Goal: Task Accomplishment & Management: Manage account settings

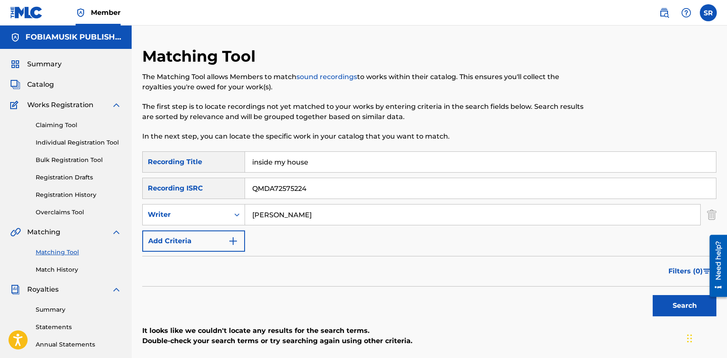
click at [319, 189] on input "QMDA72575224" at bounding box center [480, 188] width 471 height 20
type input "Q"
click at [318, 166] on input "inside my house" at bounding box center [480, 162] width 471 height 20
type input "i"
click at [678, 313] on button "Search" at bounding box center [685, 305] width 64 height 21
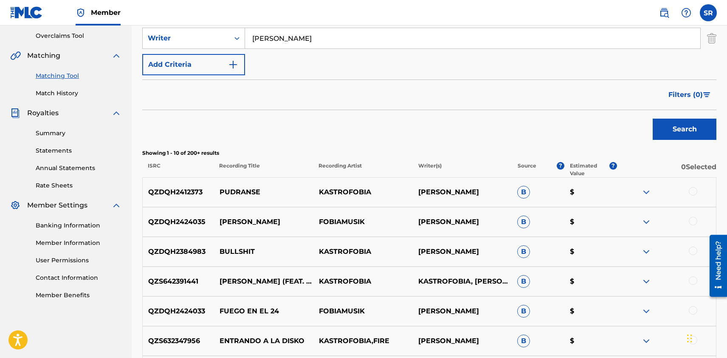
scroll to position [185, 0]
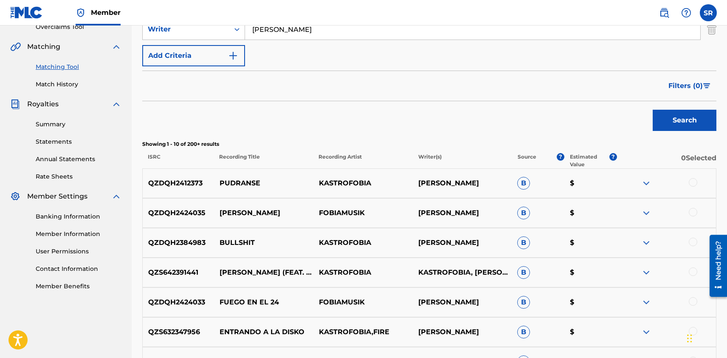
click at [694, 184] on div at bounding box center [693, 182] width 8 height 8
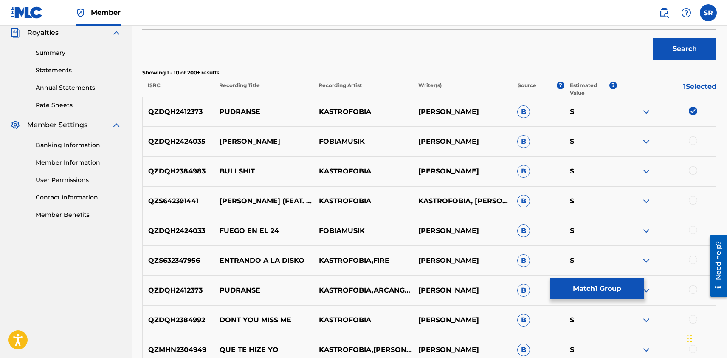
scroll to position [257, 0]
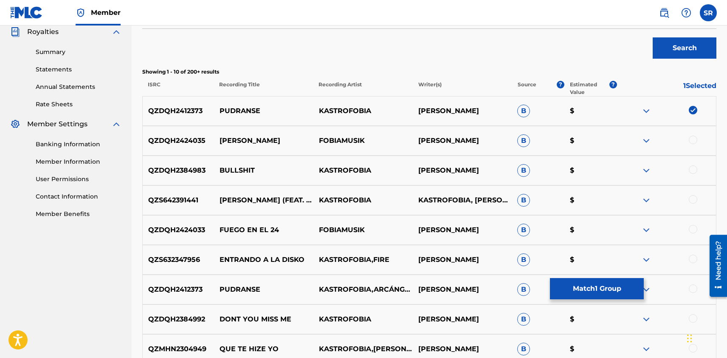
click at [696, 138] on div at bounding box center [693, 140] width 8 height 8
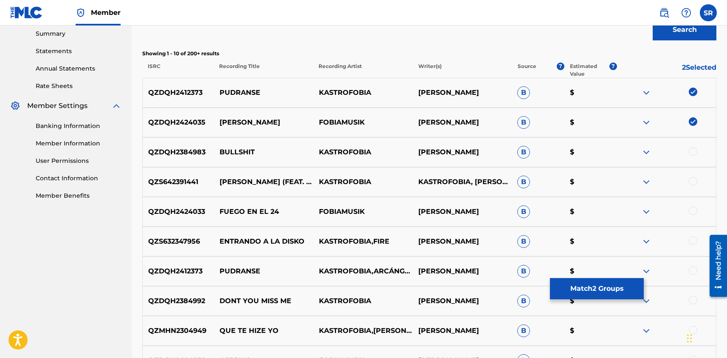
scroll to position [280, 0]
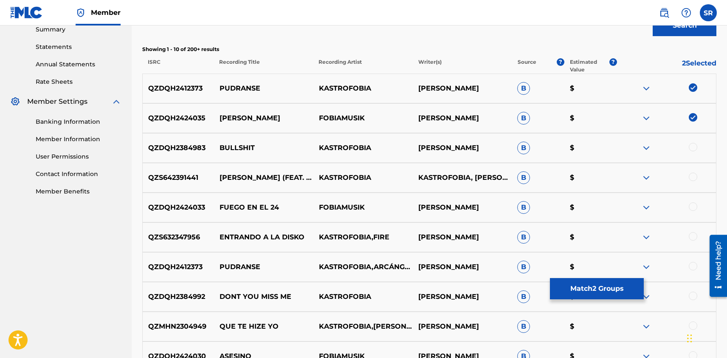
click at [696, 146] on div at bounding box center [693, 147] width 8 height 8
click at [694, 173] on div at bounding box center [693, 176] width 8 height 8
click at [692, 204] on div at bounding box center [693, 206] width 8 height 8
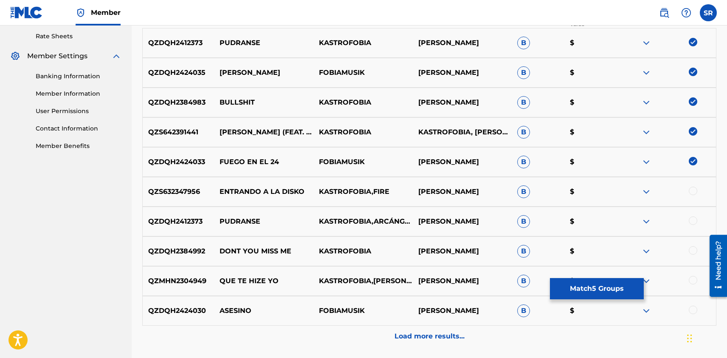
scroll to position [339, 0]
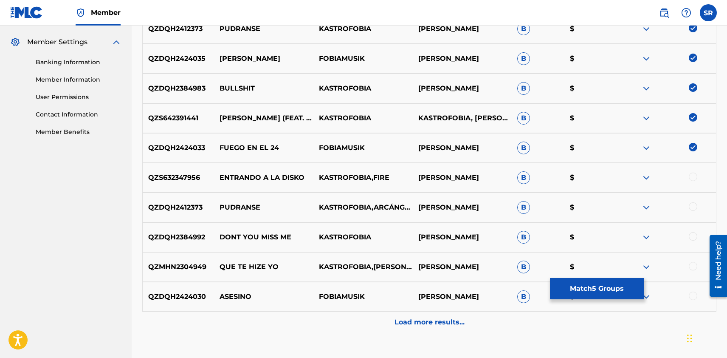
click at [691, 181] on div at bounding box center [666, 177] width 99 height 10
click at [694, 183] on div "QZS632347956 ENTRANDO A LA DISKO KASTROFOBIA,FIRE [PERSON_NAME] B $" at bounding box center [429, 178] width 574 height 30
click at [693, 176] on div at bounding box center [693, 176] width 8 height 8
click at [693, 204] on div at bounding box center [693, 206] width 8 height 8
click at [693, 235] on div at bounding box center [693, 236] width 8 height 8
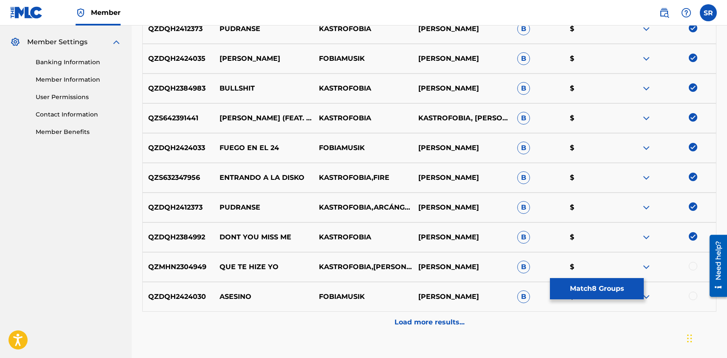
click at [692, 271] on div at bounding box center [666, 267] width 99 height 10
click at [691, 294] on div at bounding box center [693, 295] width 8 height 8
click at [694, 264] on div at bounding box center [693, 266] width 8 height 8
click at [454, 321] on p "Load more results..." at bounding box center [430, 322] width 70 height 10
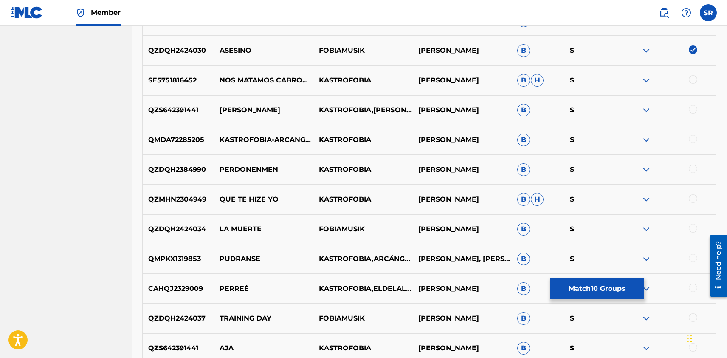
scroll to position [591, 0]
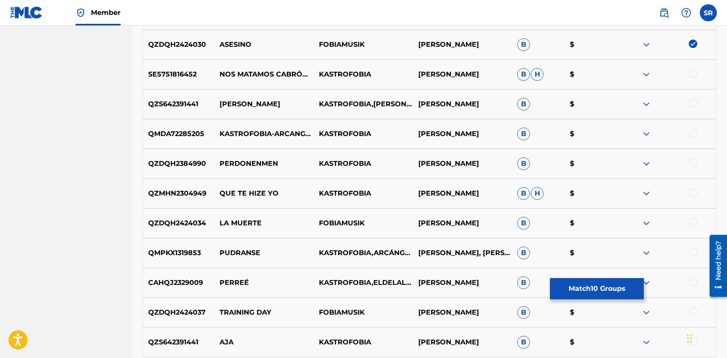
click at [693, 73] on div at bounding box center [693, 73] width 8 height 8
click at [695, 103] on div at bounding box center [693, 103] width 8 height 8
click at [689, 138] on div at bounding box center [666, 134] width 99 height 10
click at [691, 133] on div at bounding box center [693, 133] width 8 height 8
click at [693, 164] on div at bounding box center [693, 162] width 8 height 8
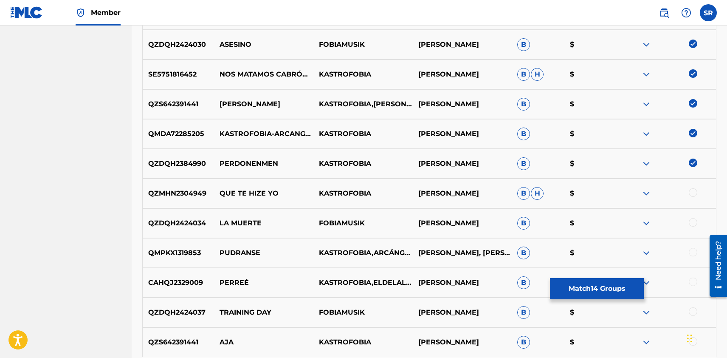
click at [693, 191] on div at bounding box center [693, 192] width 8 height 8
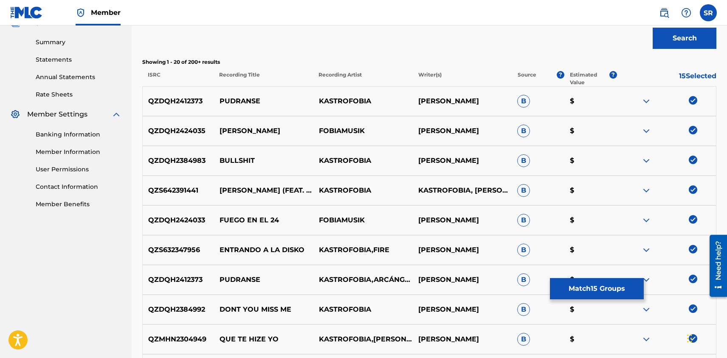
scroll to position [269, 0]
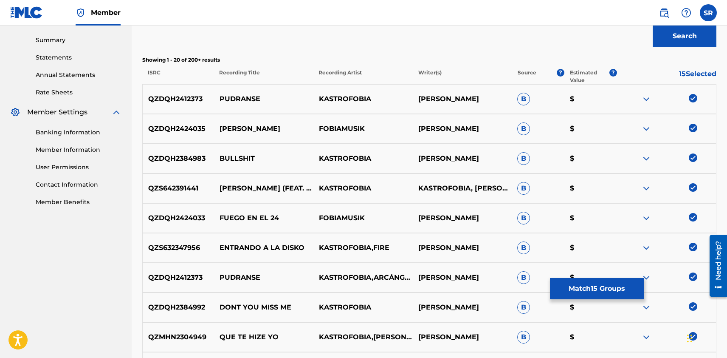
click at [701, 98] on div at bounding box center [666, 99] width 99 height 10
click at [698, 98] on div at bounding box center [666, 99] width 99 height 10
click at [687, 101] on div at bounding box center [666, 99] width 99 height 10
click at [694, 96] on img at bounding box center [693, 98] width 8 height 8
click at [694, 96] on div at bounding box center [693, 98] width 8 height 8
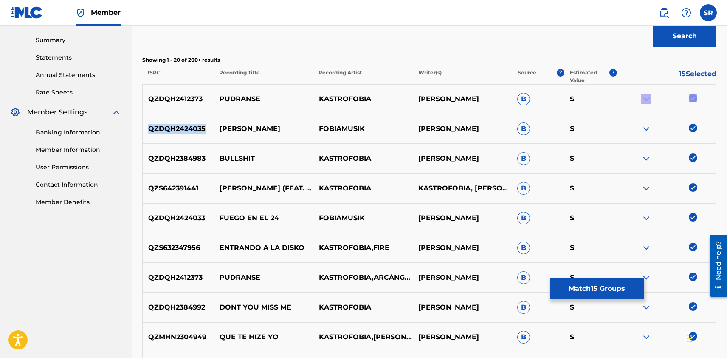
click at [694, 96] on div at bounding box center [666, 99] width 99 height 10
click at [694, 96] on img at bounding box center [693, 98] width 8 height 8
click at [690, 97] on div at bounding box center [693, 98] width 8 height 8
click at [649, 98] on img at bounding box center [647, 99] width 10 height 10
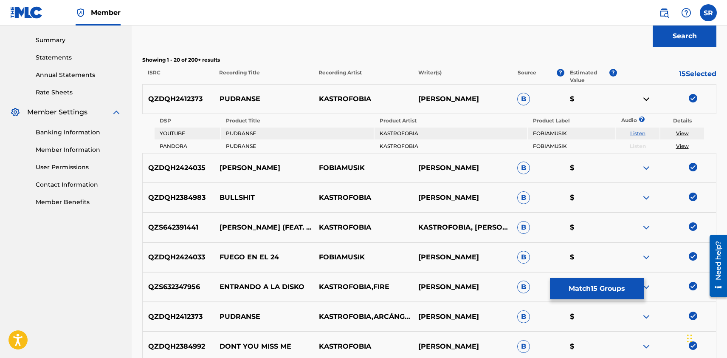
click at [649, 97] on img at bounding box center [647, 99] width 10 height 10
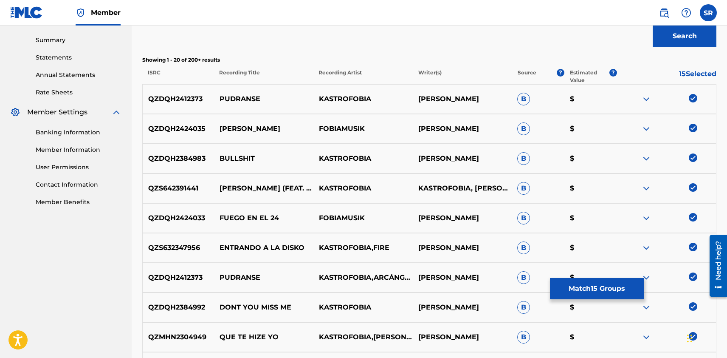
click at [649, 97] on img at bounding box center [647, 99] width 10 height 10
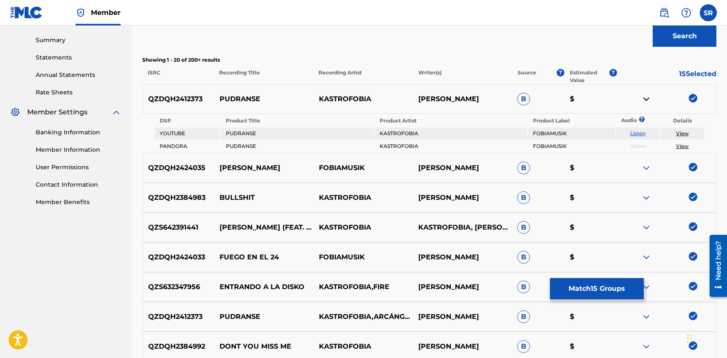
click at [645, 167] on img at bounding box center [647, 168] width 10 height 10
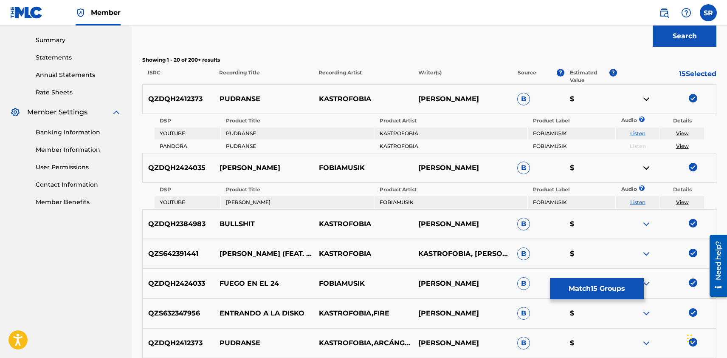
click at [645, 168] on img at bounding box center [647, 168] width 10 height 10
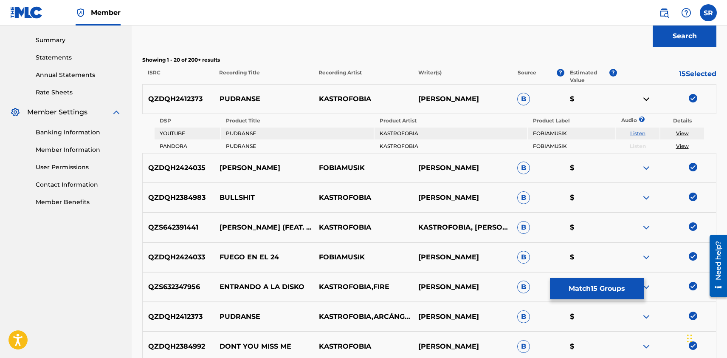
click at [696, 96] on img at bounding box center [693, 98] width 8 height 8
click at [691, 94] on div at bounding box center [693, 98] width 8 height 8
click at [693, 167] on img at bounding box center [693, 167] width 8 height 8
click at [691, 195] on img at bounding box center [693, 196] width 8 height 8
click at [691, 226] on img at bounding box center [693, 226] width 8 height 8
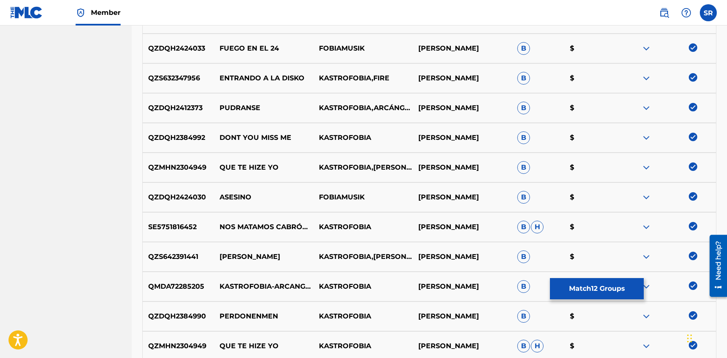
scroll to position [513, 0]
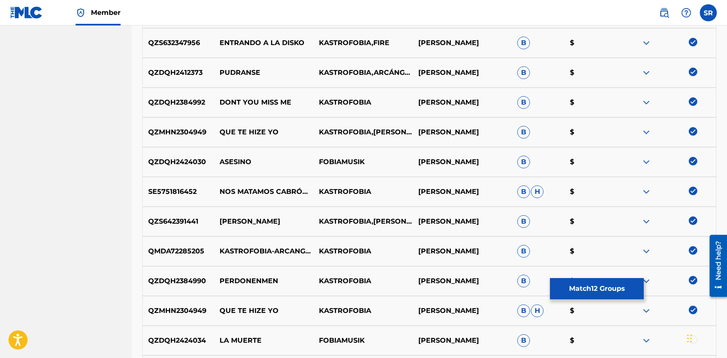
click at [695, 43] on img at bounding box center [693, 42] width 8 height 8
click at [695, 73] on img at bounding box center [693, 72] width 8 height 8
click at [693, 97] on img at bounding box center [693, 101] width 8 height 8
click at [693, 127] on img at bounding box center [693, 131] width 8 height 8
click at [692, 159] on img at bounding box center [693, 161] width 8 height 8
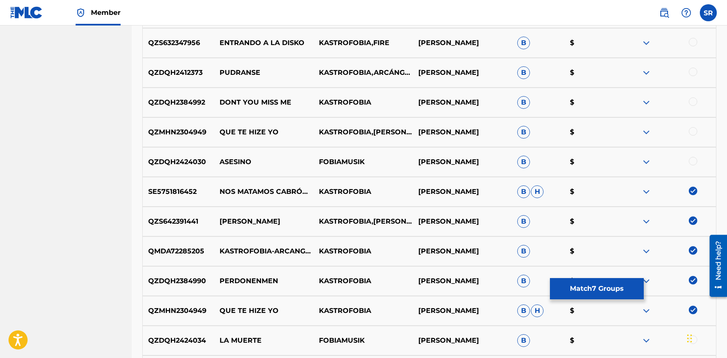
click at [694, 191] on img at bounding box center [693, 191] width 8 height 8
click at [693, 217] on img at bounding box center [693, 220] width 8 height 8
click at [693, 251] on img at bounding box center [693, 250] width 8 height 8
click at [694, 288] on div "QZDQH2384990 PERDONENMEN KASTROFOBIA [PERSON_NAME] B $" at bounding box center [429, 281] width 574 height 30
click at [693, 311] on img at bounding box center [693, 309] width 8 height 8
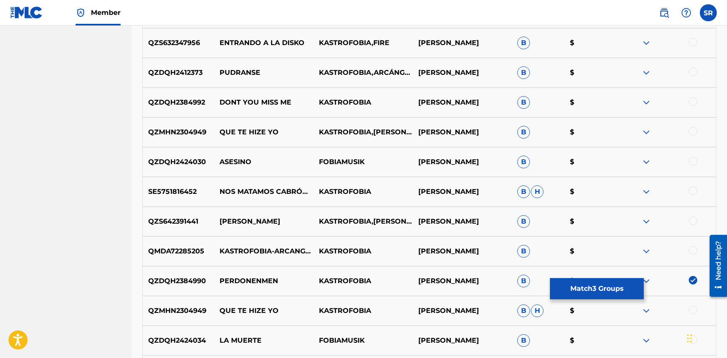
click at [695, 278] on img at bounding box center [693, 280] width 8 height 8
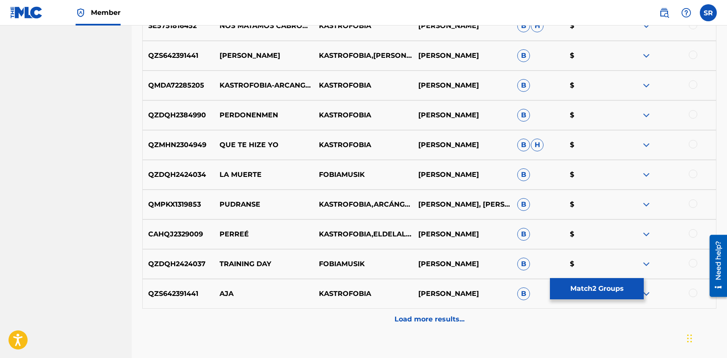
scroll to position [734, 0]
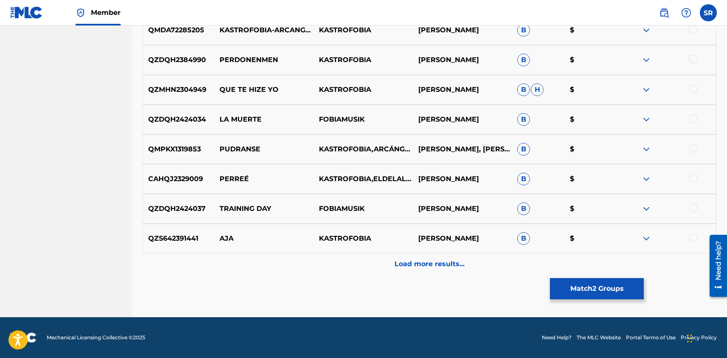
click at [439, 260] on p "Load more results..." at bounding box center [430, 264] width 70 height 10
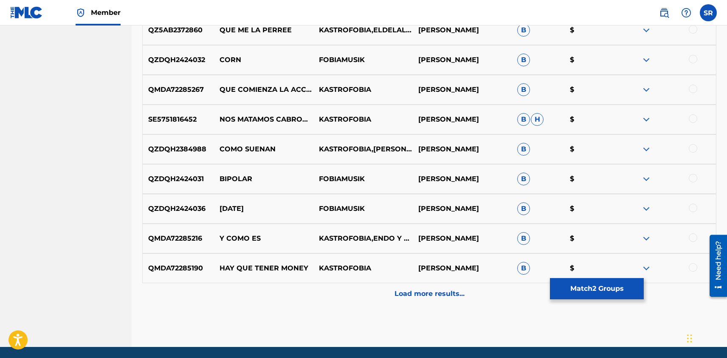
scroll to position [992, 0]
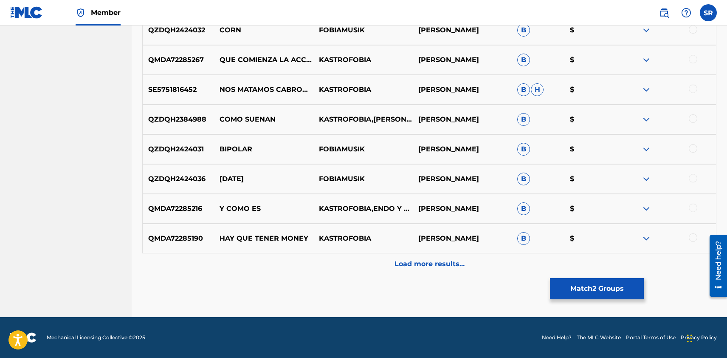
click at [439, 261] on p "Load more results..." at bounding box center [430, 264] width 70 height 10
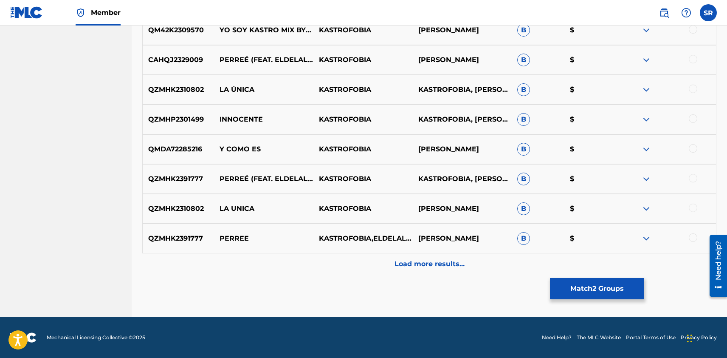
click at [439, 261] on p "Load more results..." at bounding box center [430, 264] width 70 height 10
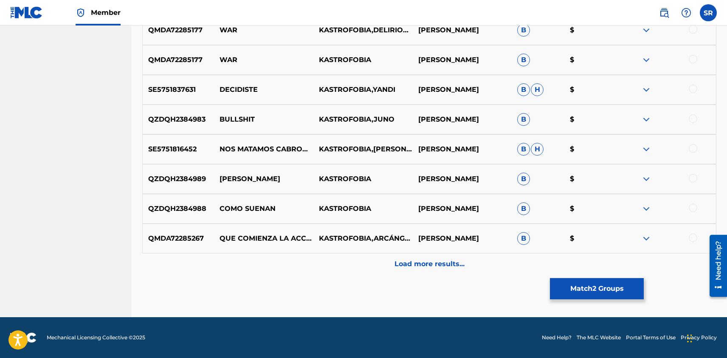
click at [439, 261] on p "Load more results..." at bounding box center [430, 264] width 70 height 10
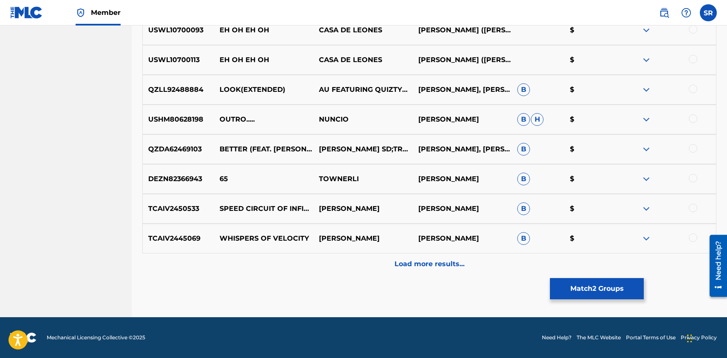
click at [439, 261] on p "Load more results..." at bounding box center [430, 264] width 70 height 10
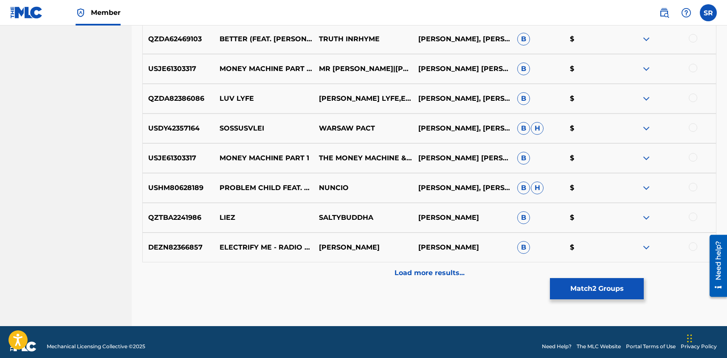
scroll to position [2182, 0]
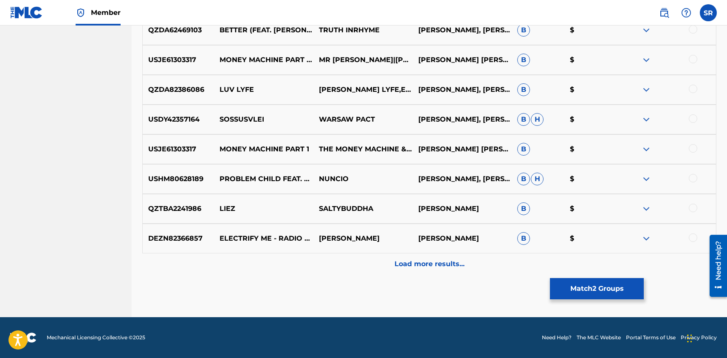
click at [431, 269] on div "Load more results..." at bounding box center [429, 263] width 574 height 21
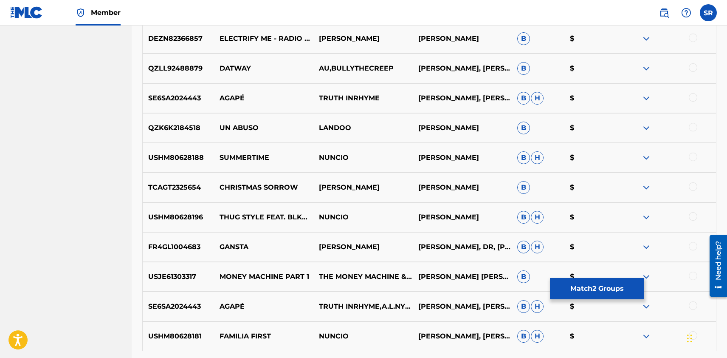
scroll to position [2479, 0]
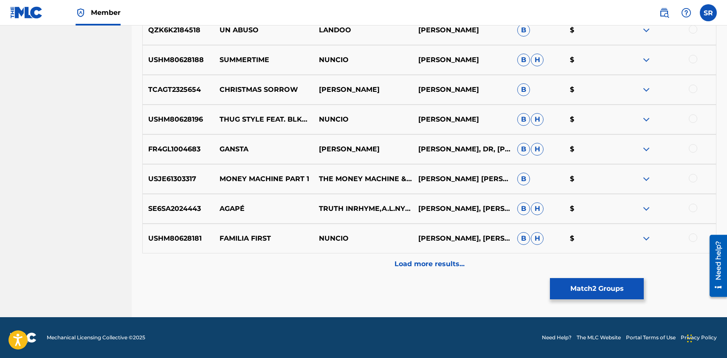
click at [458, 266] on p "Load more results..." at bounding box center [430, 264] width 70 height 10
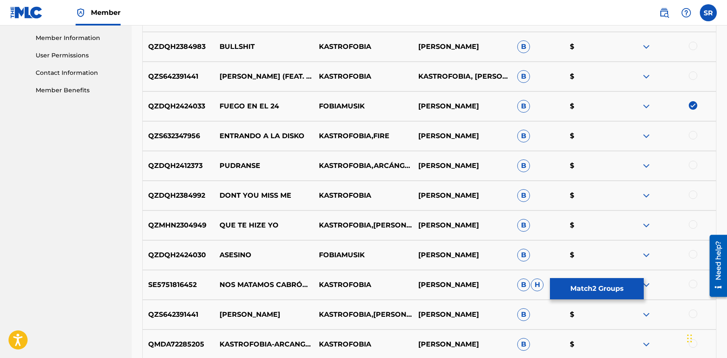
scroll to position [384, 0]
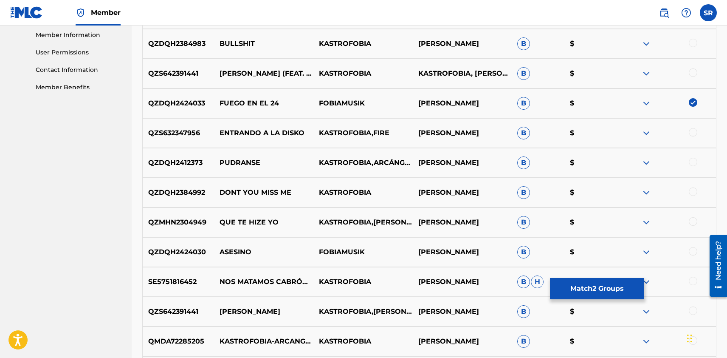
click at [696, 162] on div at bounding box center [693, 162] width 8 height 8
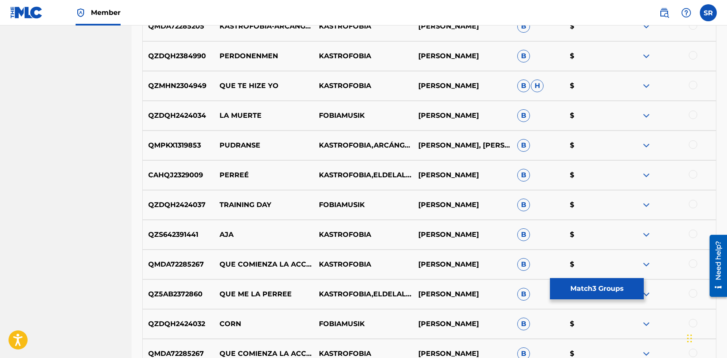
scroll to position [711, 0]
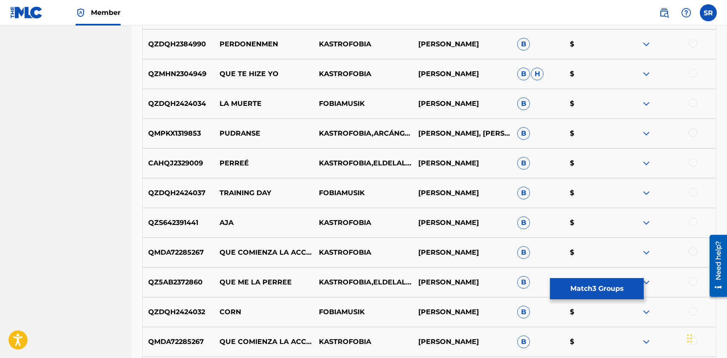
click at [697, 131] on div at bounding box center [693, 132] width 8 height 8
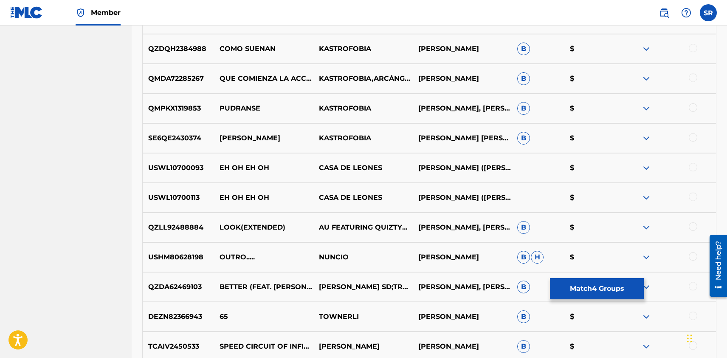
scroll to position [1749, 0]
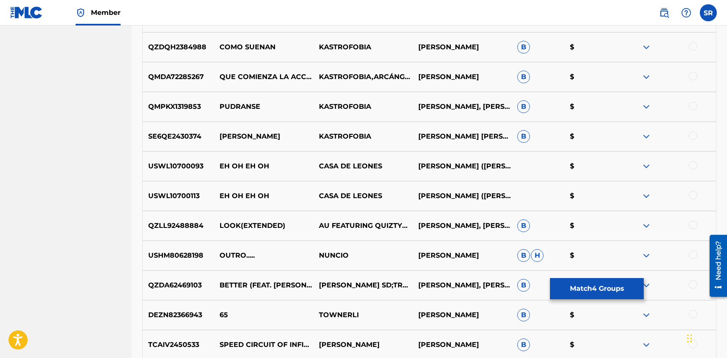
click at [693, 106] on div at bounding box center [693, 106] width 8 height 8
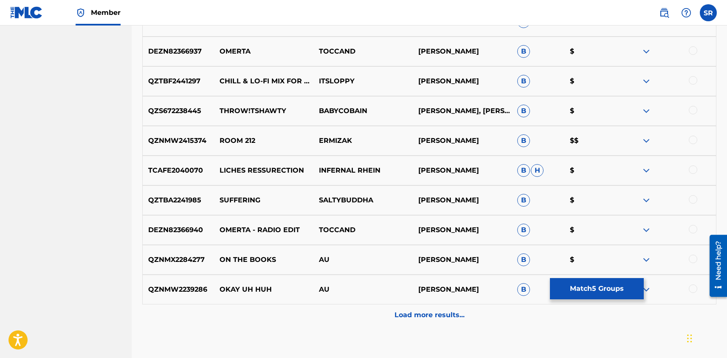
scroll to position [2727, 0]
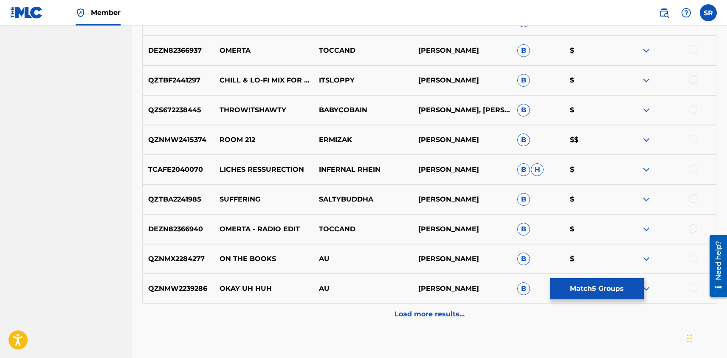
click at [411, 311] on p "Load more results..." at bounding box center [430, 314] width 70 height 10
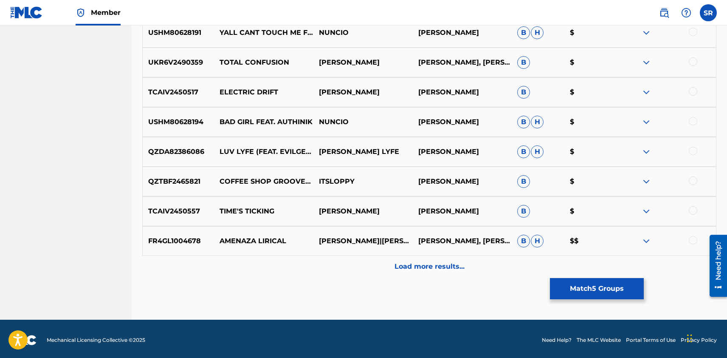
scroll to position [3074, 0]
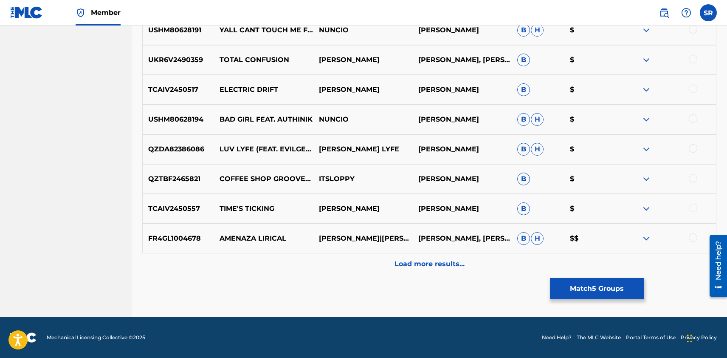
click at [412, 266] on p "Load more results..." at bounding box center [430, 264] width 70 height 10
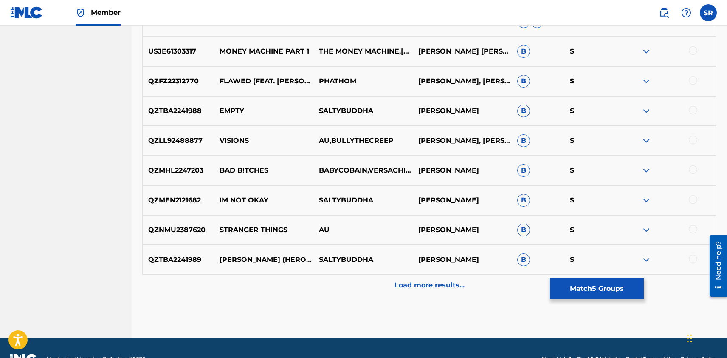
scroll to position [3372, 0]
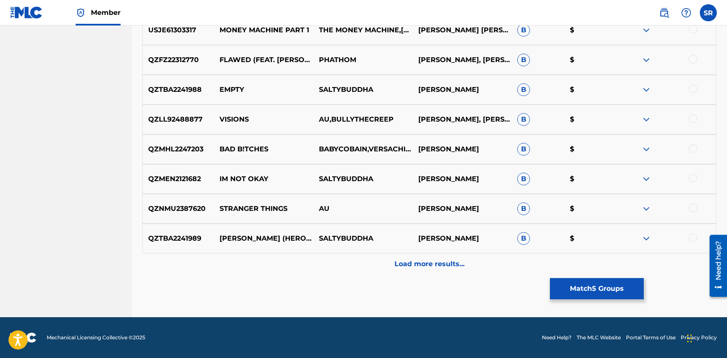
click at [420, 264] on p "Load more results..." at bounding box center [430, 264] width 70 height 10
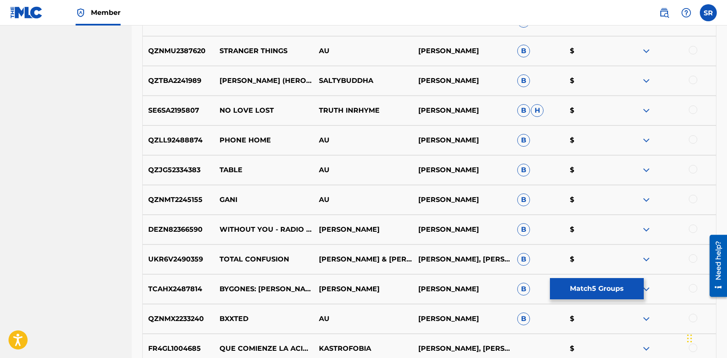
scroll to position [3669, 0]
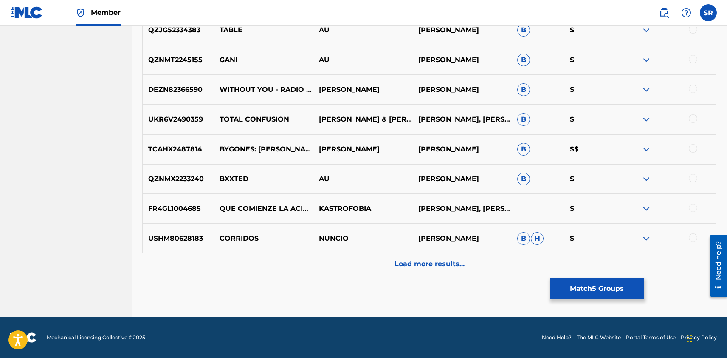
click at [426, 265] on p "Load more results..." at bounding box center [430, 264] width 70 height 10
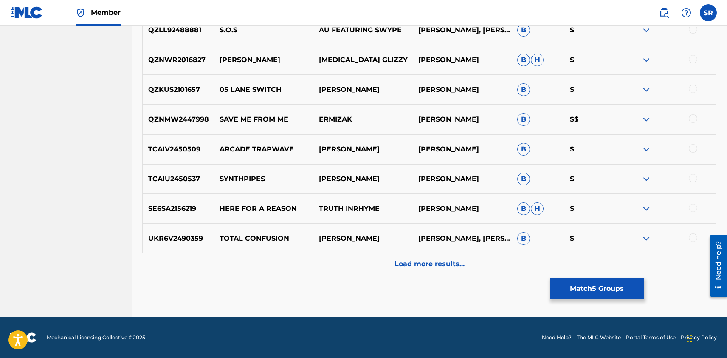
click at [426, 264] on p "Load more results..." at bounding box center [430, 264] width 70 height 10
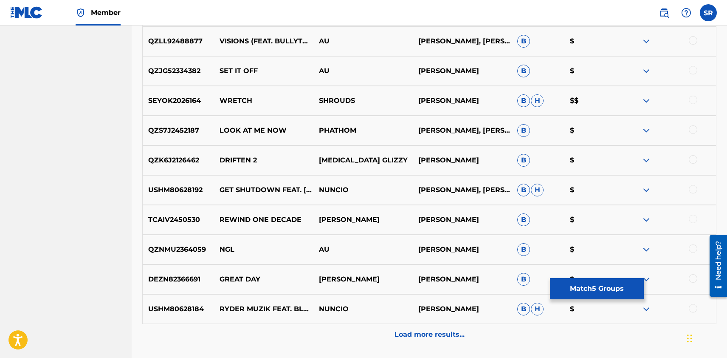
scroll to position [4264, 0]
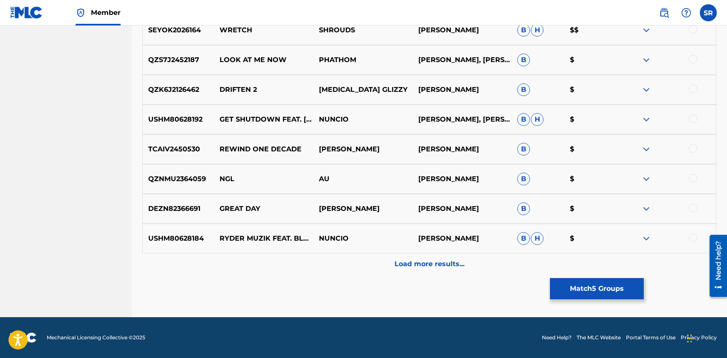
click at [432, 265] on p "Load more results..." at bounding box center [430, 264] width 70 height 10
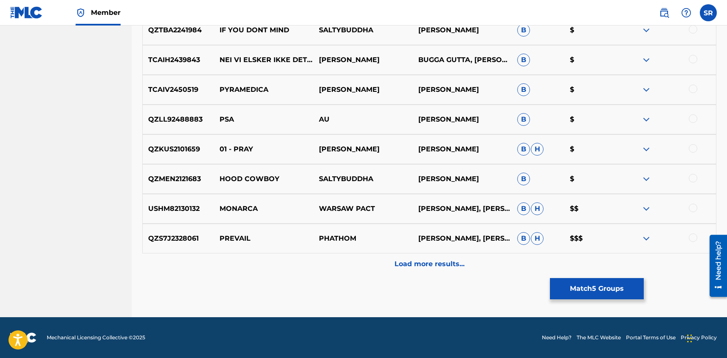
click at [432, 265] on p "Load more results..." at bounding box center [430, 264] width 70 height 10
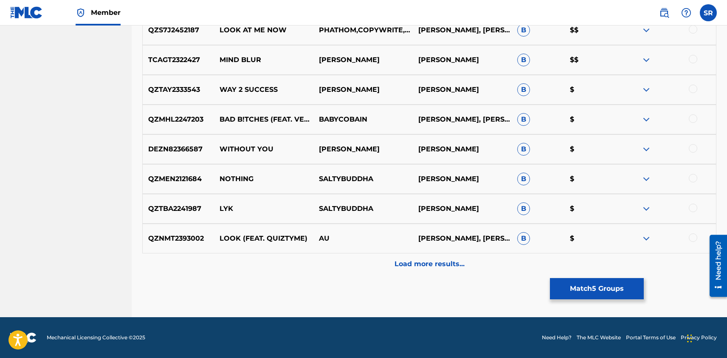
click at [432, 265] on p "Load more results..." at bounding box center [430, 264] width 70 height 10
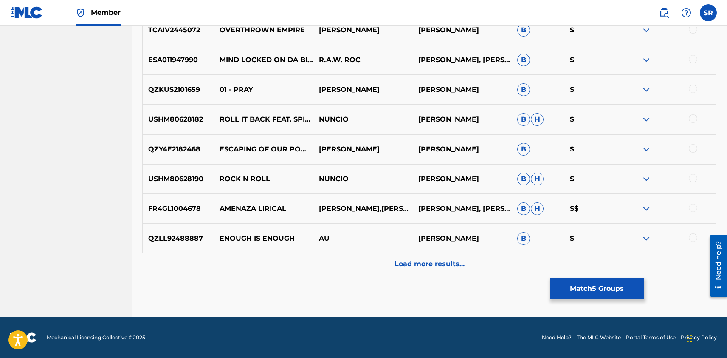
click at [432, 265] on p "Load more results..." at bounding box center [430, 264] width 70 height 10
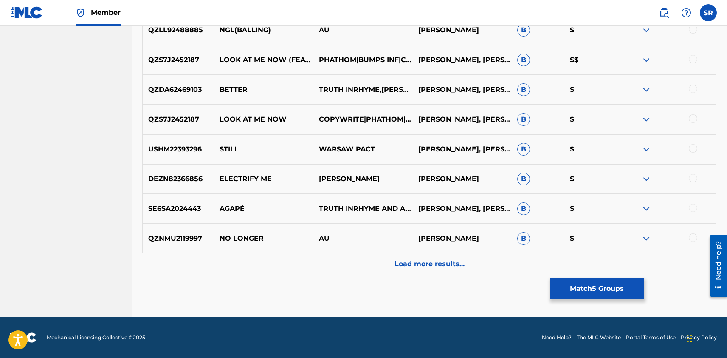
click at [432, 265] on p "Load more results..." at bounding box center [430, 264] width 70 height 10
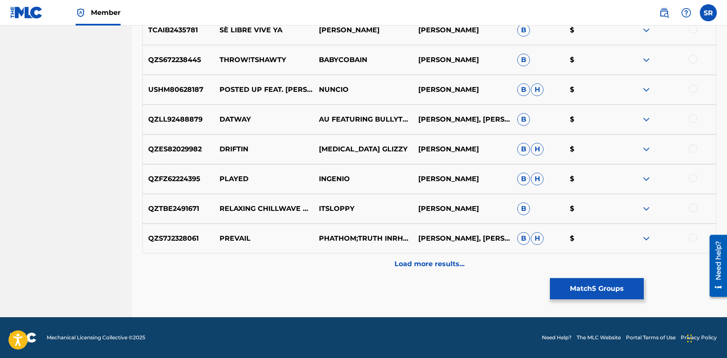
click at [432, 265] on p "Load more results..." at bounding box center [430, 264] width 70 height 10
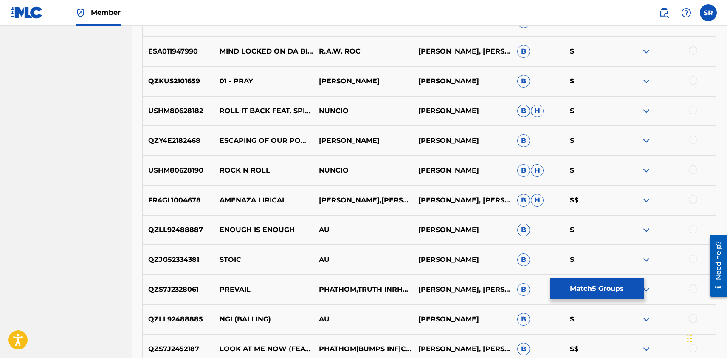
scroll to position [5160, 0]
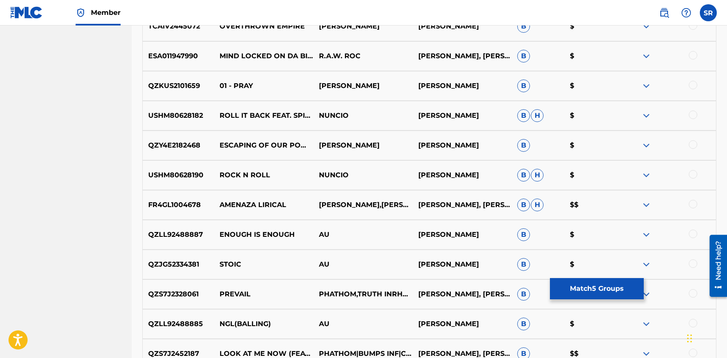
click at [582, 288] on button "Match 5 Groups" at bounding box center [597, 288] width 94 height 21
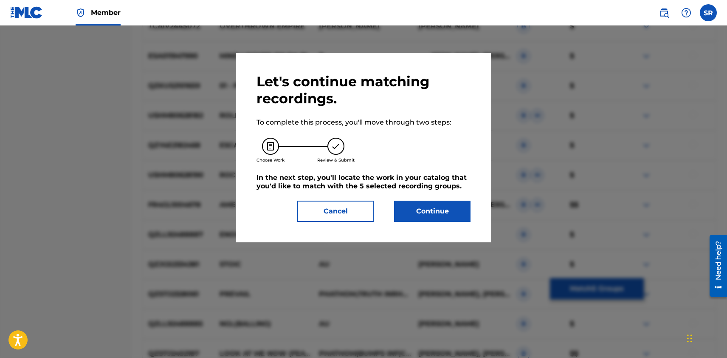
click at [425, 215] on button "Continue" at bounding box center [432, 211] width 76 height 21
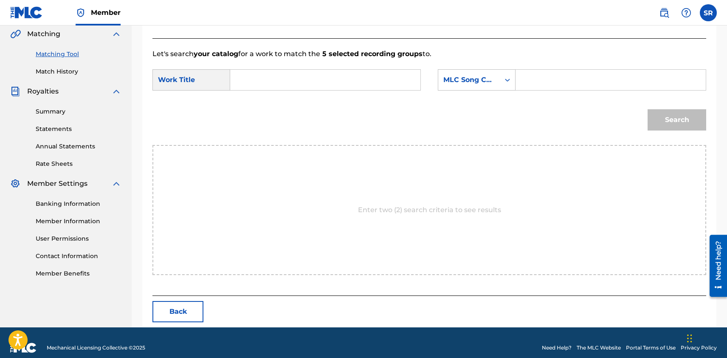
scroll to position [208, 0]
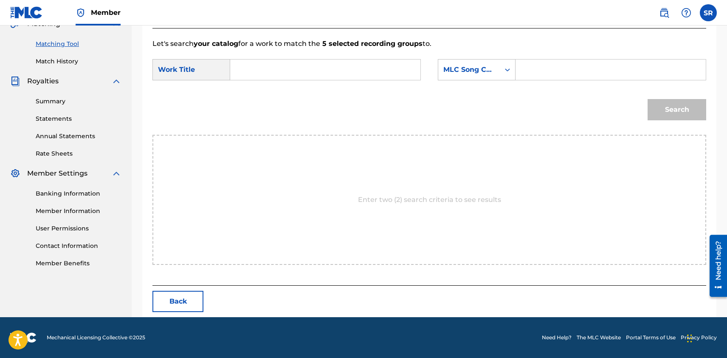
click at [251, 72] on input "Search Form" at bounding box center [325, 69] width 176 height 20
click at [285, 74] on input "Search Form" at bounding box center [325, 69] width 176 height 20
click at [275, 92] on span "sen" at bounding box center [276, 89] width 12 height 8
type input "pudranse"
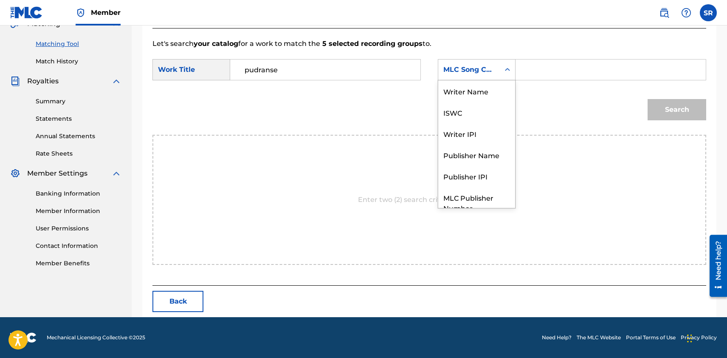
click at [503, 68] on div "Search Form" at bounding box center [507, 69] width 15 height 15
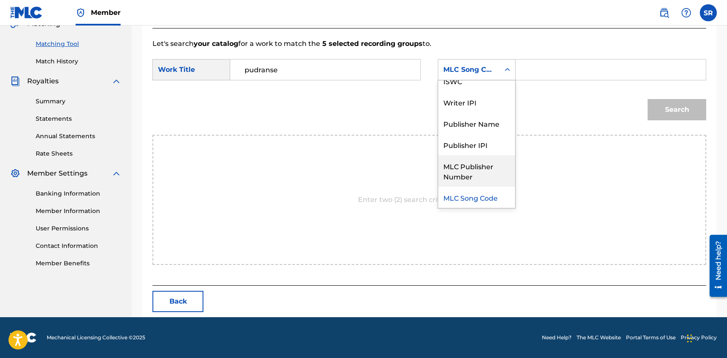
drag, startPoint x: 475, startPoint y: 141, endPoint x: 474, endPoint y: 181, distance: 39.9
click at [474, 181] on div "Writer Name ISWC Writer IPI Publisher Name Publisher IPI MLC Publisher Number M…" at bounding box center [476, 143] width 77 height 127
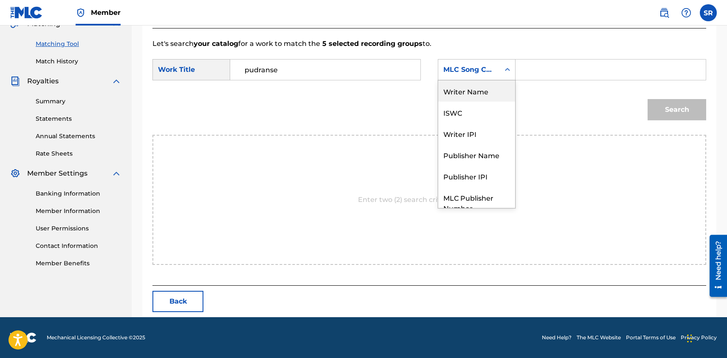
click at [469, 95] on div "Writer Name" at bounding box center [476, 90] width 77 height 21
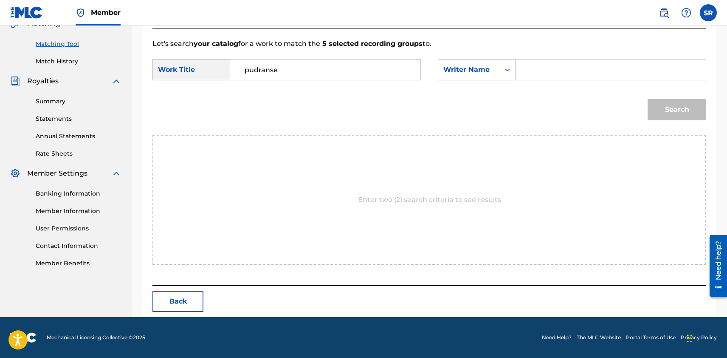
click at [537, 74] on input "Search Form" at bounding box center [611, 69] width 176 height 20
type input "[PERSON_NAME]"
click at [659, 107] on button "Search" at bounding box center [677, 109] width 59 height 21
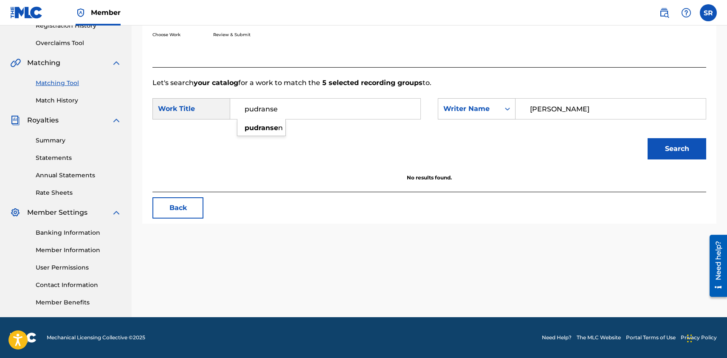
drag, startPoint x: 283, startPoint y: 108, endPoint x: 224, endPoint y: 108, distance: 58.2
click at [224, 108] on div "SearchWithCriteria7a5f9d42-b668-4426-a1d1-fbf4e7cc4cff Work Title pudranse pudr…" at bounding box center [287, 108] width 269 height 21
click at [663, 146] on div "Search" at bounding box center [675, 147] width 63 height 34
click at [502, 110] on div "Search Form" at bounding box center [507, 108] width 15 height 15
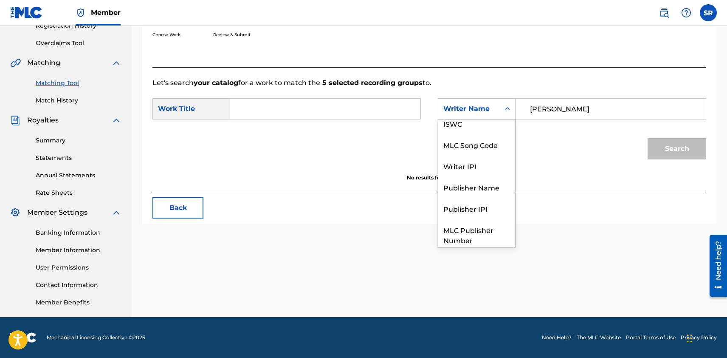
scroll to position [0, 0]
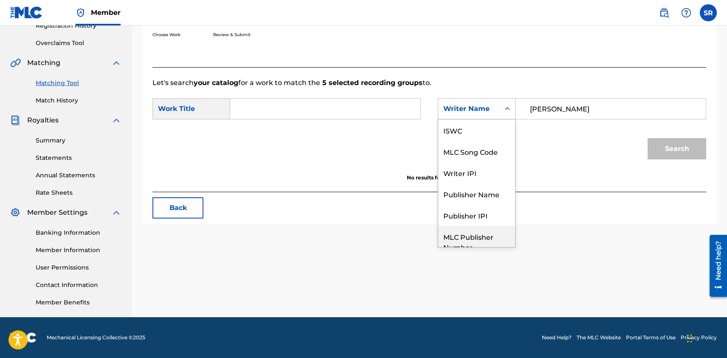
click at [252, 111] on input "Search Form" at bounding box center [325, 109] width 176 height 20
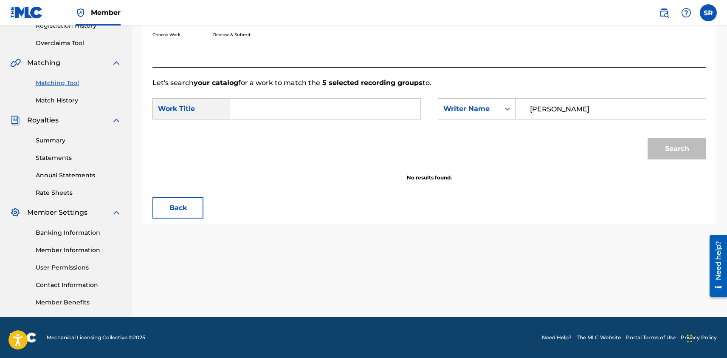
click at [277, 107] on input "Search Form" at bounding box center [325, 109] width 176 height 20
click at [509, 110] on icon "Search Form" at bounding box center [507, 109] width 8 height 8
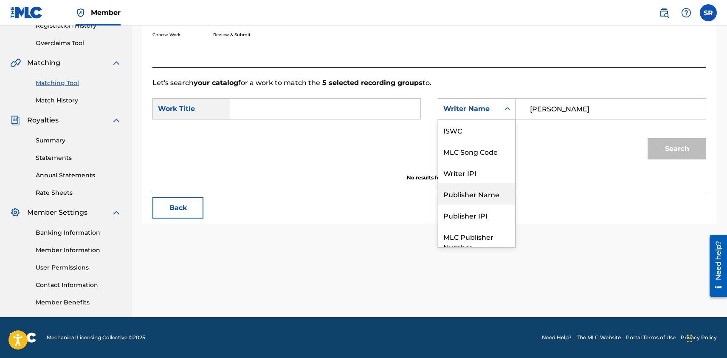
click at [468, 198] on div "Publisher Name" at bounding box center [476, 193] width 77 height 21
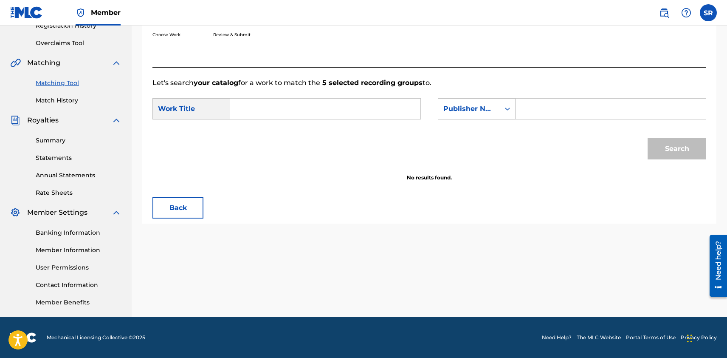
click at [522, 113] on div "Search Form" at bounding box center [611, 108] width 191 height 21
click at [523, 106] on input "Search Form" at bounding box center [611, 109] width 176 height 20
type input "FOBIAMUSIK PUBLISHING"
click at [632, 142] on div "Search" at bounding box center [430, 152] width 554 height 44
click at [266, 107] on input "Search Form" at bounding box center [325, 109] width 176 height 20
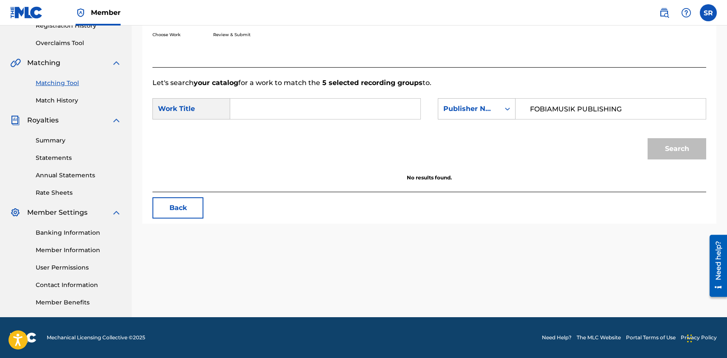
click at [214, 116] on div "Work Title" at bounding box center [192, 108] width 78 height 21
click at [241, 110] on input "Search Form" at bounding box center [325, 109] width 176 height 20
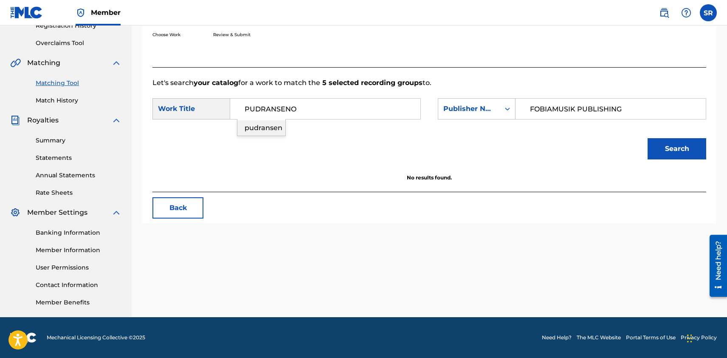
click at [260, 127] on span "pudransen" at bounding box center [264, 128] width 38 height 8
type input "pudransen"
click at [673, 144] on button "Search" at bounding box center [677, 148] width 59 height 21
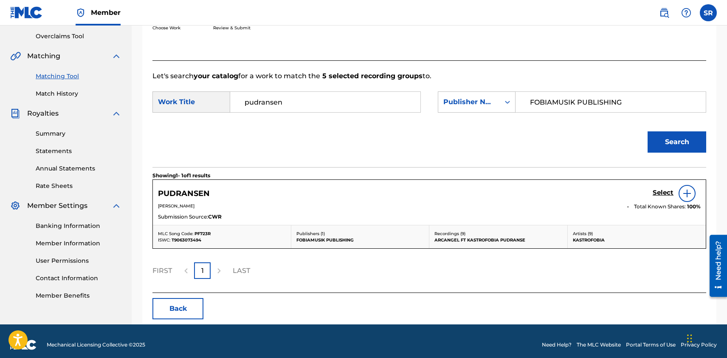
scroll to position [183, 0]
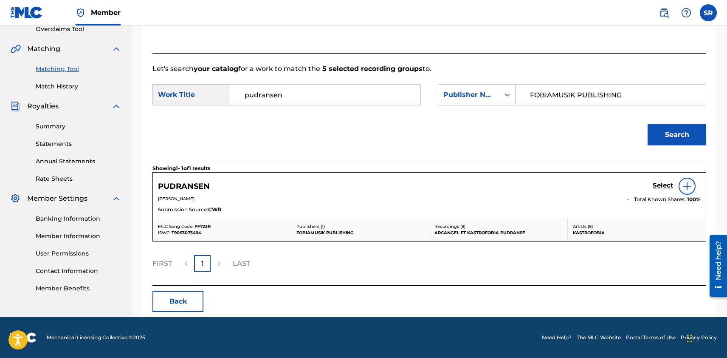
click at [432, 253] on div "Showing 1 - 1 of 1 results PUDRANSEN Select [PERSON_NAME] Total Known Shares: 1…" at bounding box center [430, 222] width 554 height 125
click at [688, 190] on img at bounding box center [687, 186] width 10 height 10
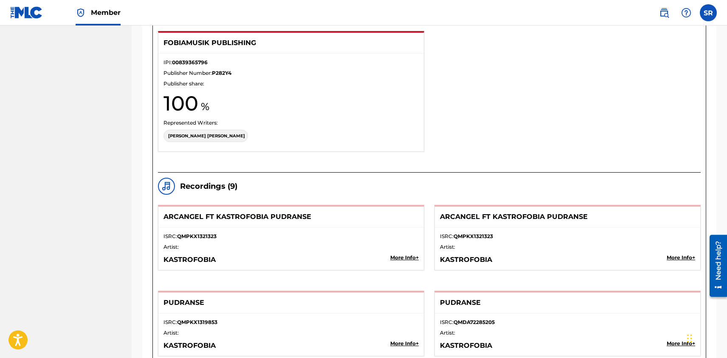
scroll to position [650, 0]
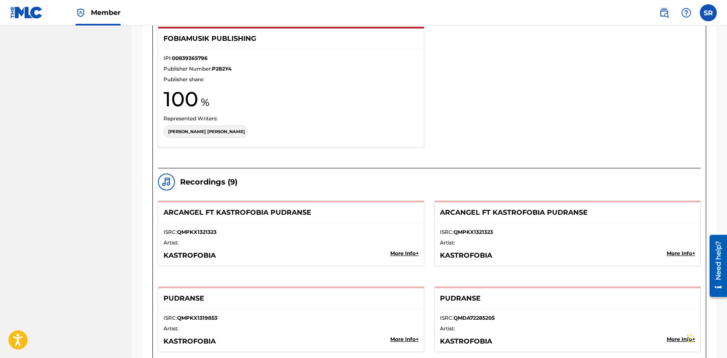
click at [254, 235] on p "ISRC: QMPKX1321323" at bounding box center [291, 232] width 255 height 8
click at [225, 253] on p "KASTROFOBIA" at bounding box center [266, 255] width 204 height 10
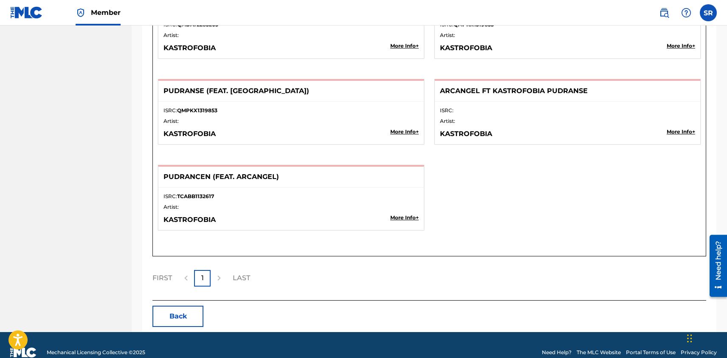
scroll to position [1044, 0]
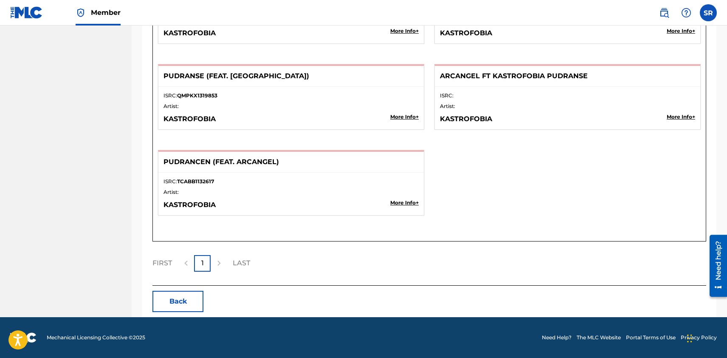
click at [196, 209] on p "KASTROFOBIA" at bounding box center [266, 205] width 204 height 10
click at [205, 178] on p "ISRC: TCABB1132617" at bounding box center [291, 182] width 255 height 8
click at [402, 207] on div "KASTROFOBIA More Info +" at bounding box center [291, 204] width 255 height 11
click at [404, 202] on p "More Info +" at bounding box center [404, 203] width 28 height 8
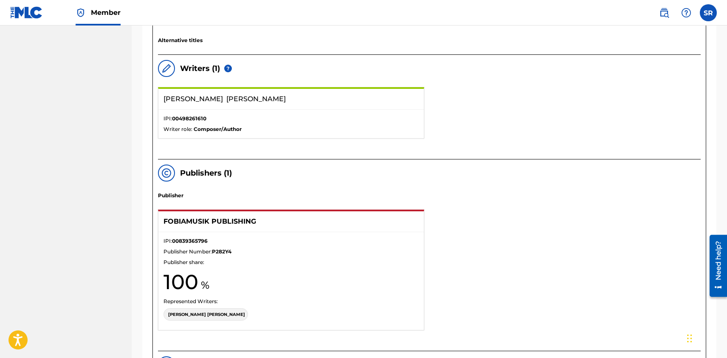
scroll to position [483, 0]
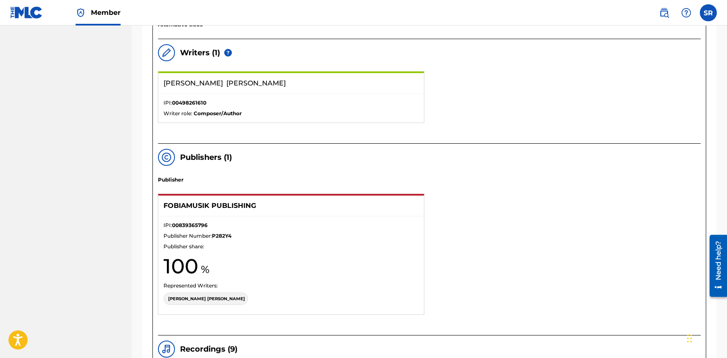
click at [169, 153] on img at bounding box center [166, 157] width 10 height 10
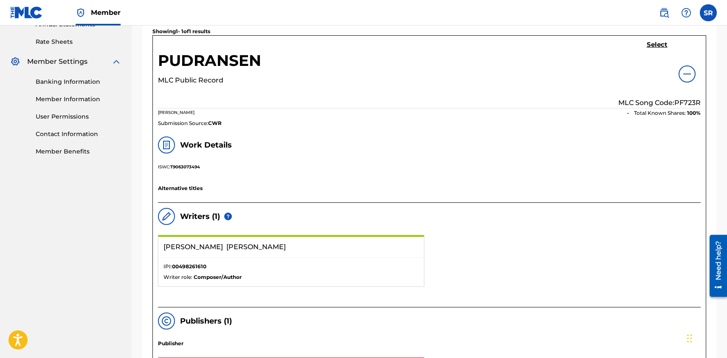
scroll to position [322, 0]
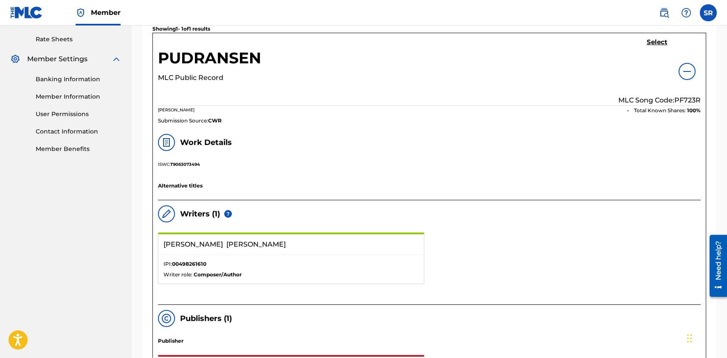
click at [656, 42] on h5 "Select" at bounding box center [657, 42] width 21 height 8
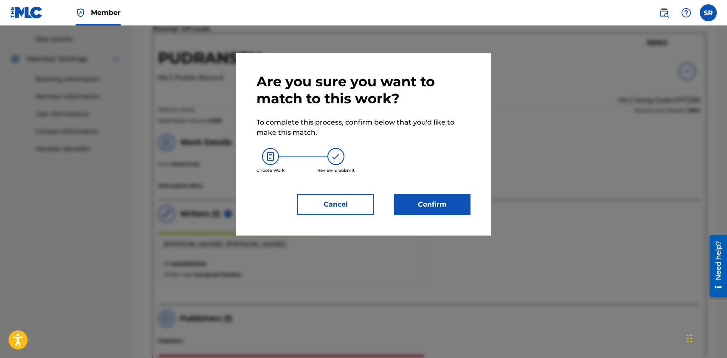
click at [421, 206] on button "Confirm" at bounding box center [432, 204] width 76 height 21
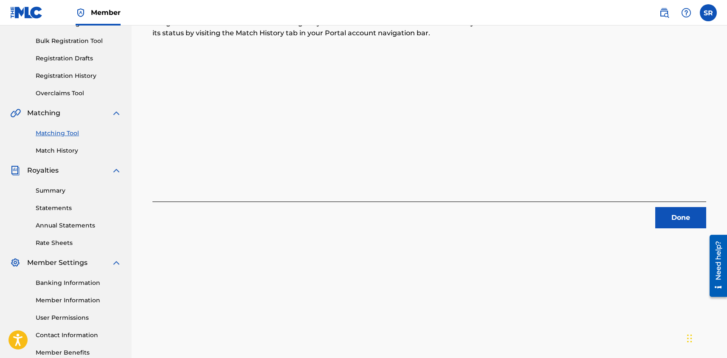
scroll to position [153, 0]
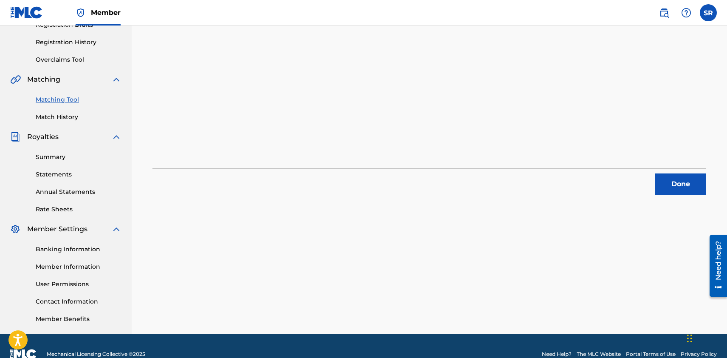
click at [685, 186] on button "Done" at bounding box center [681, 183] width 51 height 21
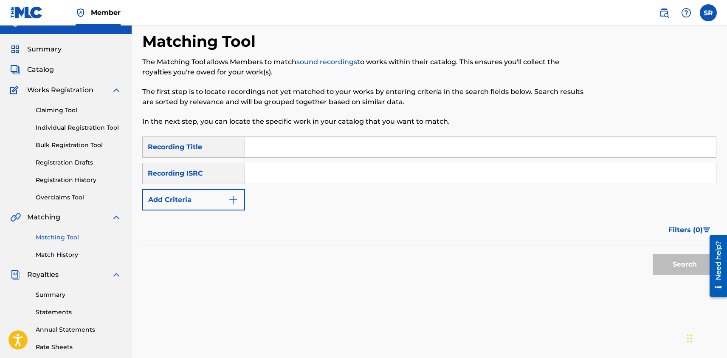
scroll to position [14, 0]
click at [257, 179] on input "Search Form" at bounding box center [480, 174] width 471 height 20
type input "[PERSON_NAME]"
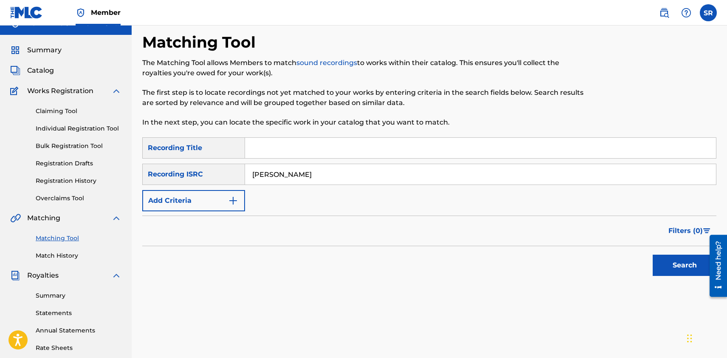
click at [685, 265] on button "Search" at bounding box center [685, 264] width 64 height 21
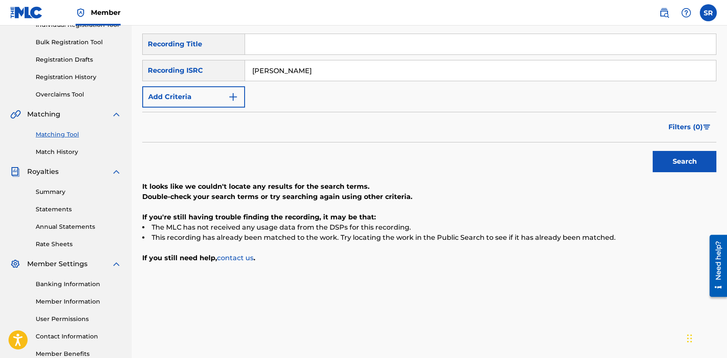
scroll to position [0, 0]
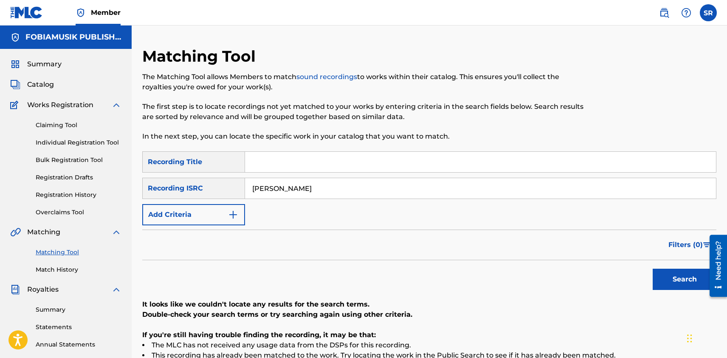
click at [258, 163] on input "Search Form" at bounding box center [480, 162] width 471 height 20
type input "La Amenaza Lirical"
click at [674, 280] on button "Search" at bounding box center [685, 279] width 64 height 21
click at [321, 193] on input "[PERSON_NAME]" at bounding box center [480, 188] width 471 height 20
drag, startPoint x: 321, startPoint y: 191, endPoint x: 248, endPoint y: 184, distance: 73.4
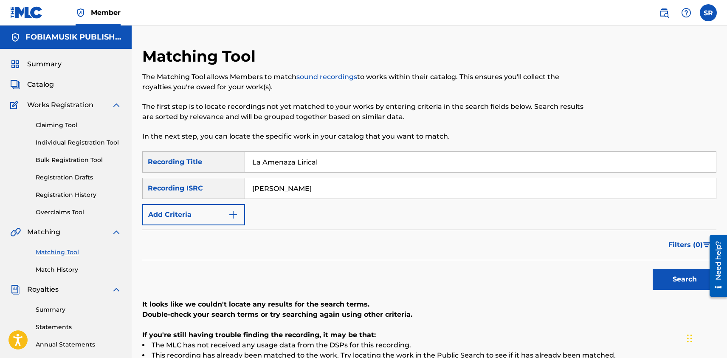
click at [248, 184] on input "[PERSON_NAME]" at bounding box center [480, 188] width 471 height 20
click at [683, 278] on button "Search" at bounding box center [685, 279] width 64 height 21
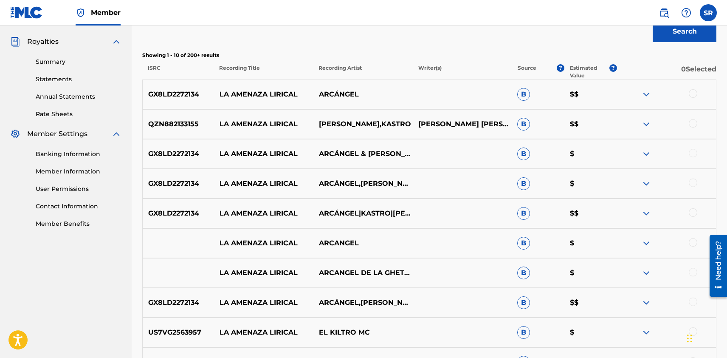
scroll to position [230, 0]
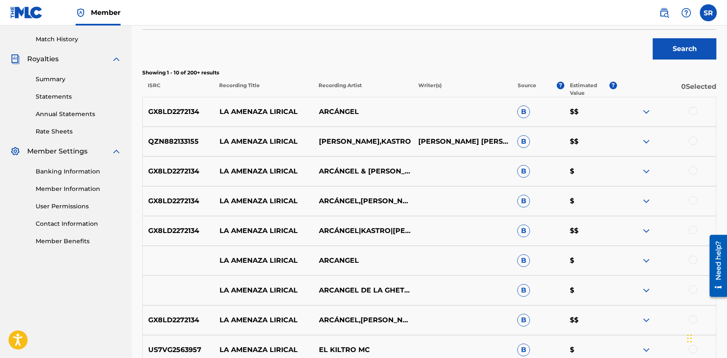
click at [693, 112] on div at bounding box center [693, 111] width 8 height 8
click at [693, 141] on div at bounding box center [693, 140] width 8 height 8
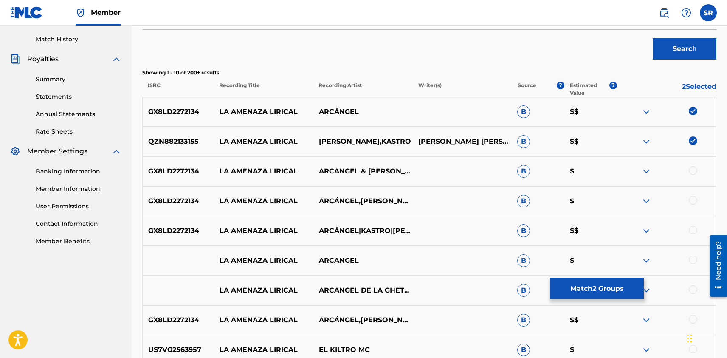
click at [695, 168] on div at bounding box center [693, 170] width 8 height 8
click at [694, 201] on div at bounding box center [693, 200] width 8 height 8
click at [694, 233] on div at bounding box center [693, 230] width 8 height 8
click at [695, 257] on div at bounding box center [693, 259] width 8 height 8
click at [695, 289] on div at bounding box center [693, 289] width 8 height 8
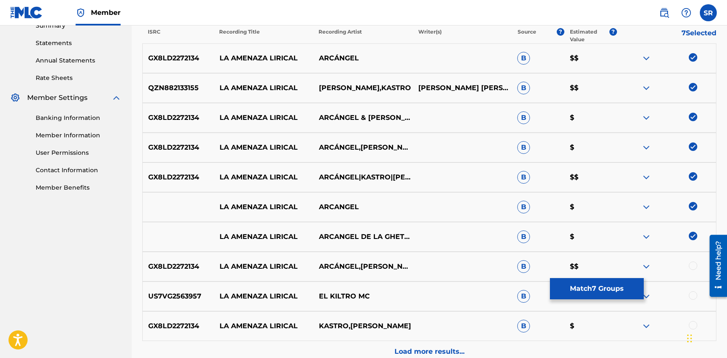
scroll to position [303, 0]
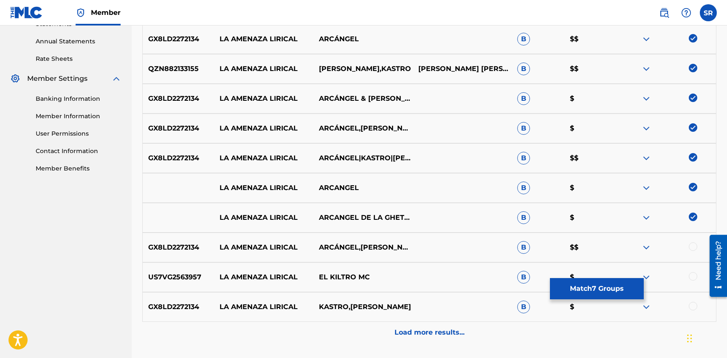
click at [694, 251] on div at bounding box center [666, 247] width 99 height 10
click at [695, 276] on div at bounding box center [693, 276] width 8 height 8
click at [696, 248] on div at bounding box center [693, 246] width 8 height 8
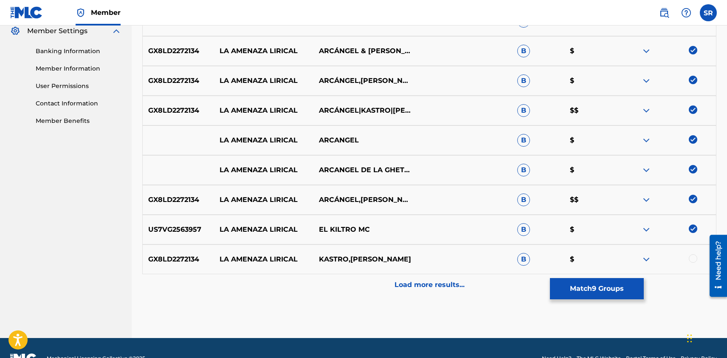
scroll to position [357, 0]
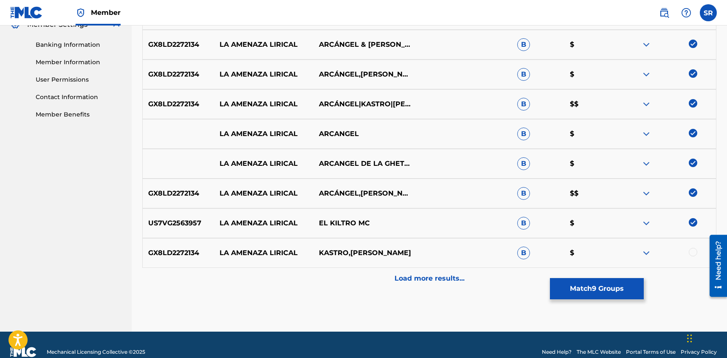
click at [693, 249] on div at bounding box center [693, 252] width 8 height 8
click at [424, 282] on p "Load more results..." at bounding box center [430, 278] width 70 height 10
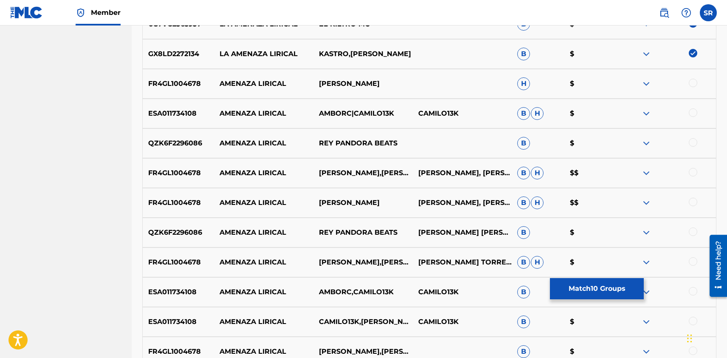
scroll to position [557, 0]
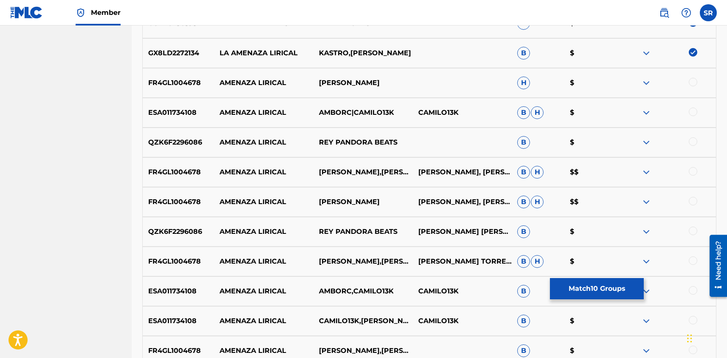
click at [695, 82] on div at bounding box center [693, 82] width 8 height 8
click at [696, 112] on div at bounding box center [693, 111] width 8 height 8
click at [695, 112] on img at bounding box center [693, 111] width 8 height 8
click at [692, 170] on div at bounding box center [693, 171] width 8 height 8
click at [693, 204] on div at bounding box center [693, 201] width 8 height 8
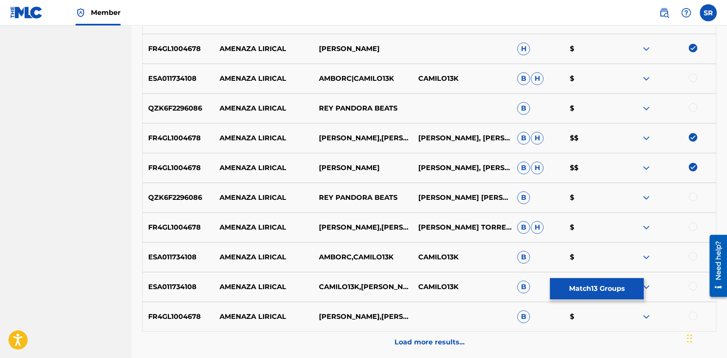
scroll to position [604, 0]
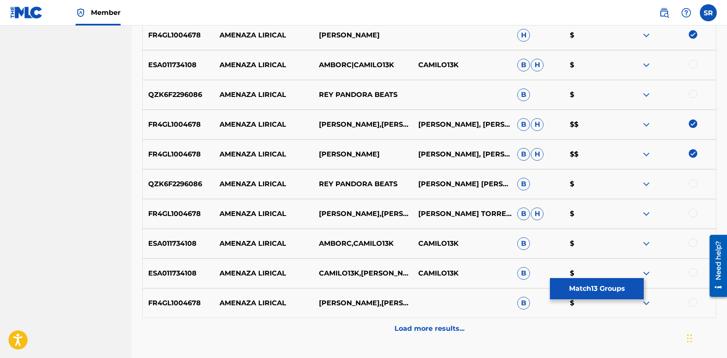
click at [691, 210] on div at bounding box center [693, 213] width 8 height 8
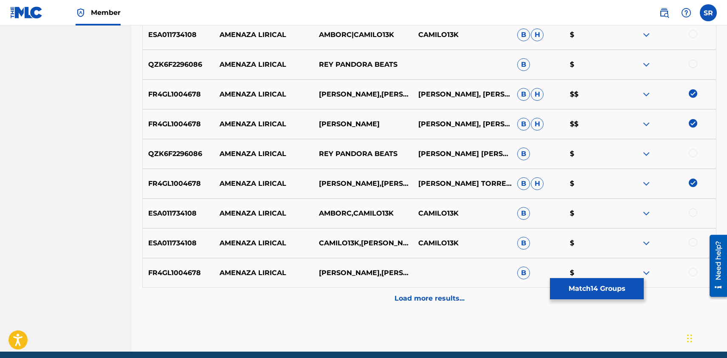
scroll to position [669, 0]
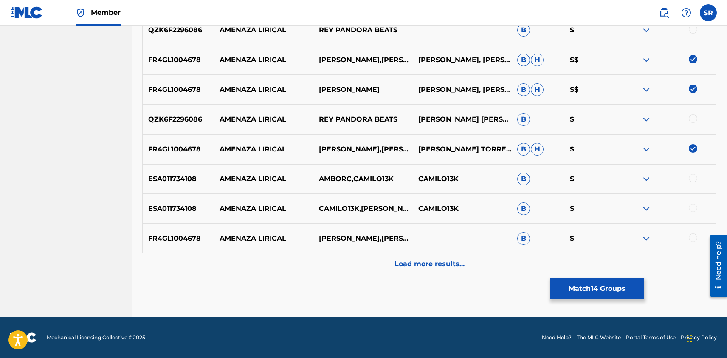
click at [693, 237] on div at bounding box center [693, 237] width 8 height 8
click at [592, 299] on button "Match 15 Groups" at bounding box center [597, 288] width 94 height 21
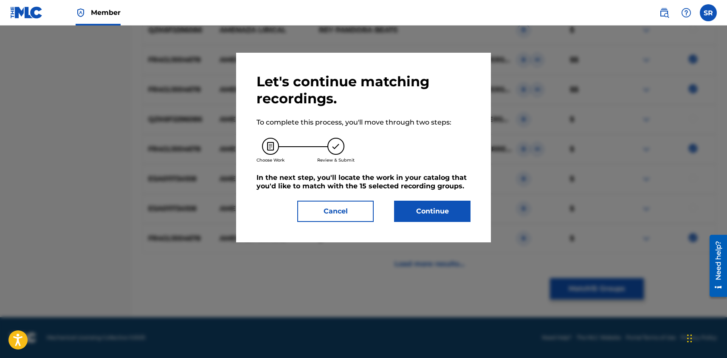
click at [312, 222] on div "Let's continue matching recordings. To complete this process, you'll move throu…" at bounding box center [363, 147] width 255 height 189
click at [323, 215] on button "Cancel" at bounding box center [335, 211] width 76 height 21
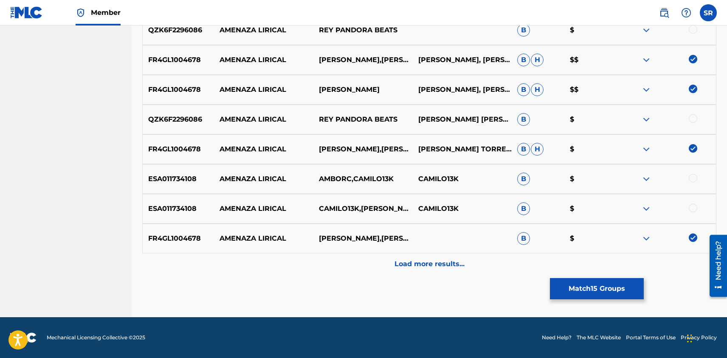
click at [443, 261] on p "Load more results..." at bounding box center [430, 264] width 70 height 10
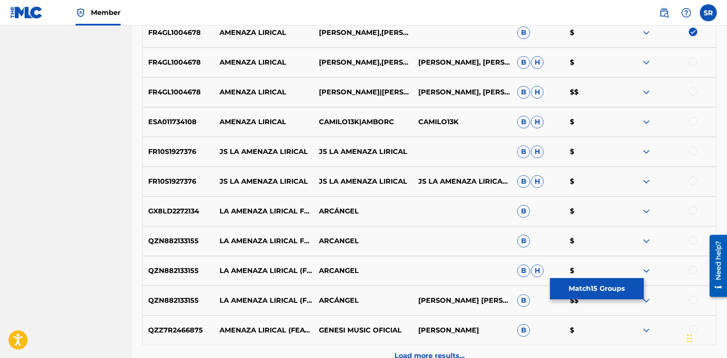
scroll to position [966, 0]
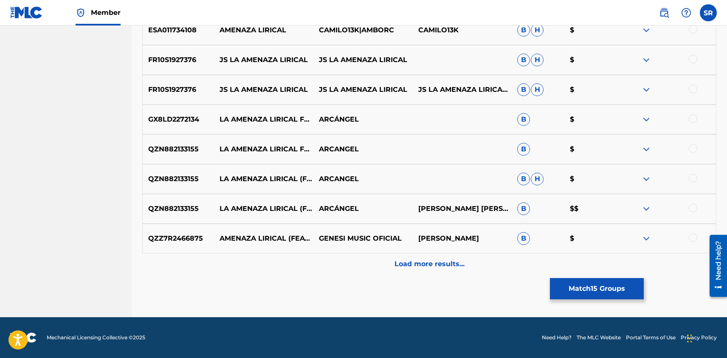
click at [446, 264] on p "Load more results..." at bounding box center [430, 264] width 70 height 10
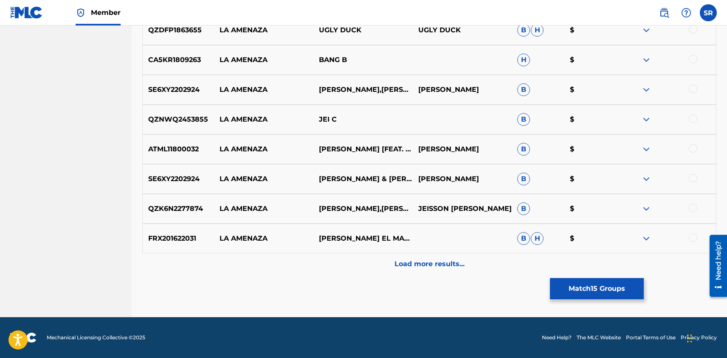
click at [446, 264] on p "Load more results..." at bounding box center [430, 264] width 70 height 10
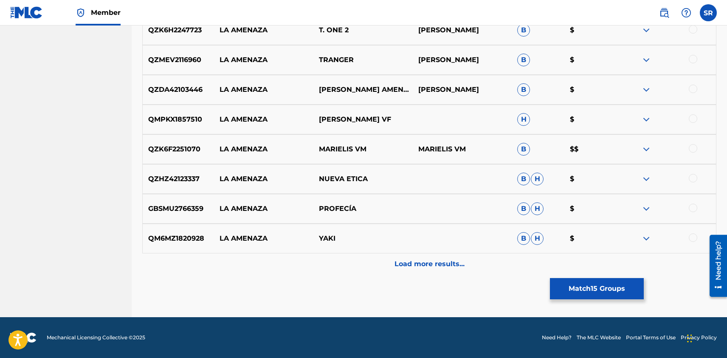
click at [447, 265] on p "Load more results..." at bounding box center [430, 264] width 70 height 10
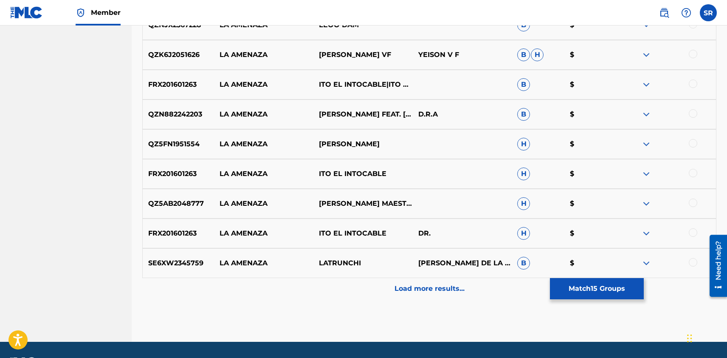
scroll to position [1858, 0]
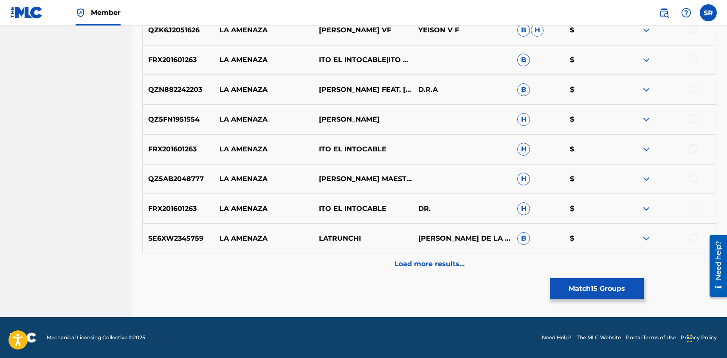
click at [428, 267] on p "Load more results..." at bounding box center [430, 264] width 70 height 10
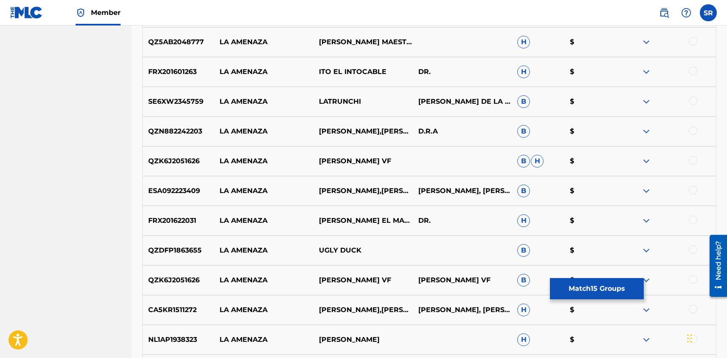
scroll to position [2156, 0]
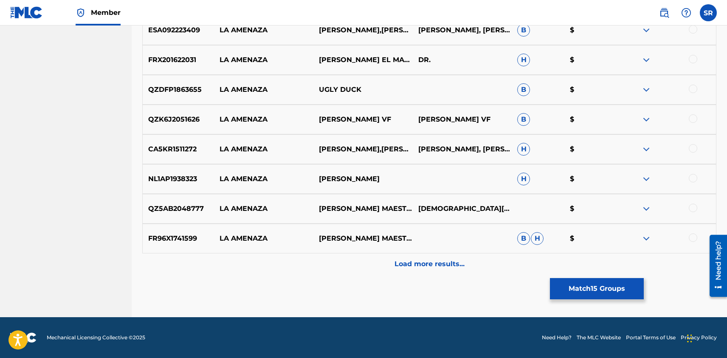
click at [428, 267] on p "Load more results..." at bounding box center [430, 264] width 70 height 10
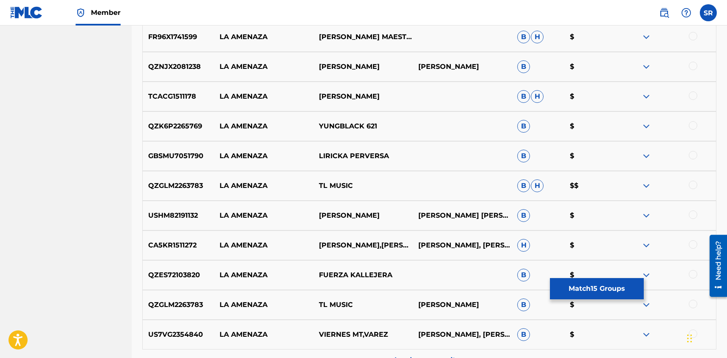
scroll to position [2453, 0]
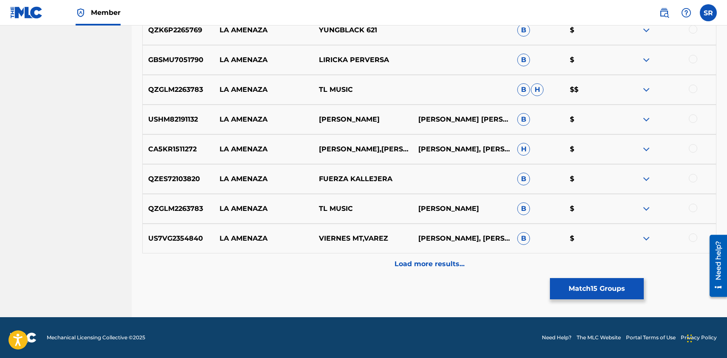
click at [438, 269] on p "Load more results..." at bounding box center [430, 264] width 70 height 10
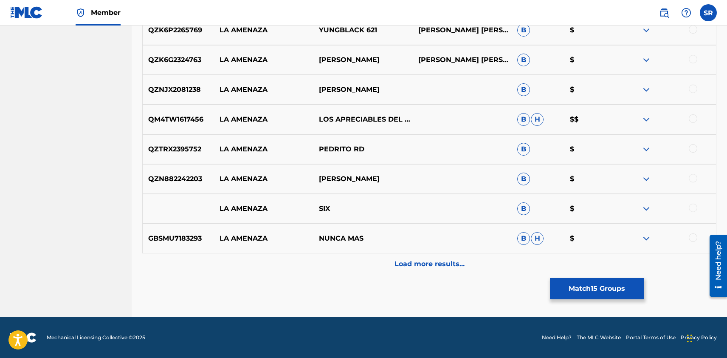
click at [435, 257] on div "Load more results..." at bounding box center [429, 263] width 574 height 21
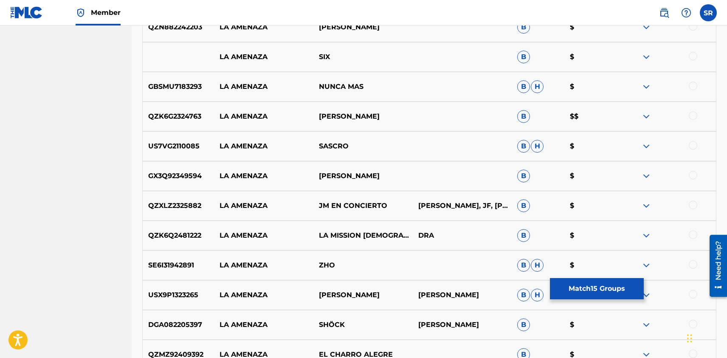
scroll to position [3048, 0]
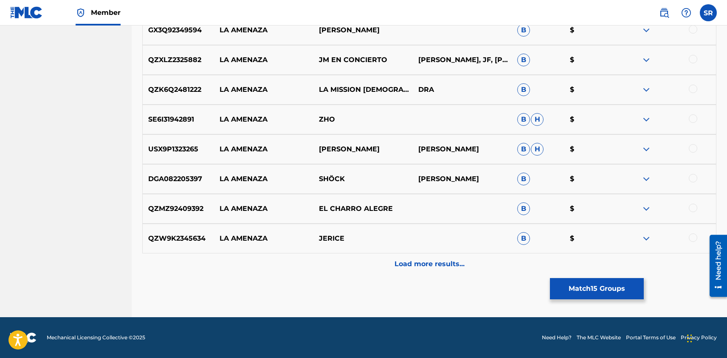
click at [435, 264] on p "Load more results..." at bounding box center [430, 264] width 70 height 10
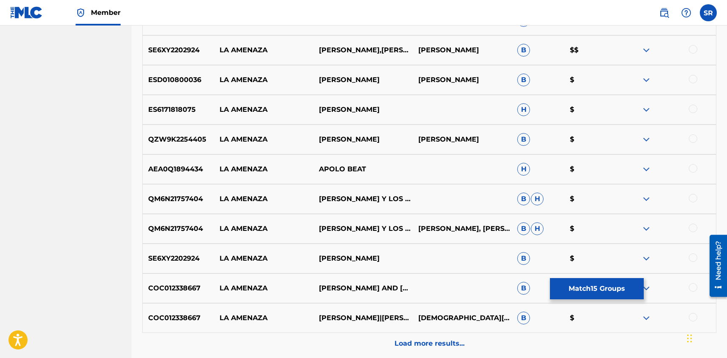
scroll to position [3345, 0]
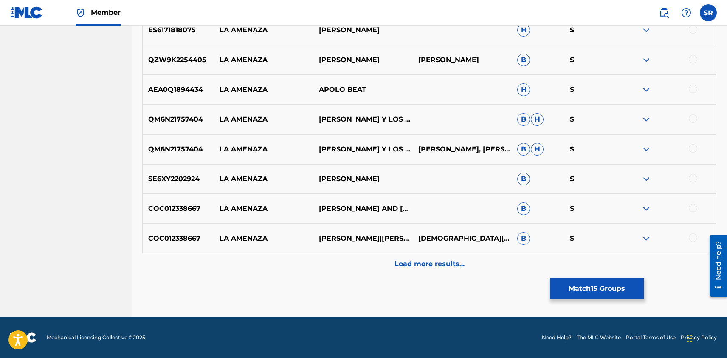
click at [405, 265] on p "Load more results..." at bounding box center [430, 264] width 70 height 10
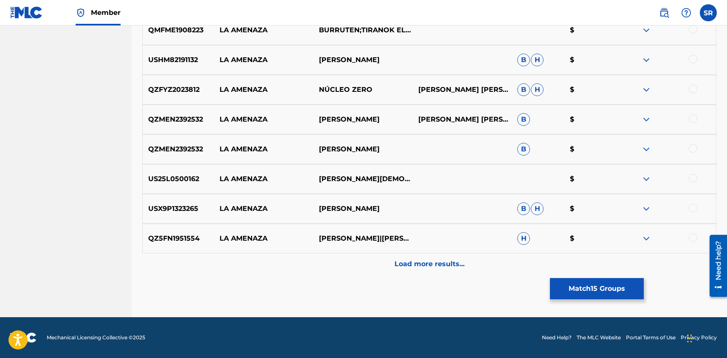
click at [414, 260] on p "Load more results..." at bounding box center [430, 264] width 70 height 10
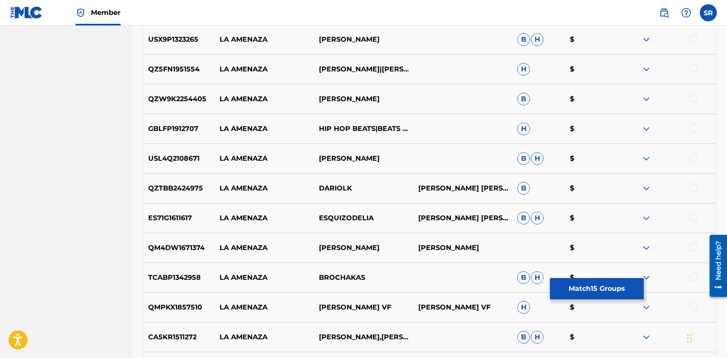
scroll to position [3940, 0]
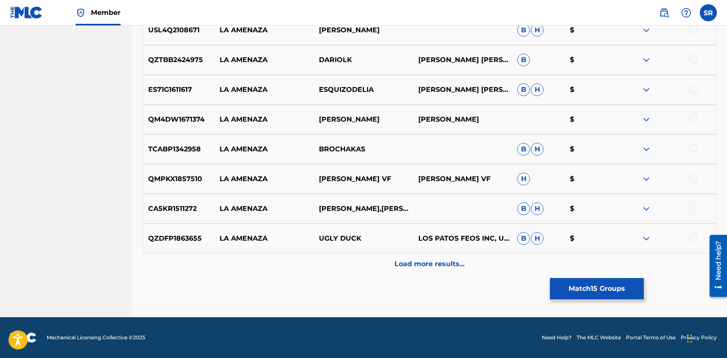
click at [414, 260] on p "Load more results..." at bounding box center [430, 264] width 70 height 10
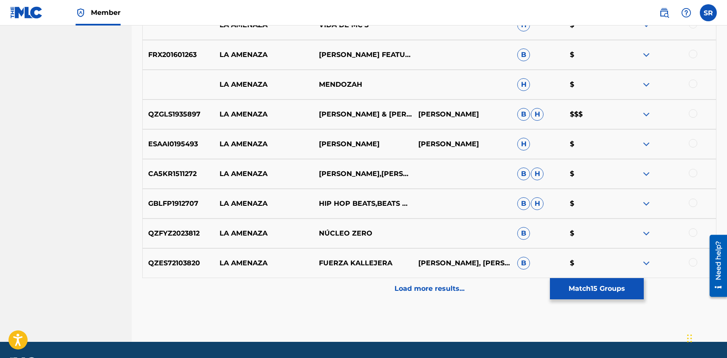
scroll to position [4237, 0]
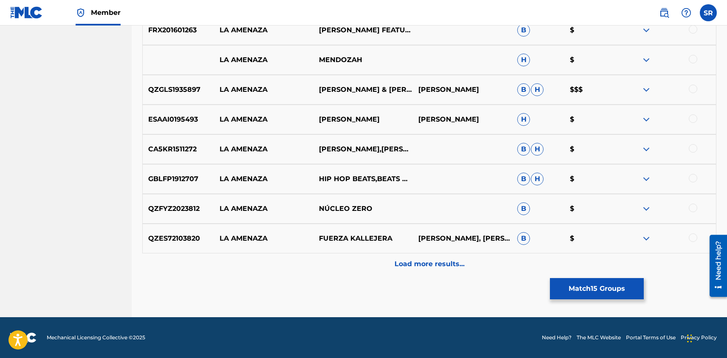
click at [411, 269] on div "Load more results..." at bounding box center [429, 263] width 574 height 21
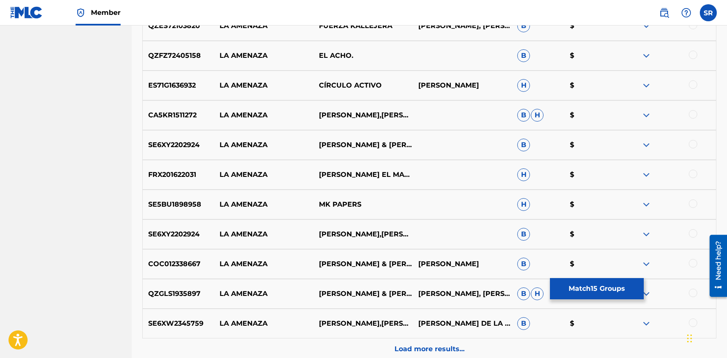
scroll to position [4535, 0]
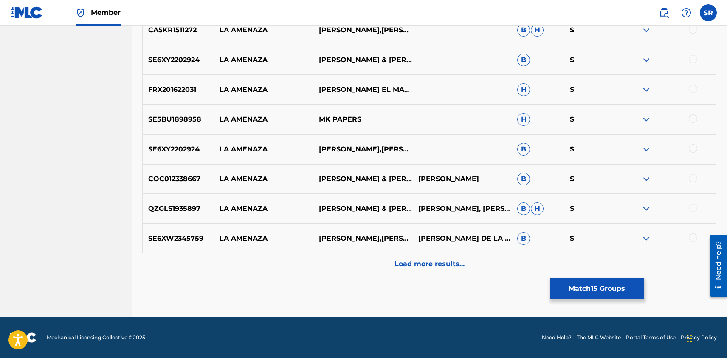
click at [430, 266] on p "Load more results..." at bounding box center [430, 264] width 70 height 10
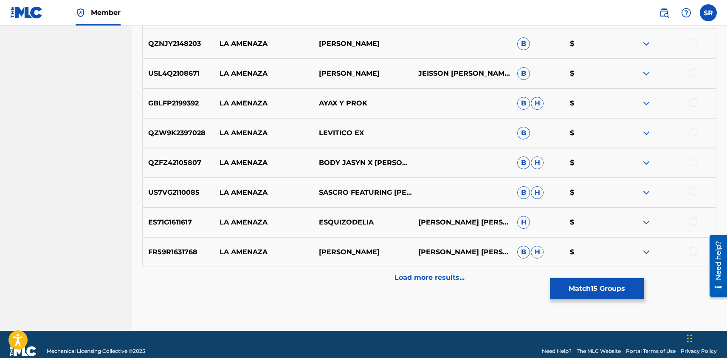
scroll to position [4832, 0]
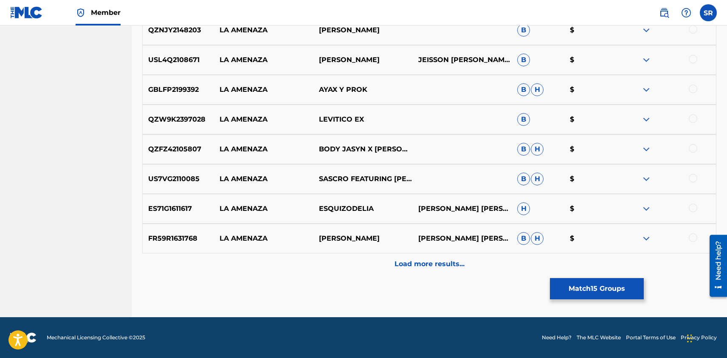
click at [426, 266] on p "Load more results..." at bounding box center [430, 264] width 70 height 10
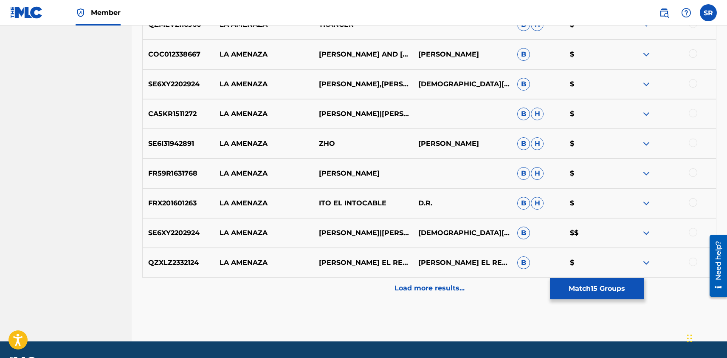
scroll to position [5130, 0]
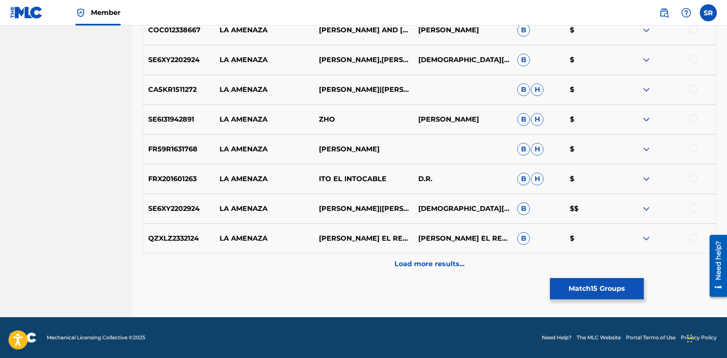
click at [432, 267] on p "Load more results..." at bounding box center [430, 264] width 70 height 10
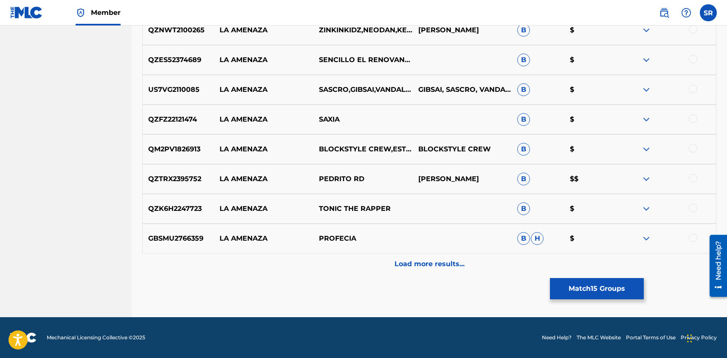
click at [429, 265] on p "Load more results..." at bounding box center [430, 264] width 70 height 10
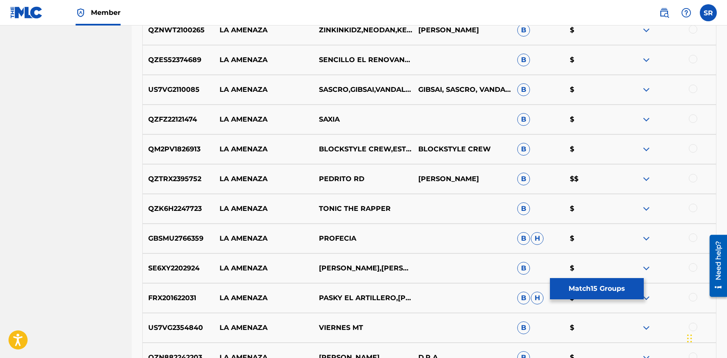
scroll to position [5724, 0]
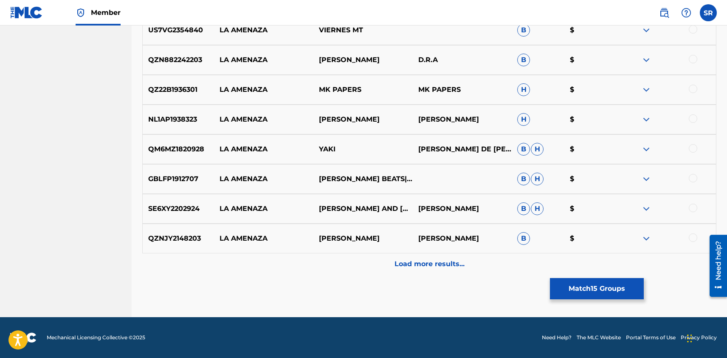
click at [429, 270] on div "Load more results..." at bounding box center [429, 263] width 574 height 21
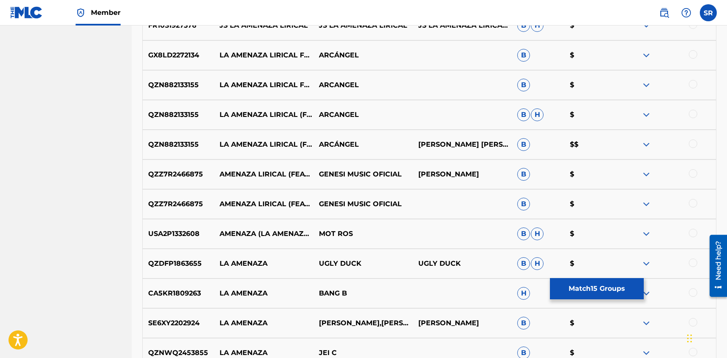
scroll to position [1022, 0]
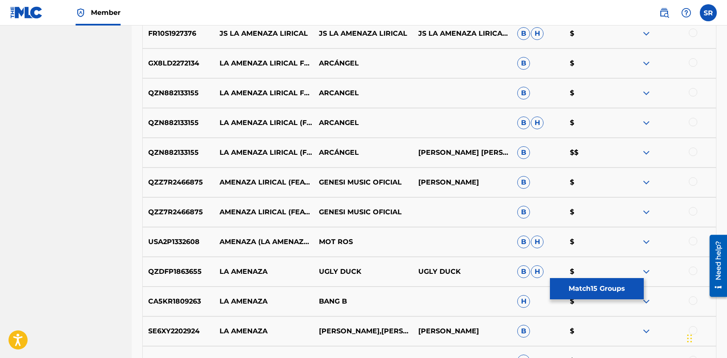
click at [694, 153] on div at bounding box center [693, 151] width 8 height 8
click at [697, 122] on div at bounding box center [693, 122] width 8 height 8
click at [693, 92] on div at bounding box center [693, 92] width 8 height 8
click at [695, 62] on div at bounding box center [693, 62] width 8 height 8
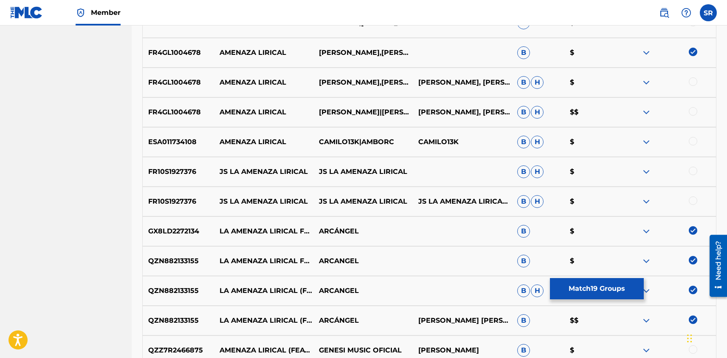
scroll to position [849, 0]
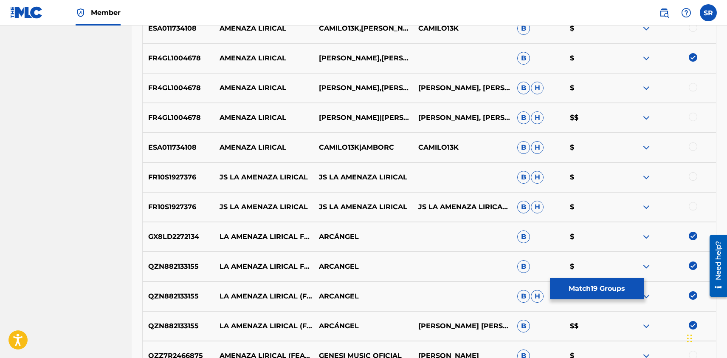
click at [697, 117] on div at bounding box center [693, 117] width 8 height 8
click at [695, 87] on div at bounding box center [693, 87] width 8 height 8
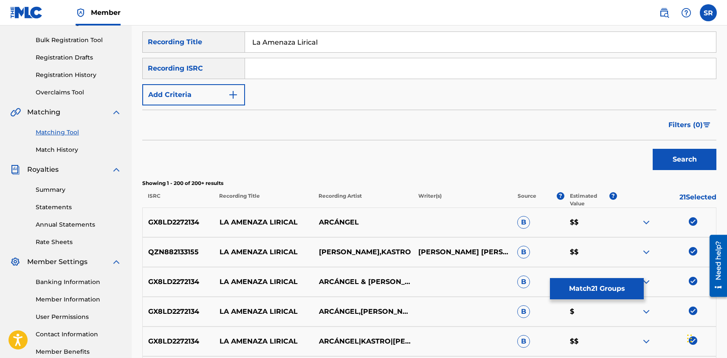
scroll to position [125, 0]
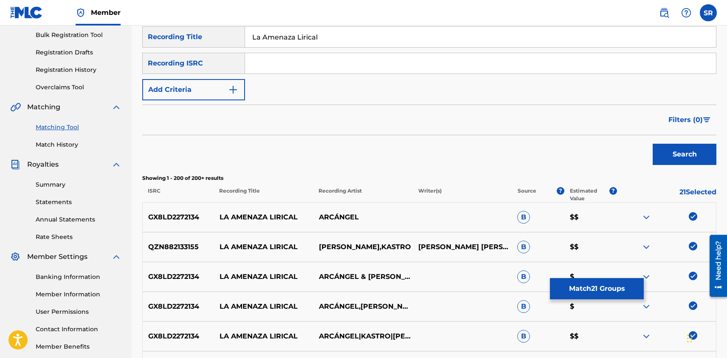
click at [591, 286] on button "Match 21 Groups" at bounding box center [597, 288] width 94 height 21
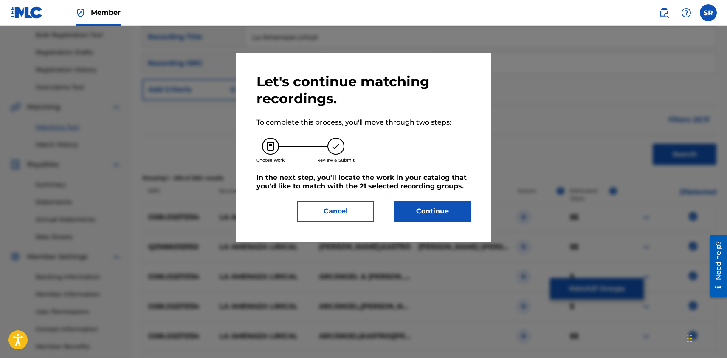
click at [430, 207] on button "Continue" at bounding box center [432, 211] width 76 height 21
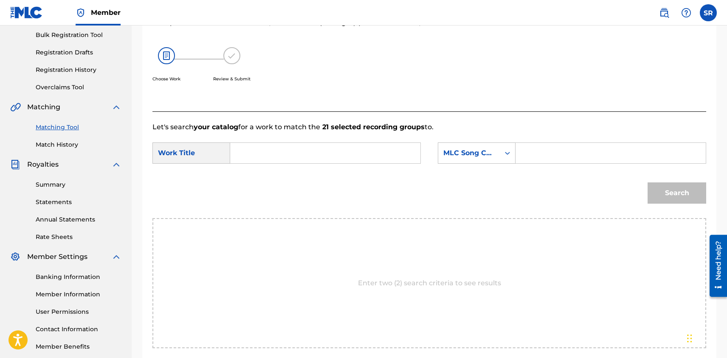
click at [365, 147] on input "Search Form" at bounding box center [325, 153] width 176 height 20
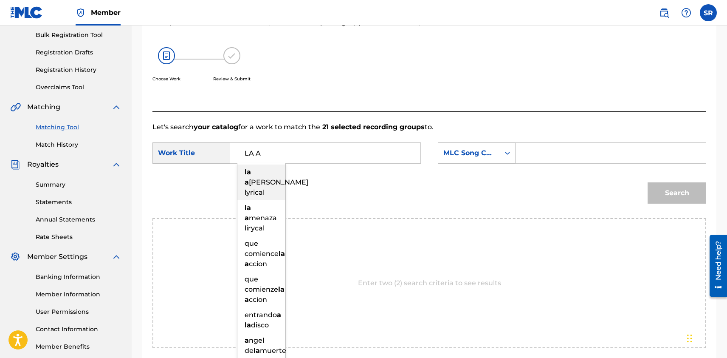
click at [259, 180] on span "[PERSON_NAME] lyrical" at bounding box center [277, 187] width 64 height 18
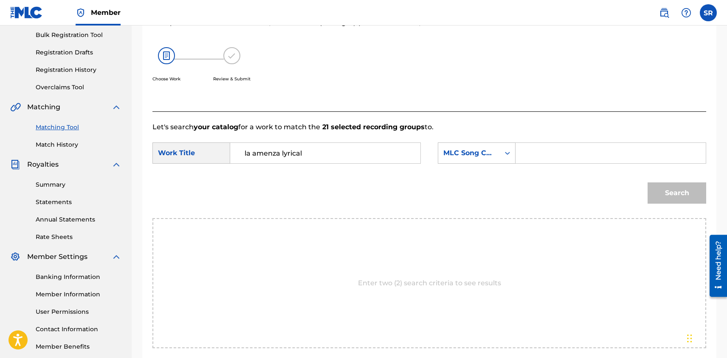
click at [664, 201] on div "Search" at bounding box center [675, 191] width 63 height 34
click at [313, 159] on input "la amenza lyrical" at bounding box center [325, 153] width 176 height 20
click at [252, 184] on strong "amenza" at bounding box center [259, 182] width 28 height 8
type input "l"
click at [242, 155] on input "AMENAZA LIRICAL" at bounding box center [325, 153] width 176 height 20
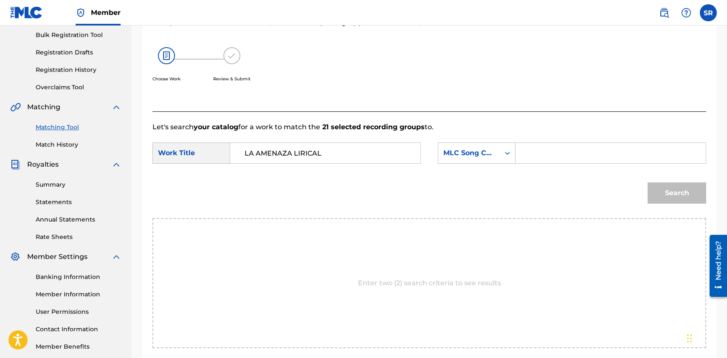
click at [298, 154] on input "LA AMENAZA LIRICAL" at bounding box center [325, 153] width 176 height 20
type input "LA AMENAZA LYRICAL"
click at [537, 155] on input "Search Form" at bounding box center [611, 153] width 176 height 20
type input "[PERSON_NAME]"
click at [661, 195] on button "Search" at bounding box center [677, 192] width 59 height 21
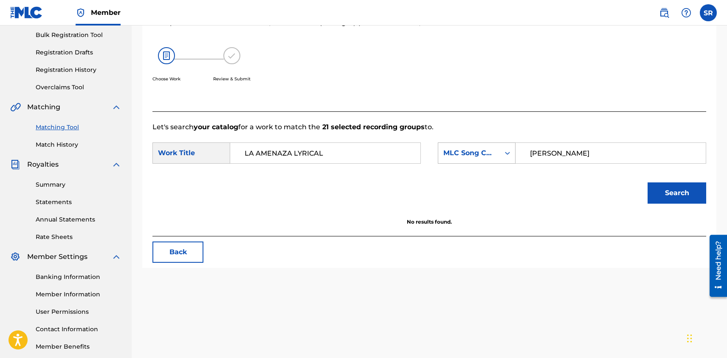
click at [508, 153] on icon "Search Form" at bounding box center [507, 153] width 5 height 3
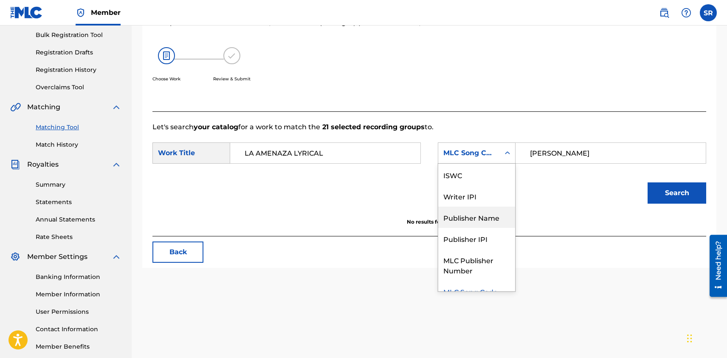
scroll to position [0, 0]
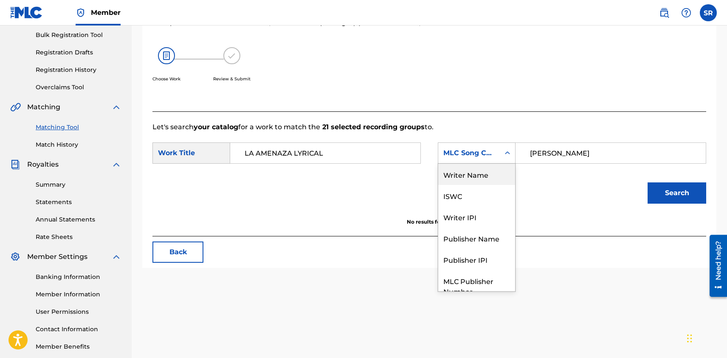
click at [487, 181] on div "Writer Name" at bounding box center [476, 174] width 77 height 21
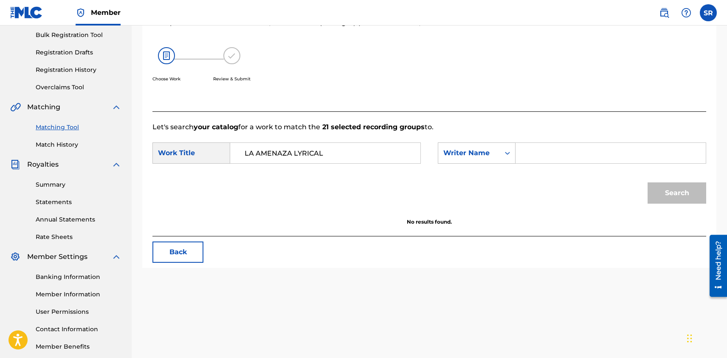
click at [551, 159] on input "Search Form" at bounding box center [611, 153] width 176 height 20
type input "[PERSON_NAME]"
click at [673, 191] on button "Search" at bounding box center [677, 192] width 59 height 21
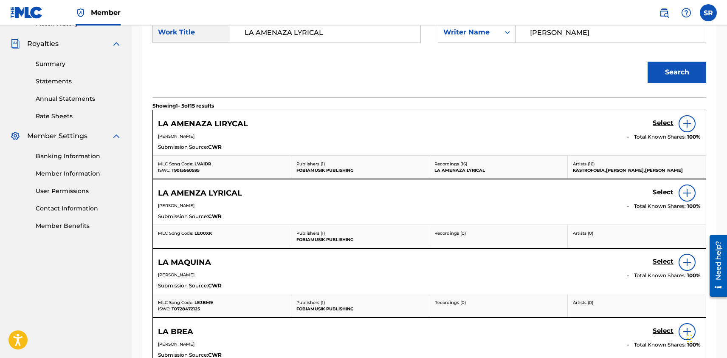
scroll to position [252, 0]
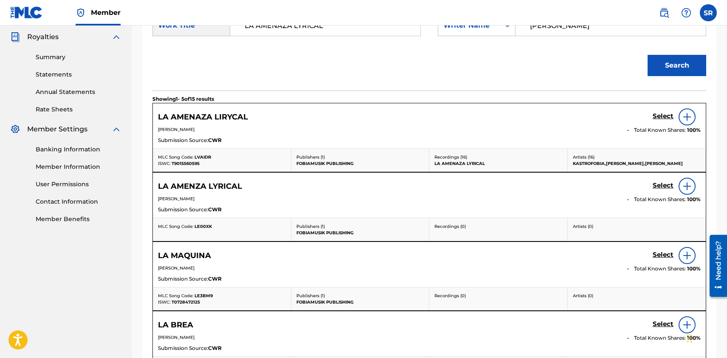
click at [687, 118] on img at bounding box center [687, 117] width 10 height 10
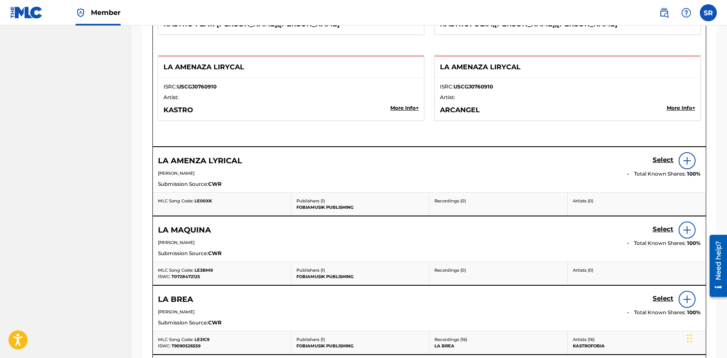
scroll to position [1201, 0]
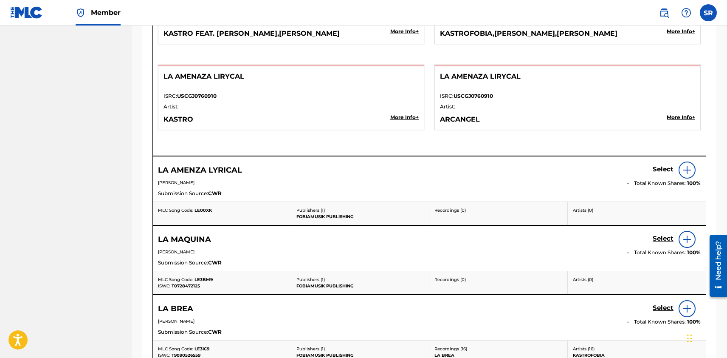
click at [687, 172] on img at bounding box center [687, 170] width 10 height 10
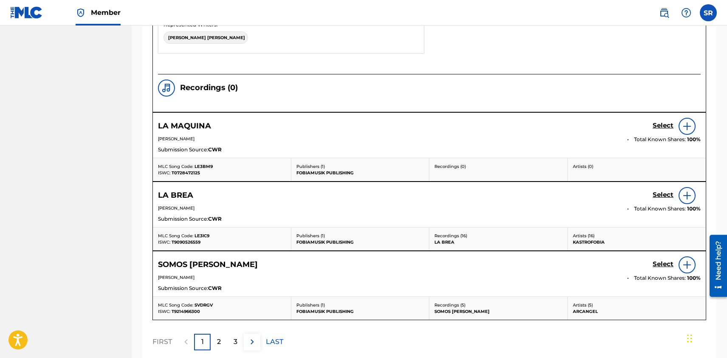
scroll to position [1804, 0]
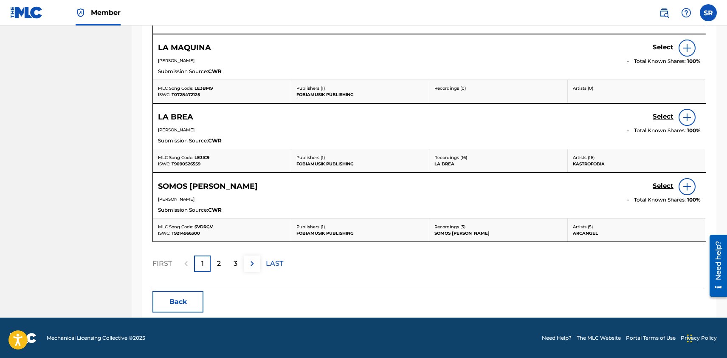
click at [219, 263] on p "2" at bounding box center [219, 263] width 4 height 10
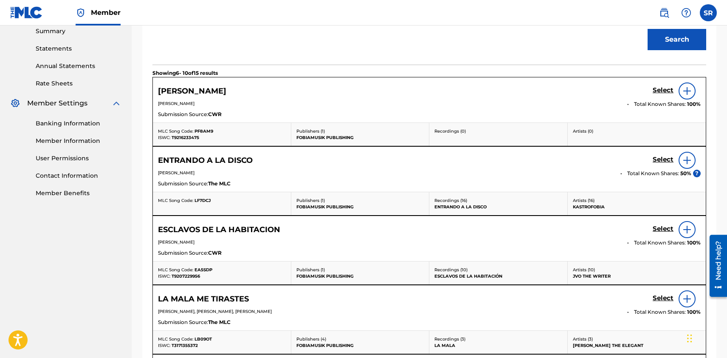
scroll to position [460, 0]
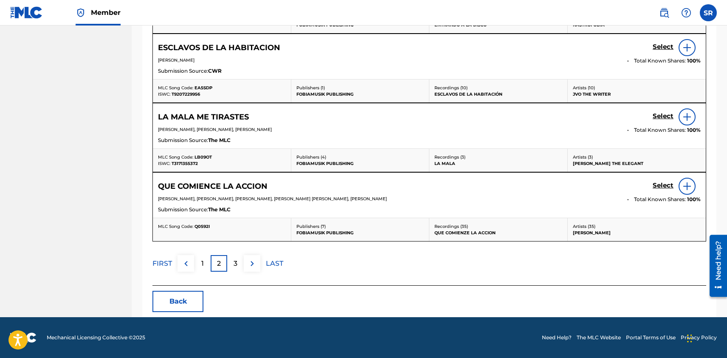
click at [236, 262] on p "3" at bounding box center [236, 263] width 4 height 10
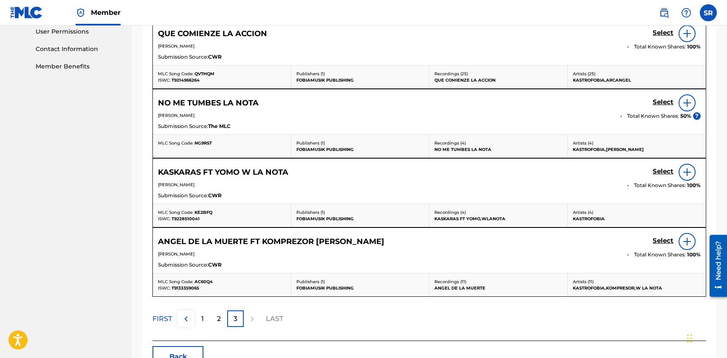
scroll to position [439, 0]
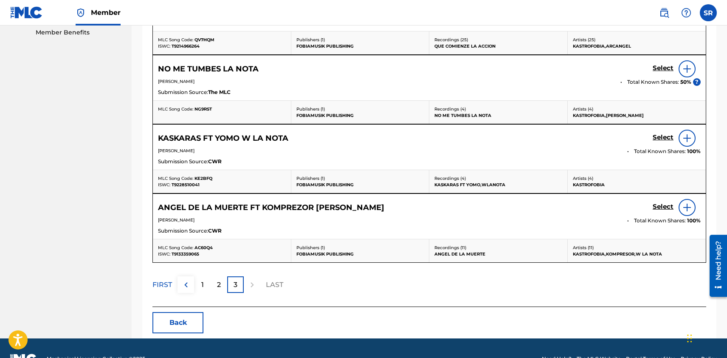
click at [195, 314] on button "Back" at bounding box center [178, 322] width 51 height 21
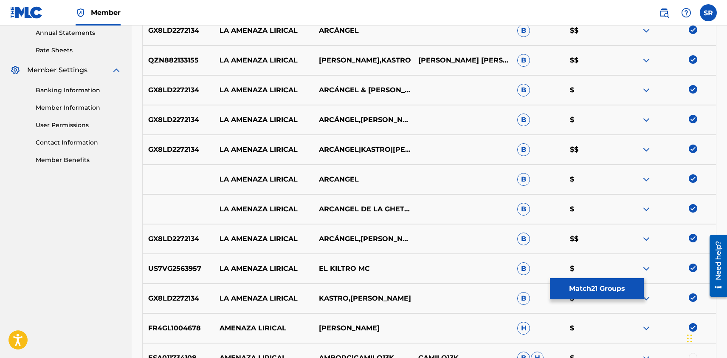
scroll to position [0, 0]
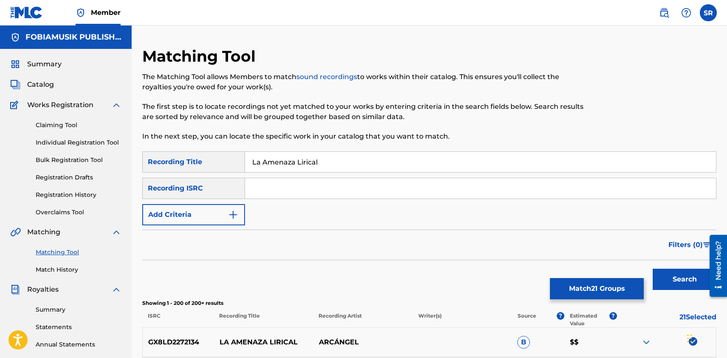
click at [600, 295] on button "Match 21 Groups" at bounding box center [597, 288] width 94 height 21
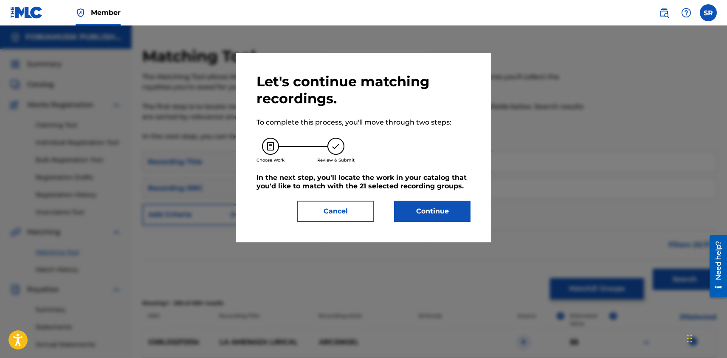
click at [431, 215] on button "Continue" at bounding box center [432, 211] width 76 height 21
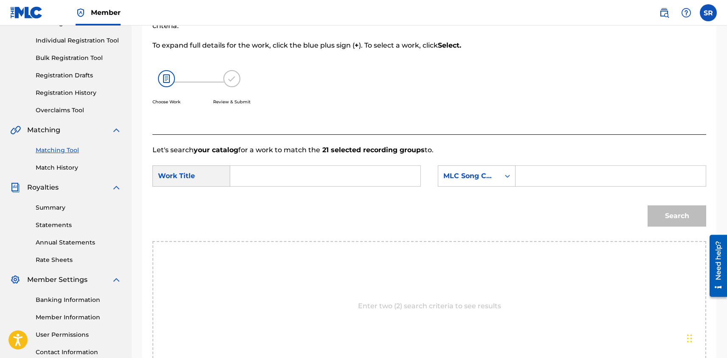
scroll to position [208, 0]
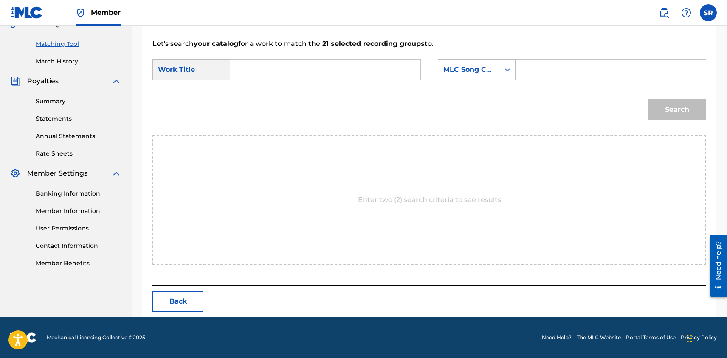
click at [393, 216] on div "Enter two (2) search criteria to see results" at bounding box center [430, 200] width 554 height 130
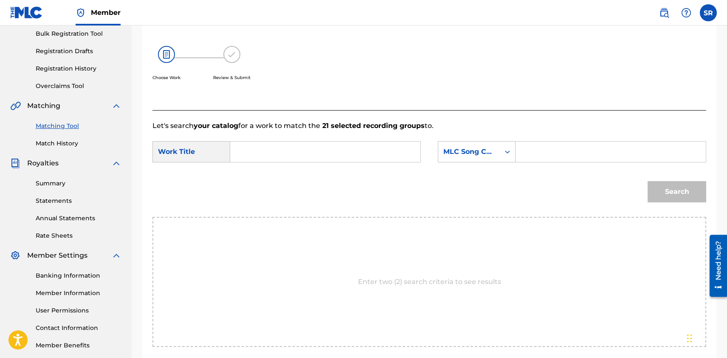
scroll to position [124, 0]
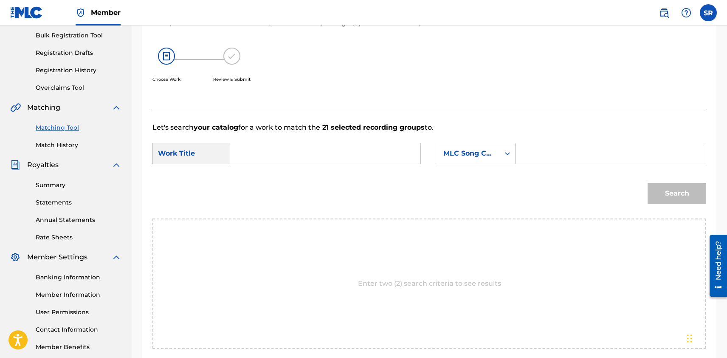
click at [353, 156] on input "Search Form" at bounding box center [325, 153] width 176 height 20
click at [522, 151] on div "Search Form" at bounding box center [611, 153] width 191 height 21
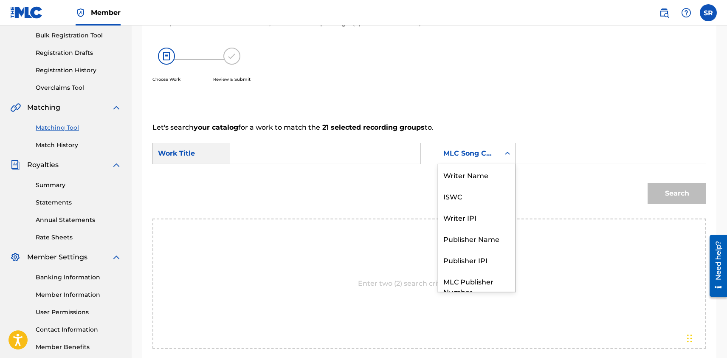
click at [506, 152] on icon "Search Form" at bounding box center [507, 153] width 8 height 8
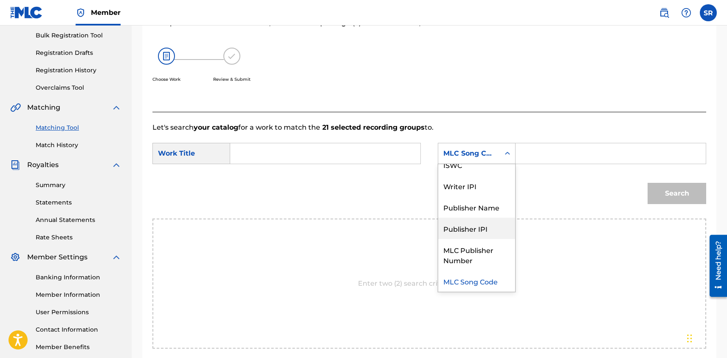
scroll to position [0, 0]
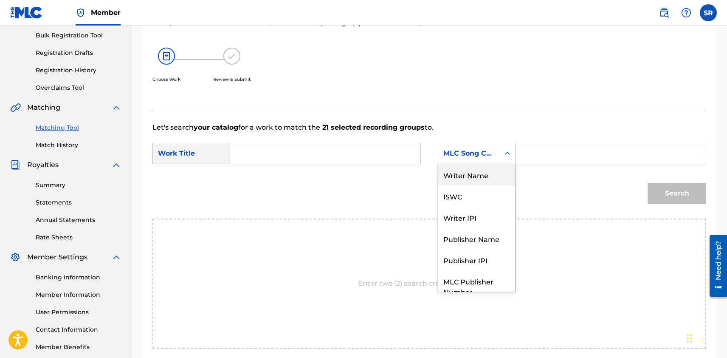
click at [482, 176] on div "Writer Name" at bounding box center [476, 174] width 77 height 21
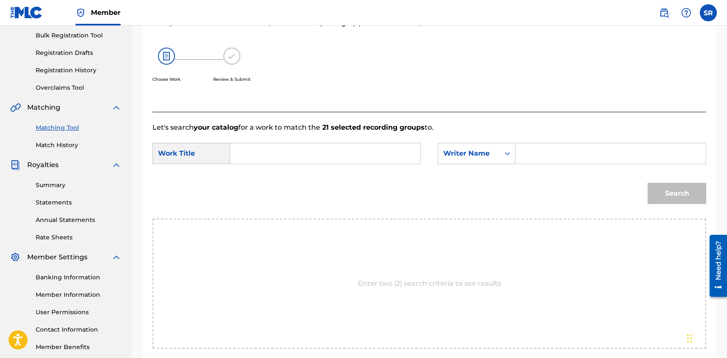
click at [534, 151] on input "Search Form" at bounding box center [611, 153] width 176 height 20
click at [622, 161] on input "[PERSON_NAME]" at bounding box center [611, 153] width 176 height 20
type input "[PERSON_NAME]"
click at [285, 156] on input "Search Form" at bounding box center [325, 153] width 176 height 20
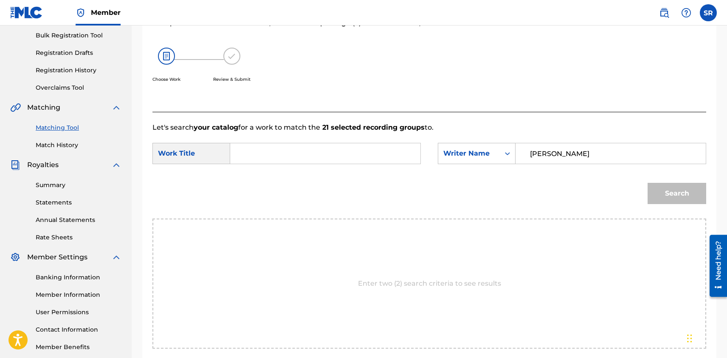
click at [285, 156] on input "Search Form" at bounding box center [325, 153] width 176 height 20
type input "LA AMENAZA LYRICAL"
click at [656, 195] on button "Search" at bounding box center [677, 193] width 59 height 21
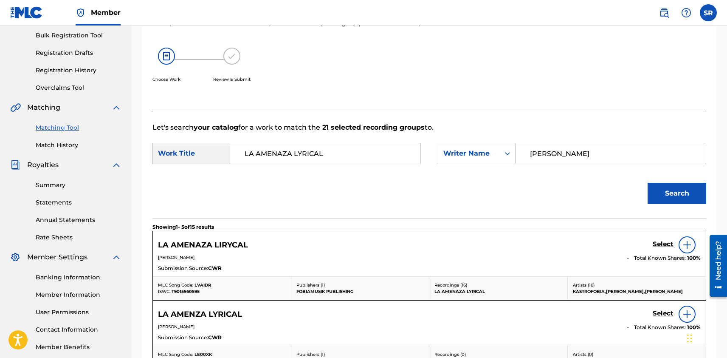
click at [687, 241] on img at bounding box center [687, 245] width 10 height 10
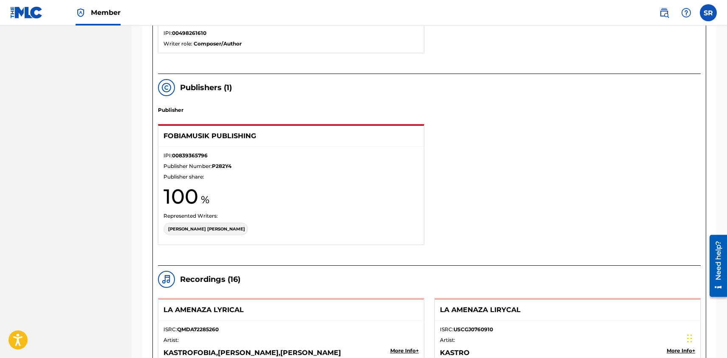
scroll to position [705, 0]
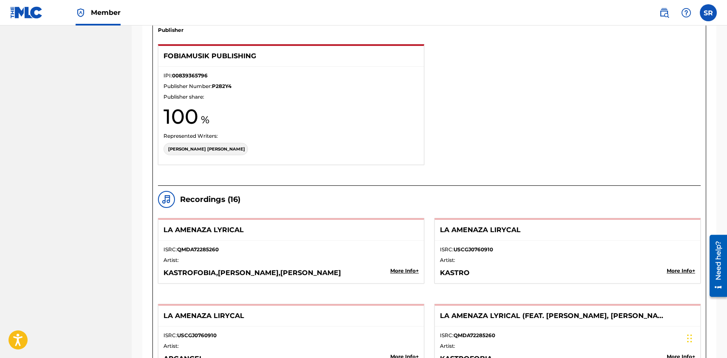
click at [164, 198] on img at bounding box center [166, 199] width 10 height 10
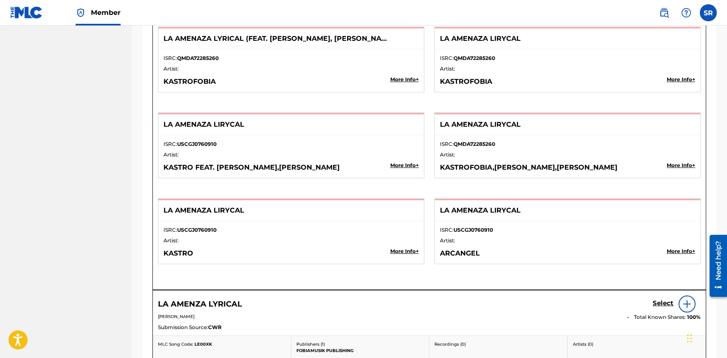
scroll to position [1096, 0]
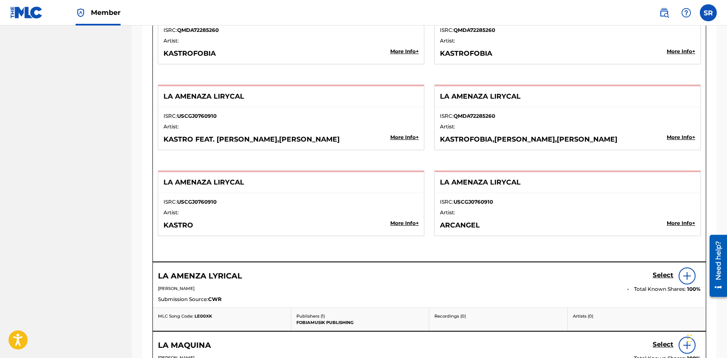
click at [513, 188] on div "LA AMENAZA LIRYCAL" at bounding box center [568, 182] width 266 height 21
click at [602, 206] on div "ISRC: USCGJ0760910 Artist: ARCANGEL More Info +" at bounding box center [568, 214] width 266 height 42
click at [593, 206] on div "ISRC: USCGJ0760910 Artist: ARCANGEL More Info +" at bounding box center [568, 214] width 266 height 42
click at [391, 186] on p "LA AMENAZA LIRYCAL" at bounding box center [279, 182] width 230 height 10
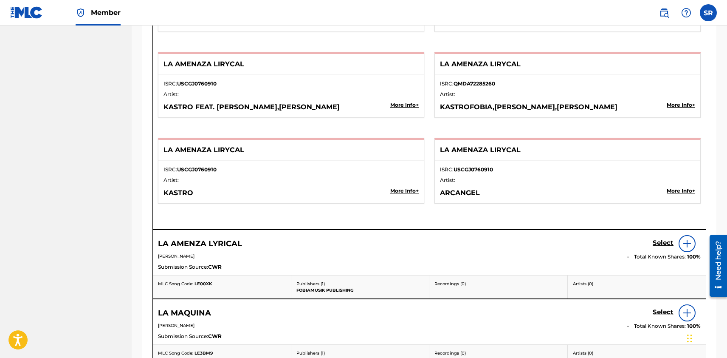
scroll to position [1176, 0]
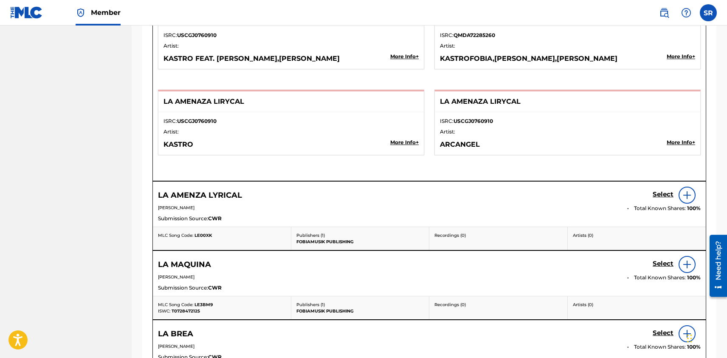
click at [688, 198] on img at bounding box center [687, 195] width 10 height 10
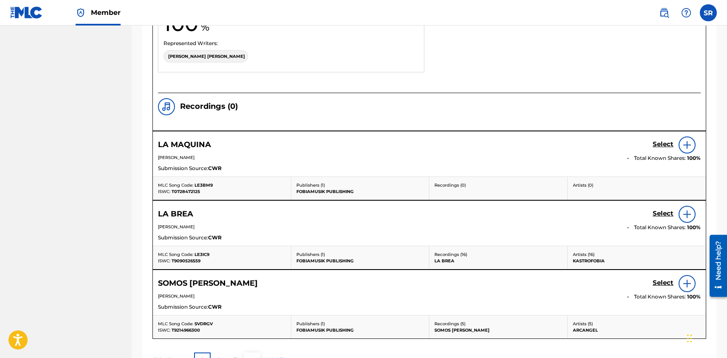
scroll to position [1804, 0]
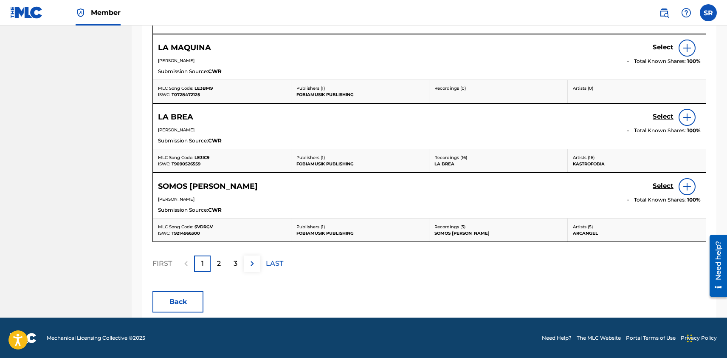
click at [224, 269] on div "2" at bounding box center [219, 263] width 17 height 17
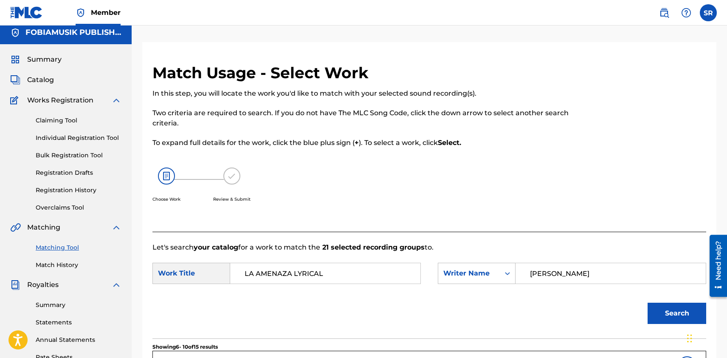
scroll to position [0, 0]
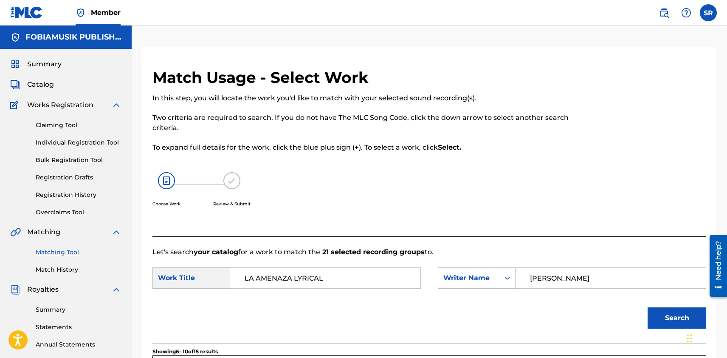
click at [229, 177] on img at bounding box center [231, 180] width 17 height 17
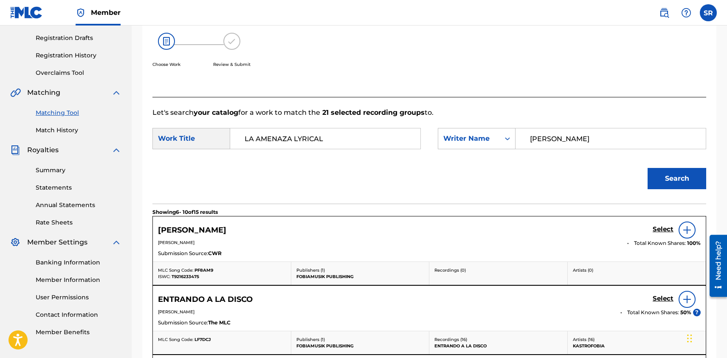
scroll to position [40, 0]
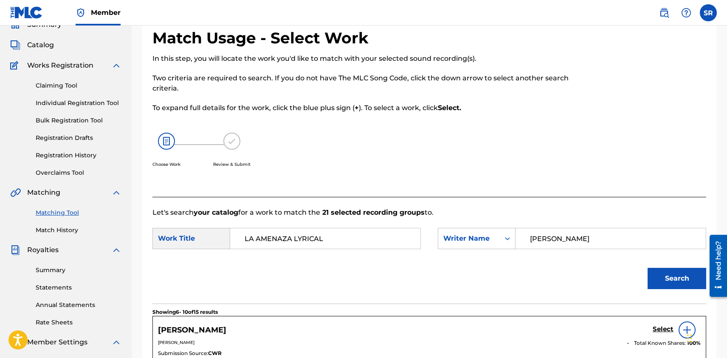
click at [396, 166] on div "Choose Work Review & Submit" at bounding box center [366, 154] width 427 height 65
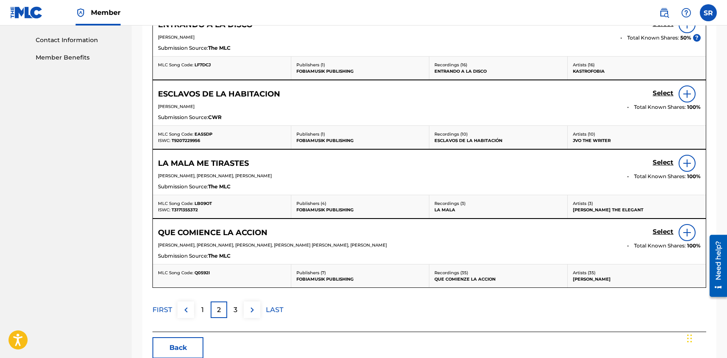
scroll to position [460, 0]
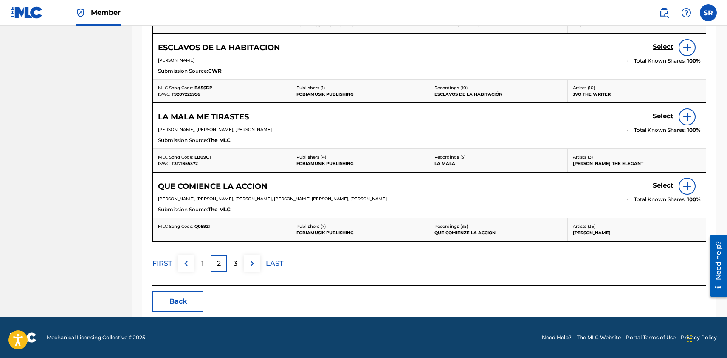
click at [236, 261] on p "3" at bounding box center [236, 263] width 4 height 10
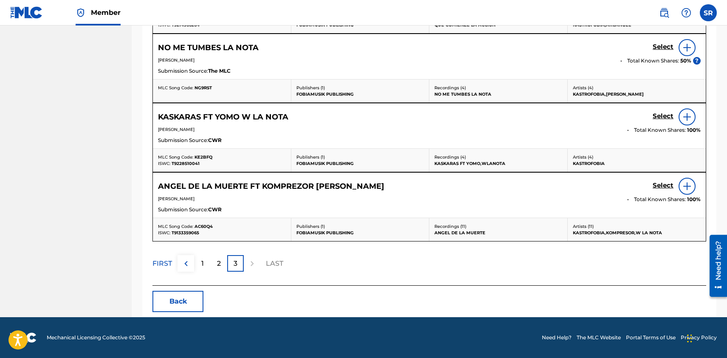
click at [586, 220] on div "Artists ( 11 ) [PERSON_NAME],KOMPRESOR,W LA NOTA" at bounding box center [637, 229] width 139 height 23
drag, startPoint x: 162, startPoint y: 260, endPoint x: 164, endPoint y: 267, distance: 6.7
click at [164, 264] on p "FIRST" at bounding box center [163, 263] width 20 height 10
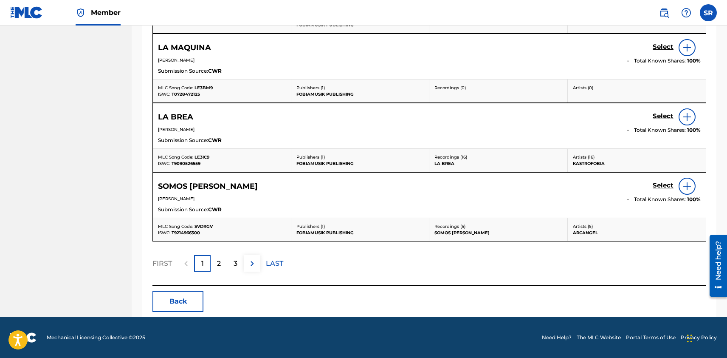
click at [393, 284] on div "Showing 1 - 5 of 15 results LA AMENAZA LIRYCAL Select [PERSON_NAME] Total Known…" at bounding box center [430, 84] width 554 height 402
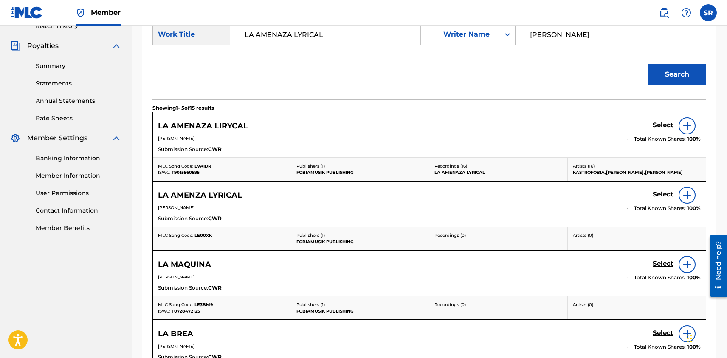
scroll to position [221, 0]
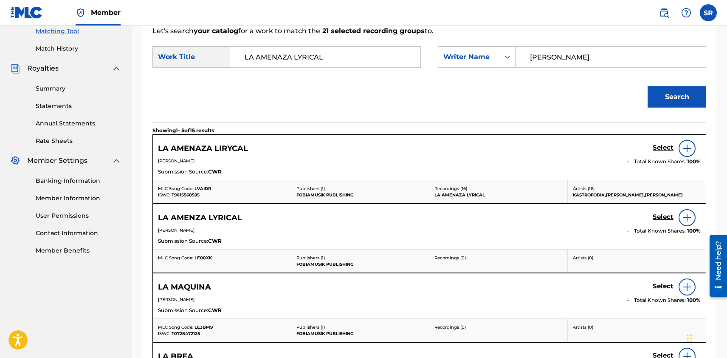
click at [690, 149] on img at bounding box center [687, 148] width 10 height 10
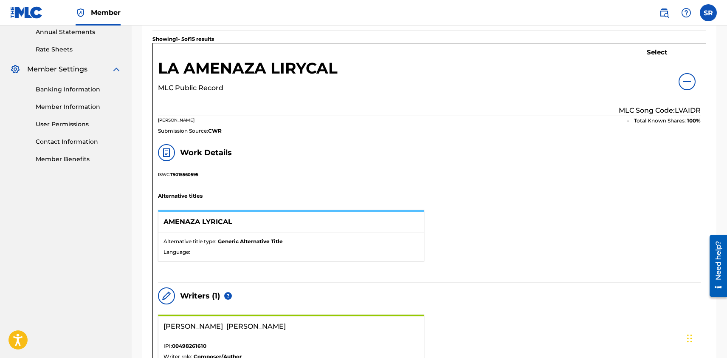
scroll to position [325, 0]
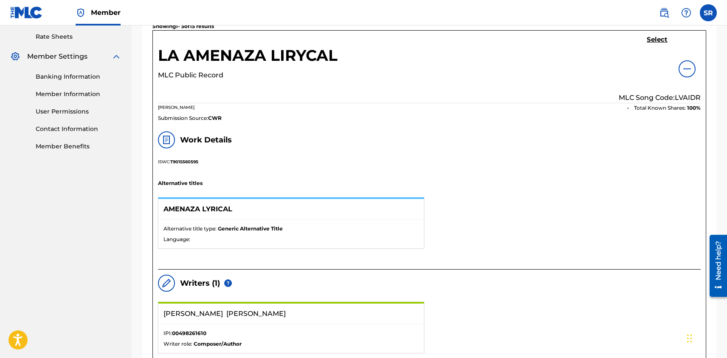
click at [168, 141] on img at bounding box center [166, 140] width 10 height 10
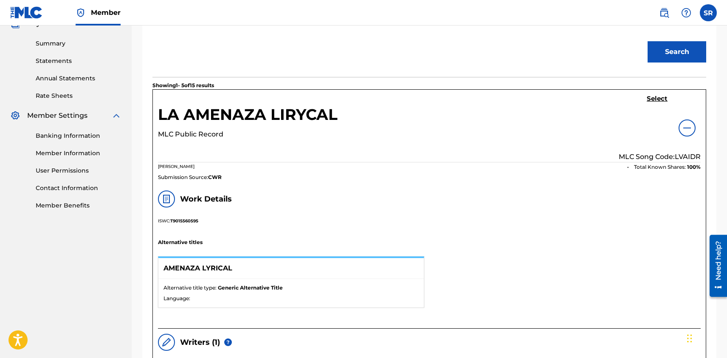
scroll to position [266, 0]
click at [651, 97] on h5 "Select" at bounding box center [657, 99] width 21 height 8
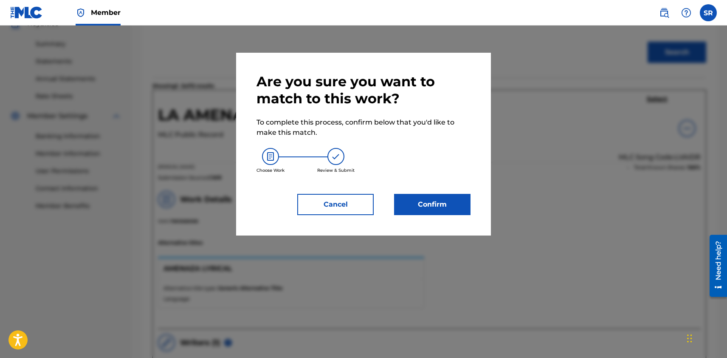
click at [356, 206] on button "Cancel" at bounding box center [335, 204] width 76 height 21
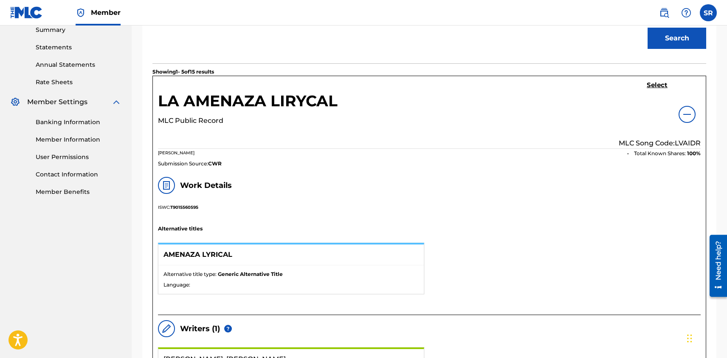
scroll to position [274, 0]
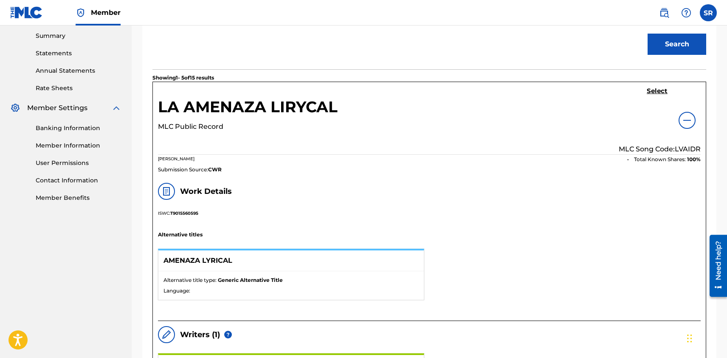
click at [658, 91] on h5 "Select" at bounding box center [657, 91] width 21 height 8
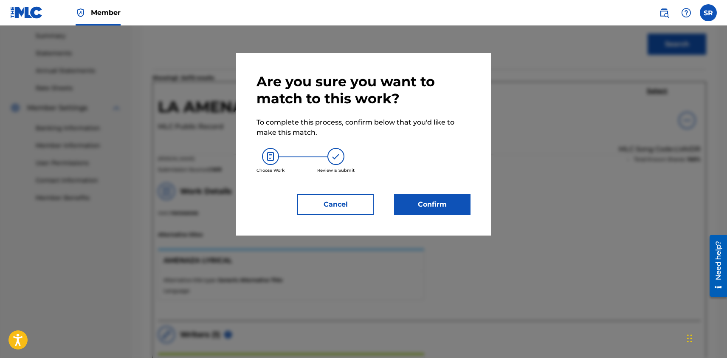
click at [448, 203] on button "Confirm" at bounding box center [432, 204] width 76 height 21
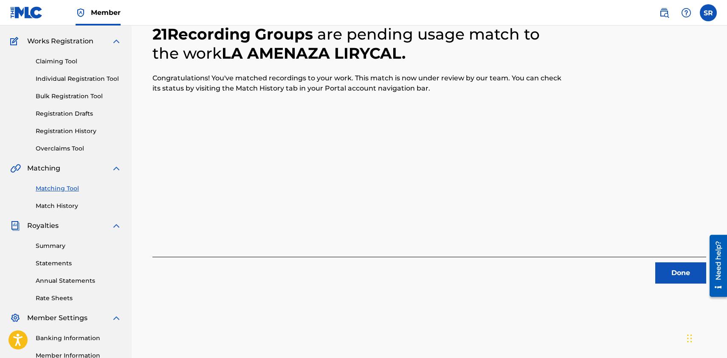
scroll to position [42, 0]
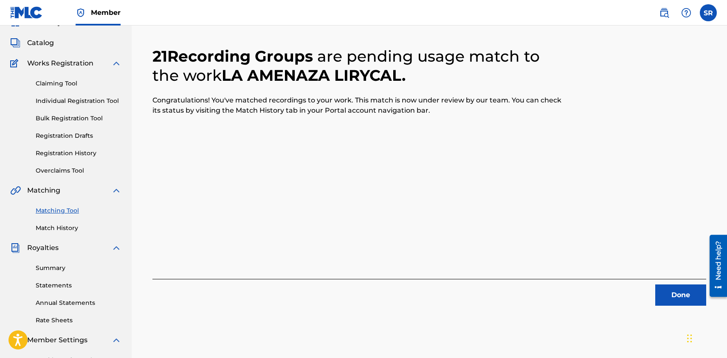
click at [673, 292] on button "Done" at bounding box center [681, 294] width 51 height 21
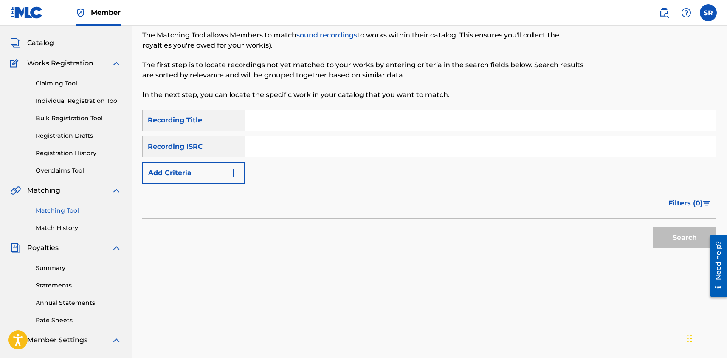
click at [234, 175] on img "Search Form" at bounding box center [233, 173] width 10 height 10
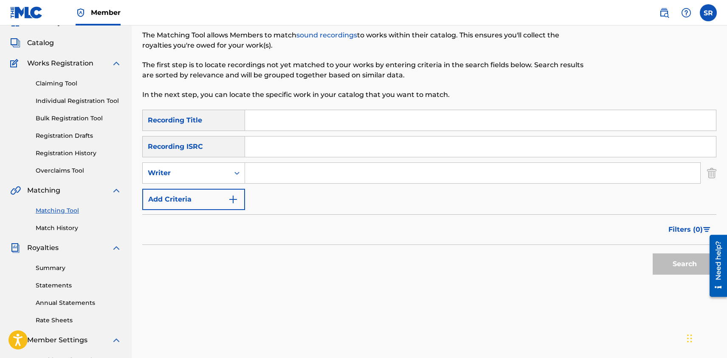
click at [264, 176] on input "Search Form" at bounding box center [472, 173] width 455 height 20
type input "[PERSON_NAME]"
click at [666, 264] on button "Search" at bounding box center [685, 263] width 64 height 21
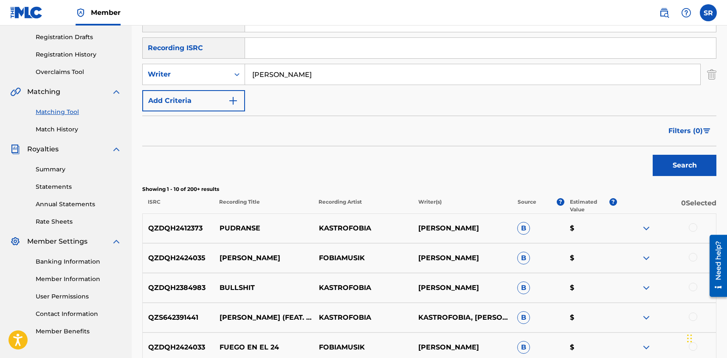
scroll to position [158, 0]
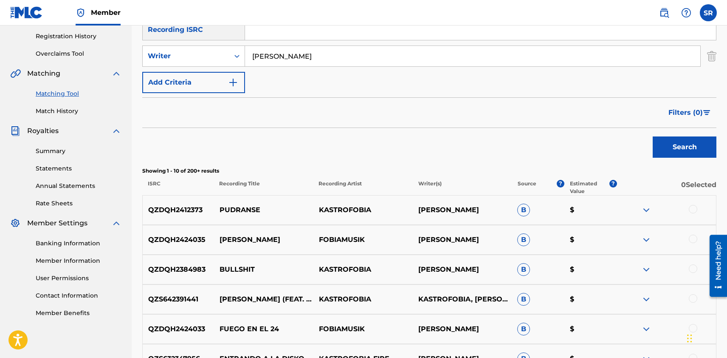
click at [693, 240] on div at bounding box center [693, 239] width 8 height 8
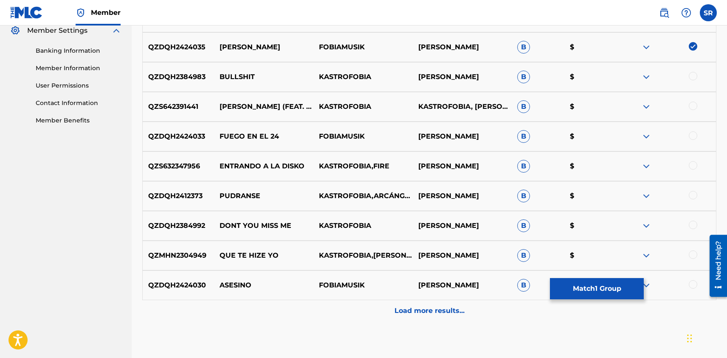
click at [450, 307] on p "Load more results..." at bounding box center [430, 310] width 70 height 10
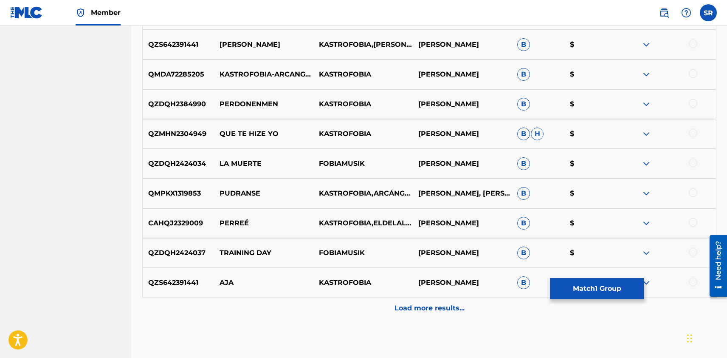
scroll to position [663, 0]
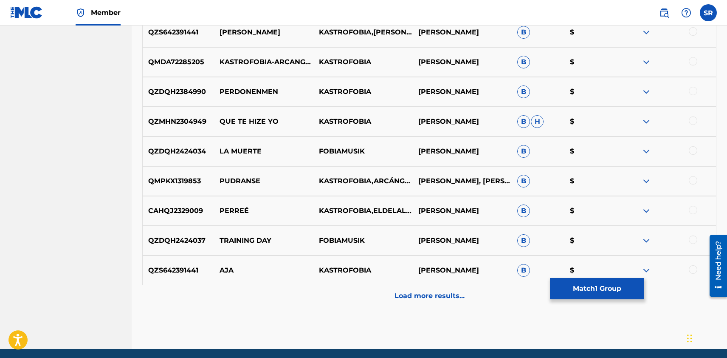
click at [447, 300] on p "Load more results..." at bounding box center [430, 296] width 70 height 10
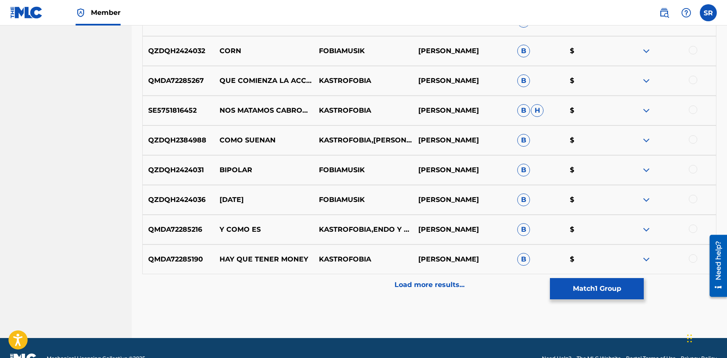
click at [432, 288] on p "Load more results..." at bounding box center [430, 285] width 70 height 10
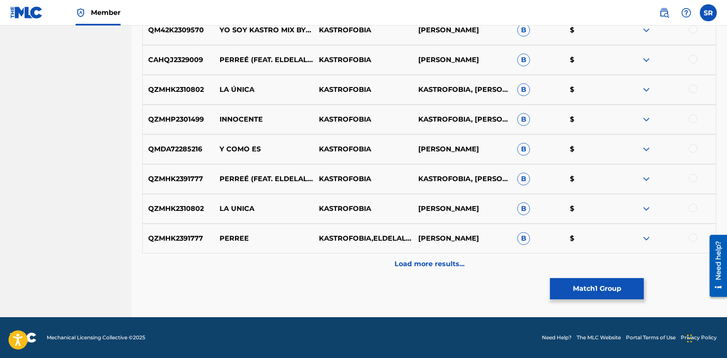
click at [433, 263] on p "Load more results..." at bounding box center [430, 264] width 70 height 10
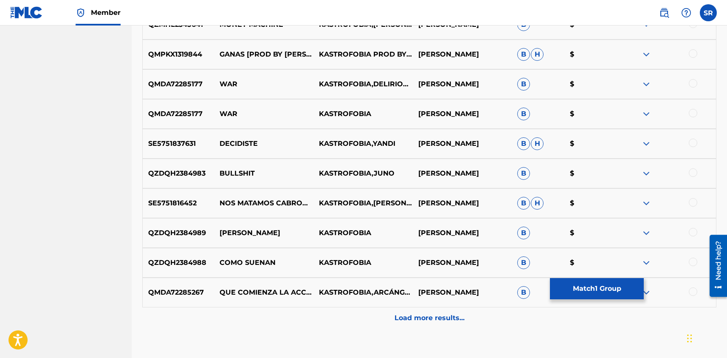
scroll to position [1541, 0]
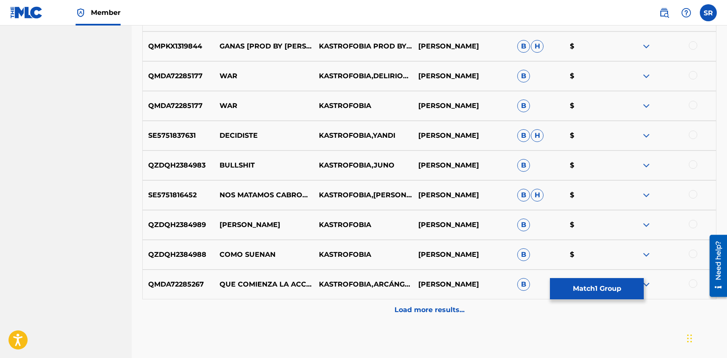
click at [429, 310] on p "Load more results..." at bounding box center [430, 310] width 70 height 10
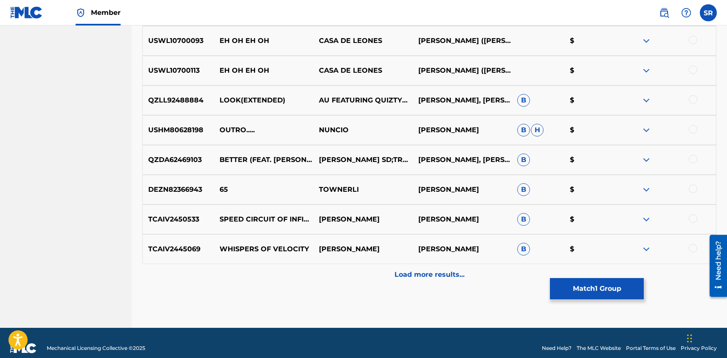
scroll to position [1885, 0]
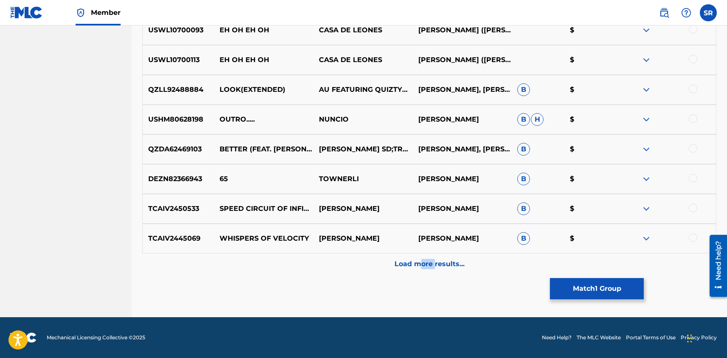
drag, startPoint x: 434, startPoint y: 268, endPoint x: 418, endPoint y: 266, distance: 15.4
click at [419, 266] on p "Load more results..." at bounding box center [430, 264] width 70 height 10
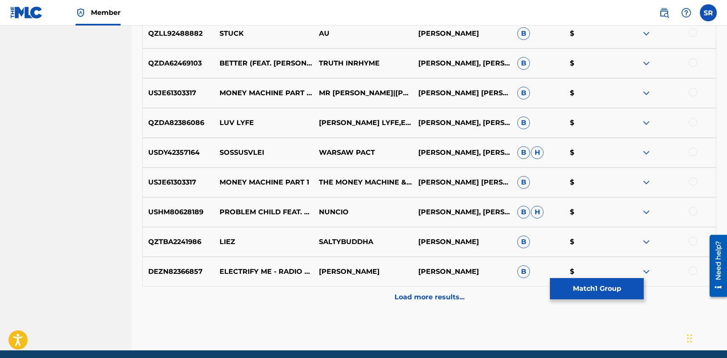
scroll to position [2157, 0]
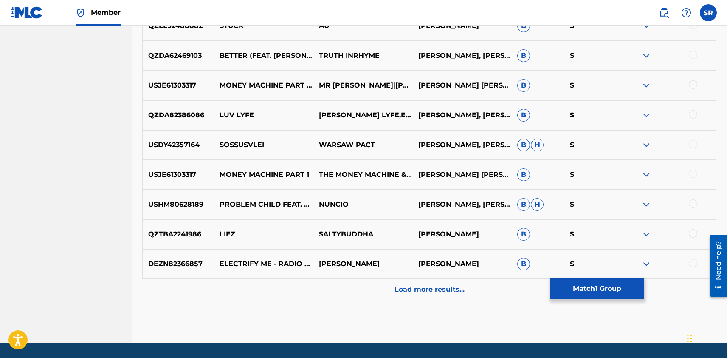
click at [422, 282] on div "Load more results..." at bounding box center [429, 289] width 574 height 21
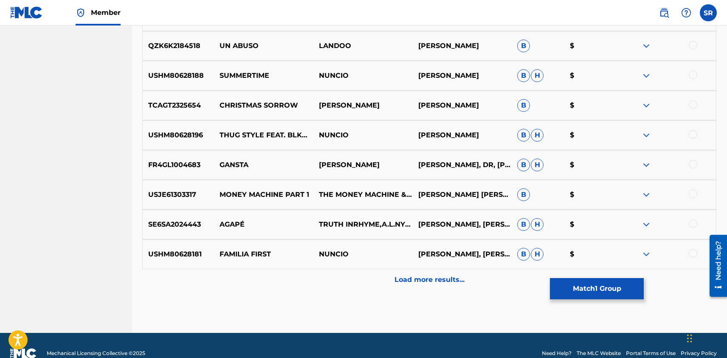
click at [420, 286] on div "Load more results..." at bounding box center [429, 279] width 574 height 21
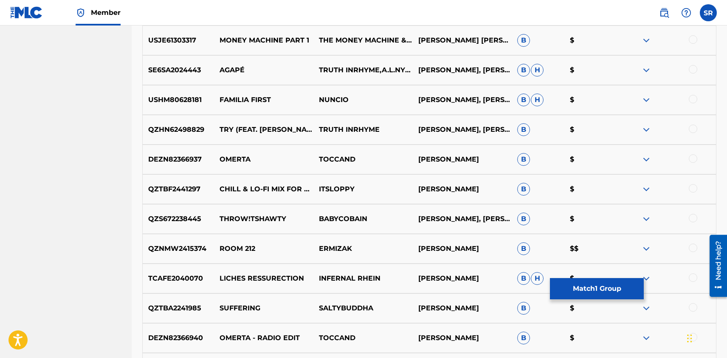
scroll to position [2777, 0]
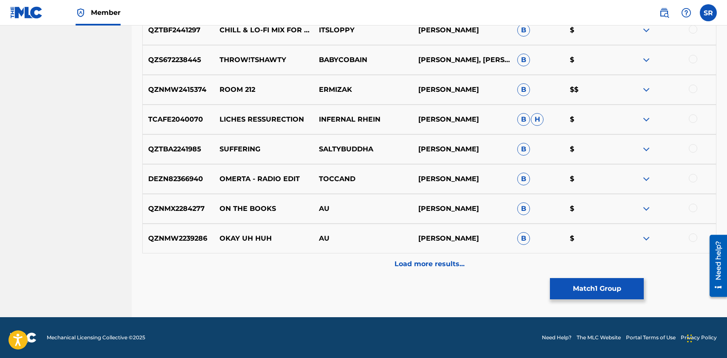
click at [414, 266] on p "Load more results..." at bounding box center [430, 264] width 70 height 10
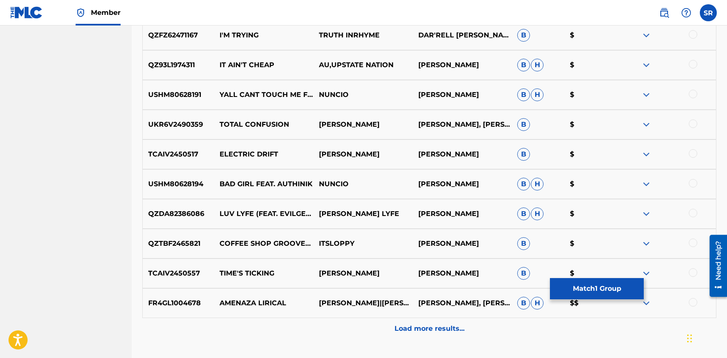
scroll to position [3074, 0]
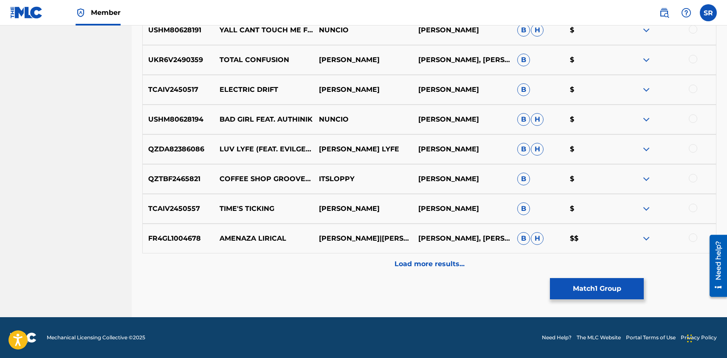
click at [414, 266] on p "Load more results..." at bounding box center [430, 264] width 70 height 10
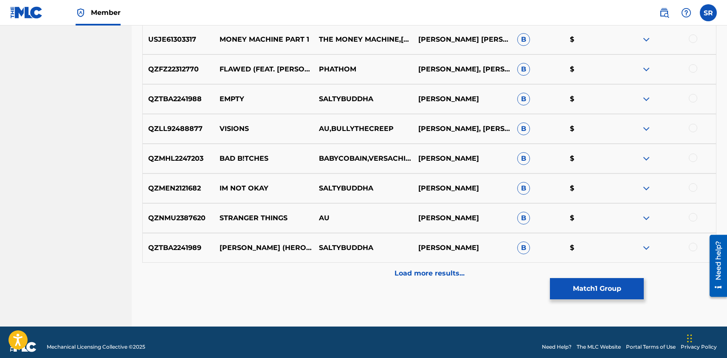
scroll to position [3365, 0]
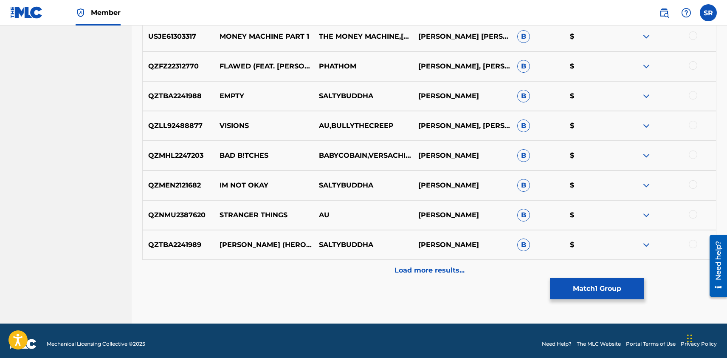
click at [414, 266] on p "Load more results..." at bounding box center [430, 270] width 70 height 10
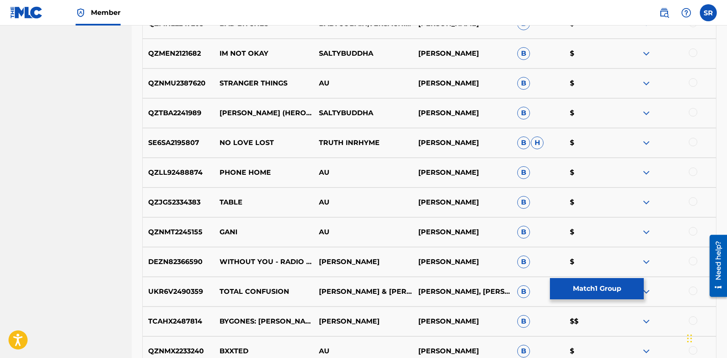
scroll to position [3622, 0]
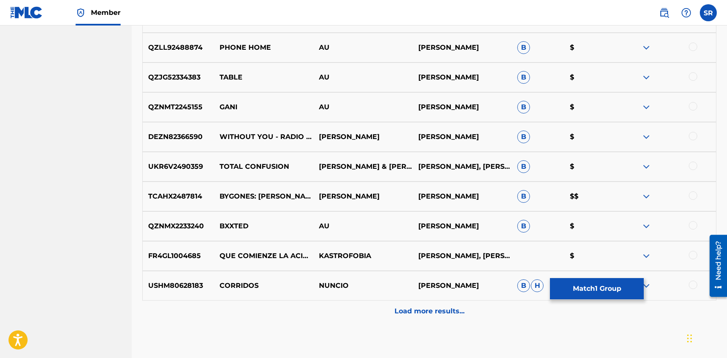
click at [412, 302] on div "Load more results..." at bounding box center [429, 310] width 574 height 21
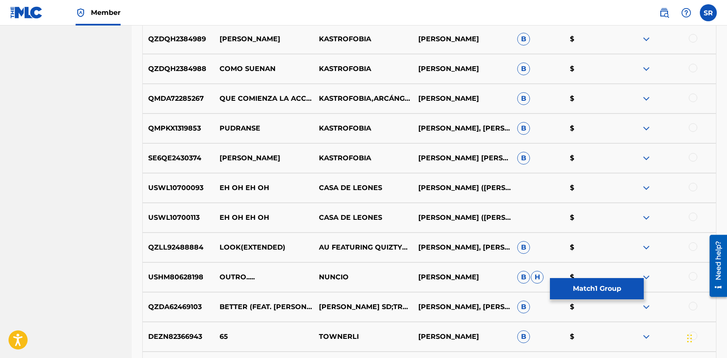
scroll to position [1738, 0]
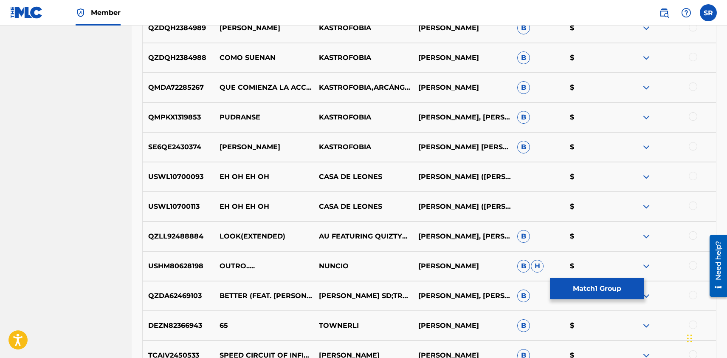
click at [693, 209] on div at bounding box center [693, 205] width 8 height 8
click at [692, 173] on div at bounding box center [693, 176] width 8 height 8
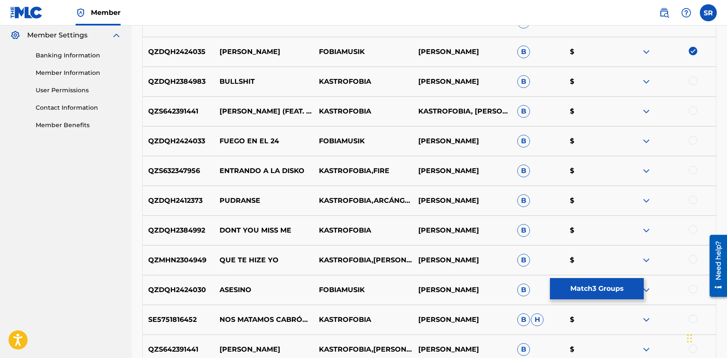
scroll to position [328, 0]
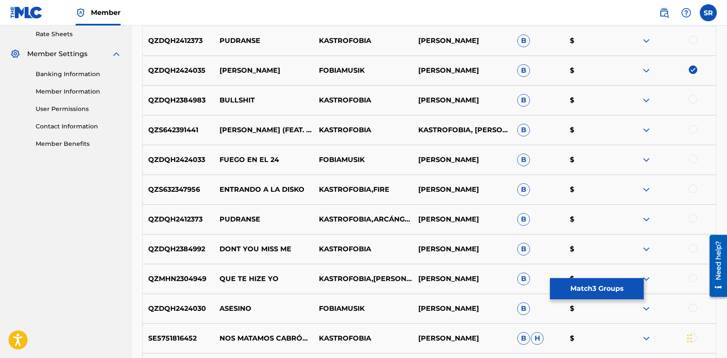
click at [693, 73] on img at bounding box center [693, 69] width 8 height 8
click at [605, 286] on button "Match 2 Groups" at bounding box center [597, 288] width 94 height 21
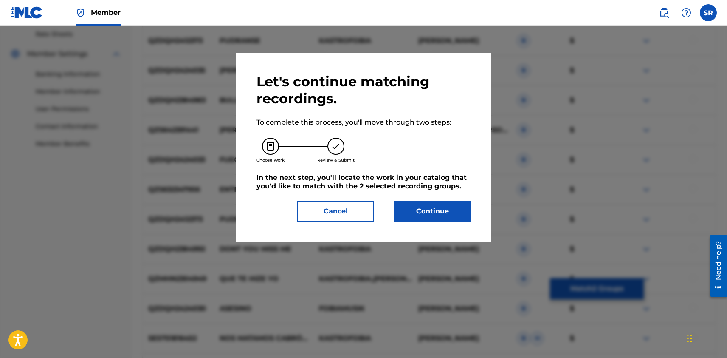
click at [444, 210] on button "Continue" at bounding box center [432, 211] width 76 height 21
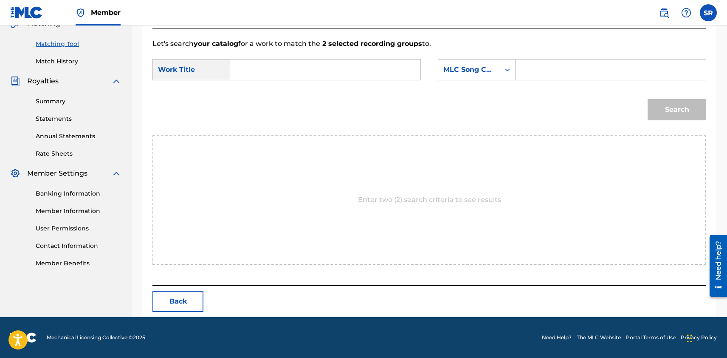
click at [260, 74] on input "Search Form" at bounding box center [325, 69] width 176 height 20
click at [252, 96] on span "eh oh" at bounding box center [259, 94] width 28 height 18
type input "eh oh eh oh"
click at [541, 76] on input "Search Form" at bounding box center [611, 69] width 176 height 20
type input "[PERSON_NAME]"
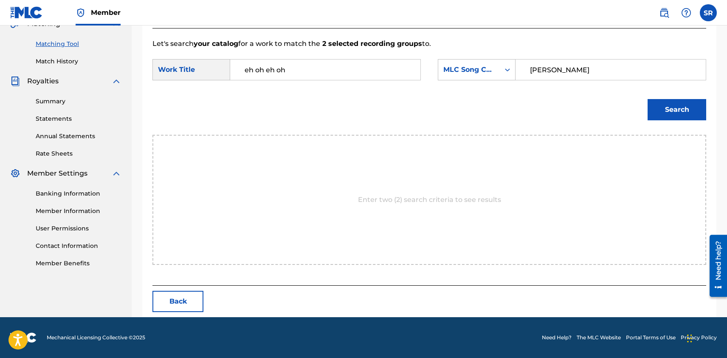
click at [682, 111] on button "Search" at bounding box center [677, 109] width 59 height 21
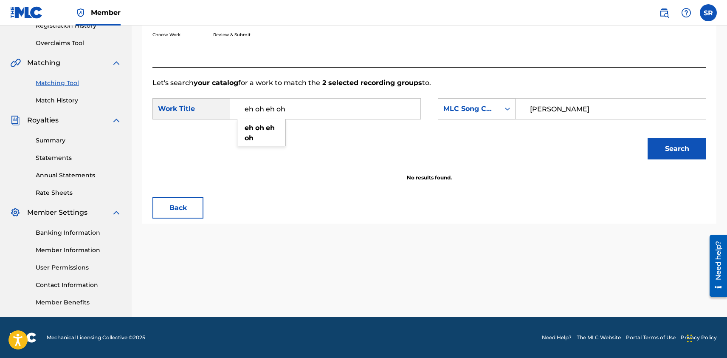
drag, startPoint x: 297, startPoint y: 110, endPoint x: 198, endPoint y: 100, distance: 99.6
click at [198, 100] on div "SearchWithCriteria7a5f9d42-b668-4426-a1d1-fbf4e7cc4cff Work Title eh oh eh oh e…" at bounding box center [287, 108] width 269 height 21
click at [509, 112] on icon "Search Form" at bounding box center [507, 109] width 8 height 8
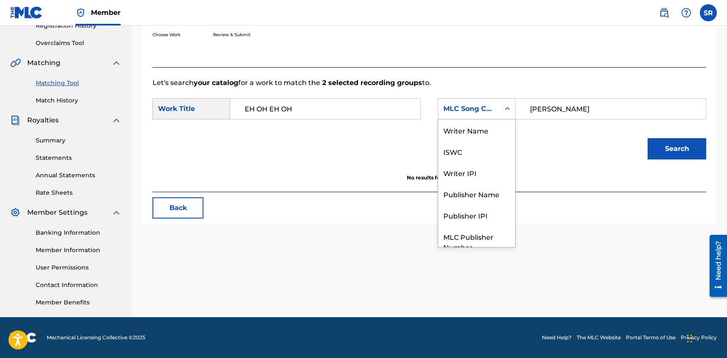
scroll to position [31, 0]
click at [384, 189] on div "No results found." at bounding box center [430, 183] width 554 height 18
click at [667, 152] on button "Search" at bounding box center [677, 148] width 59 height 21
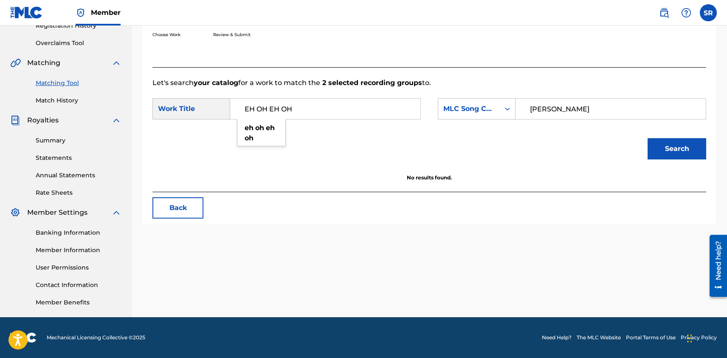
drag, startPoint x: 301, startPoint y: 107, endPoint x: 202, endPoint y: 108, distance: 99.4
click at [202, 108] on div "SearchWithCriteria7a5f9d42-b668-4426-a1d1-fbf4e7cc4cff Work Title EH OH EH OH e…" at bounding box center [287, 108] width 269 height 21
click at [237, 107] on div "ehy oh eh oh" at bounding box center [325, 108] width 191 height 21
click at [258, 111] on input "ehy oh eh oh" at bounding box center [325, 109] width 176 height 20
click at [663, 152] on button "Search" at bounding box center [677, 148] width 59 height 21
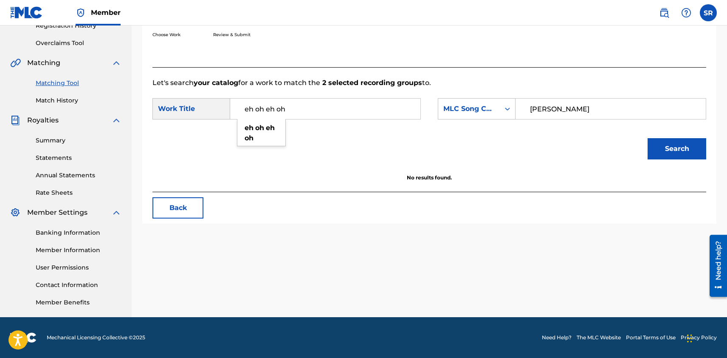
drag, startPoint x: 303, startPoint y: 106, endPoint x: 187, endPoint y: 104, distance: 116.4
click at [187, 104] on div "SearchWithCriteria7a5f9d42-b668-4426-a1d1-fbf4e7cc4cff Work Title eh oh eh oh e…" at bounding box center [287, 108] width 269 height 21
type input "bajaera de panties"
click at [648, 138] on button "Search" at bounding box center [677, 148] width 59 height 21
click at [614, 103] on input "[PERSON_NAME]" at bounding box center [611, 109] width 176 height 20
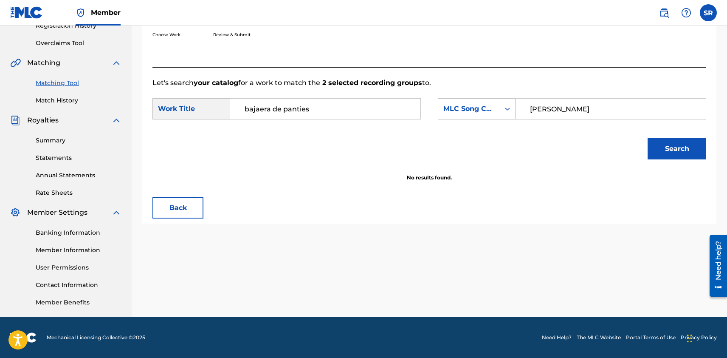
drag, startPoint x: 599, startPoint y: 113, endPoint x: 525, endPoint y: 106, distance: 75.1
click at [525, 106] on input "[PERSON_NAME]" at bounding box center [611, 109] width 176 height 20
click at [508, 106] on icon "Search Form" at bounding box center [507, 109] width 8 height 8
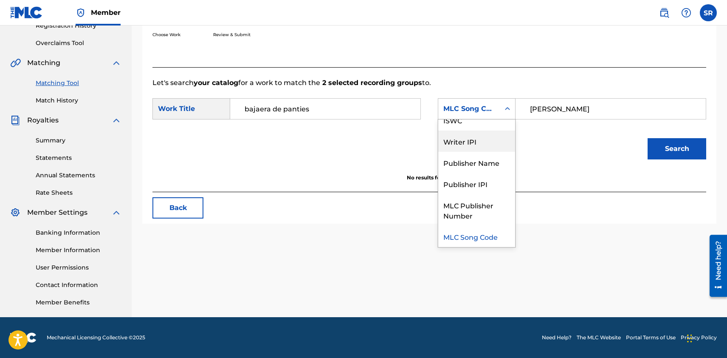
click at [475, 147] on div "Writer IPI" at bounding box center [476, 140] width 77 height 21
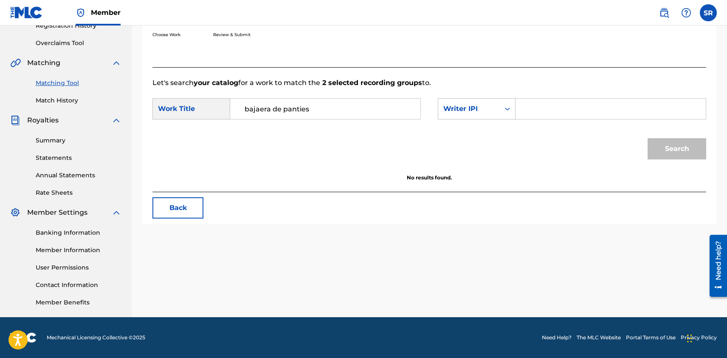
click at [673, 153] on div "Search" at bounding box center [675, 147] width 63 height 34
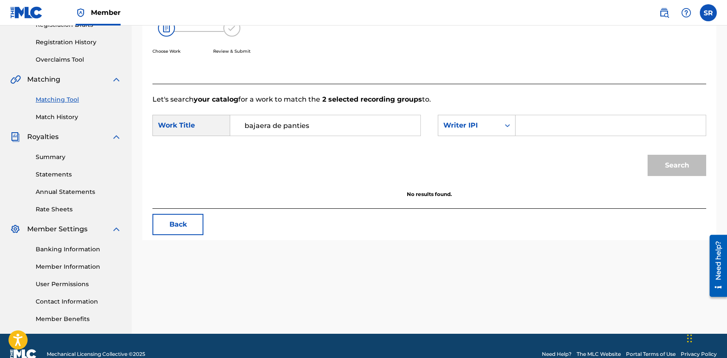
scroll to position [151, 0]
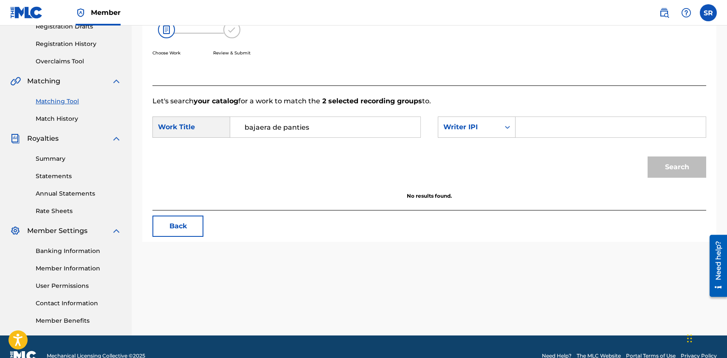
click at [324, 130] on input "bajaera de panties" at bounding box center [325, 127] width 176 height 20
drag, startPoint x: 324, startPoint y: 130, endPoint x: 215, endPoint y: 121, distance: 108.7
click at [215, 121] on div "SearchWithCriteria7a5f9d42-b668-4426-a1d1-fbf4e7cc4cff Work Title bajaera de pa…" at bounding box center [287, 126] width 269 height 21
click at [503, 130] on div "Search Form" at bounding box center [507, 126] width 15 height 15
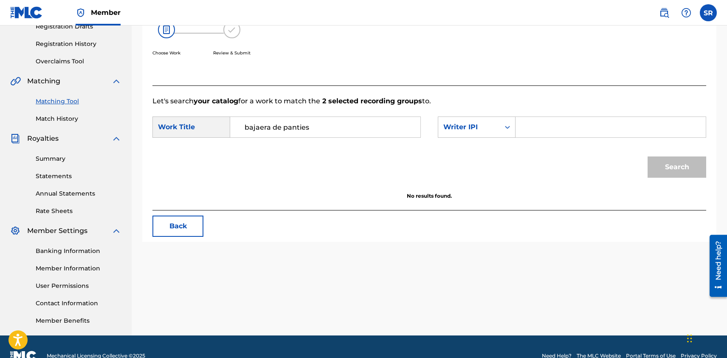
click at [535, 130] on input "Search Form" at bounding box center [611, 127] width 176 height 20
paste input "00498261610"
type input "00498261610"
click at [334, 124] on input "bajaera de panties" at bounding box center [325, 127] width 176 height 20
drag, startPoint x: 334, startPoint y: 124, endPoint x: 236, endPoint y: 129, distance: 97.9
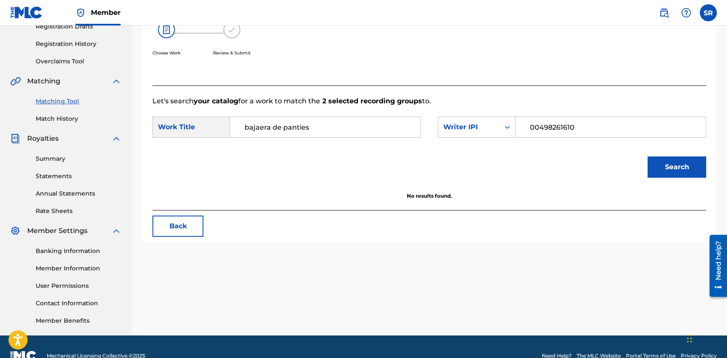
click at [236, 129] on div "bajaera de panties" at bounding box center [325, 126] width 191 height 21
click at [245, 129] on input "Search Form" at bounding box center [325, 127] width 176 height 20
type input "eh oh eh oh"
click at [664, 172] on button "Search" at bounding box center [677, 166] width 59 height 21
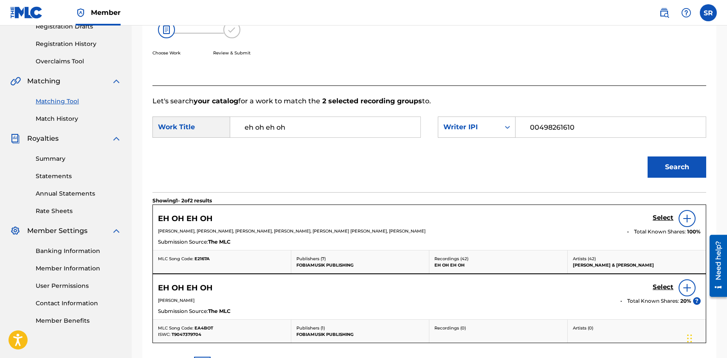
click at [686, 224] on div at bounding box center [687, 218] width 17 height 17
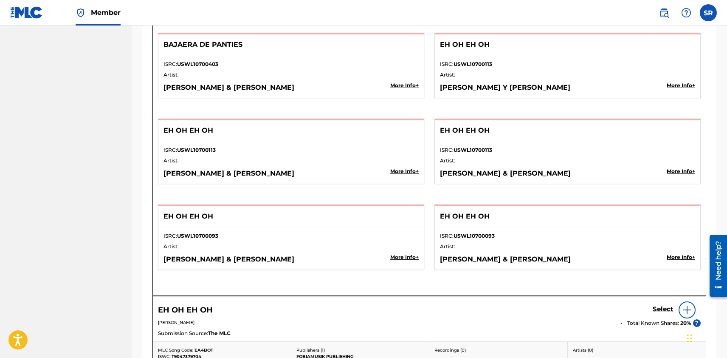
scroll to position [1834, 0]
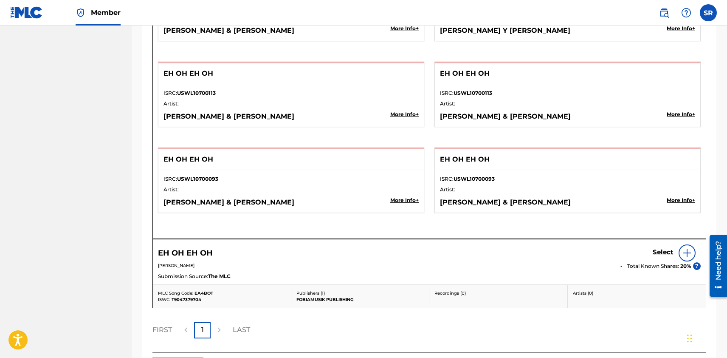
click at [682, 253] on img at bounding box center [687, 253] width 10 height 10
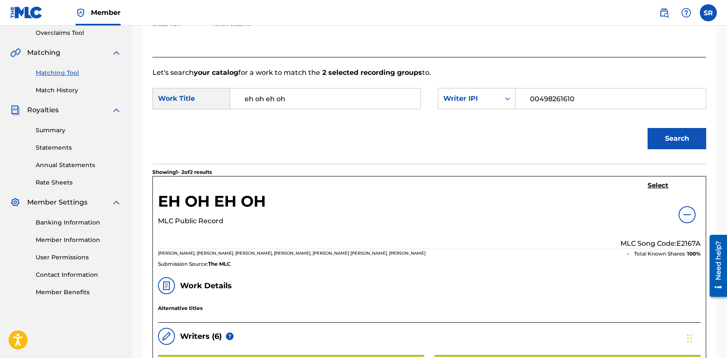
scroll to position [135, 0]
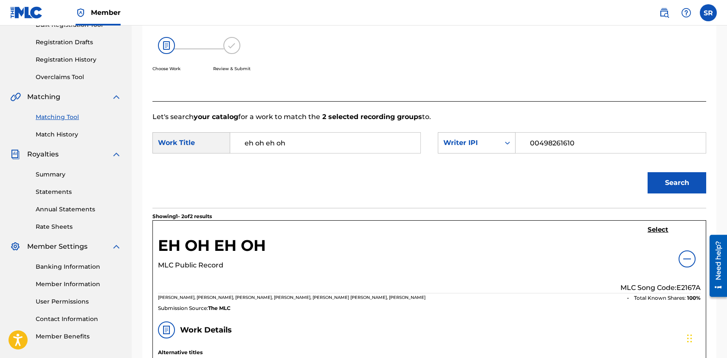
click at [656, 230] on h5 "Select" at bounding box center [658, 230] width 21 height 8
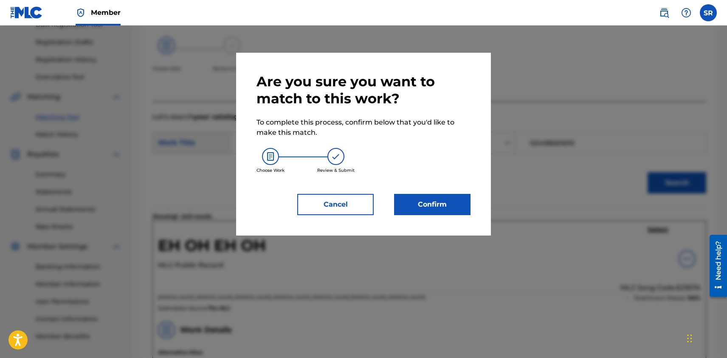
click at [452, 212] on button "Confirm" at bounding box center [432, 204] width 76 height 21
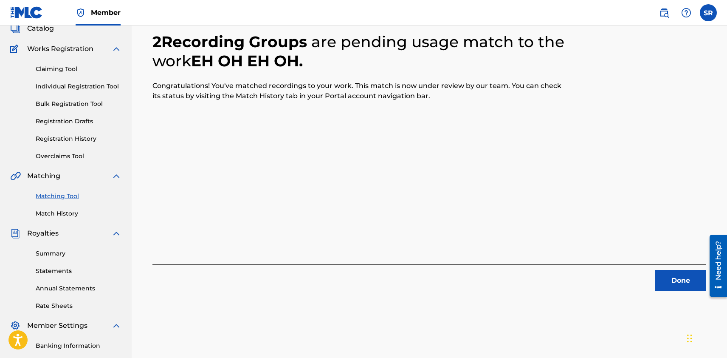
scroll to position [59, 0]
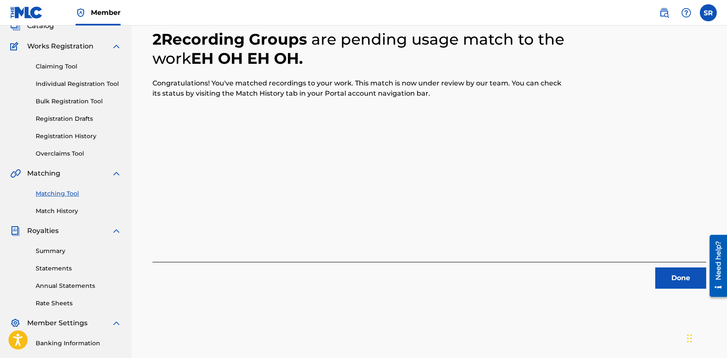
click at [676, 282] on button "Done" at bounding box center [681, 277] width 51 height 21
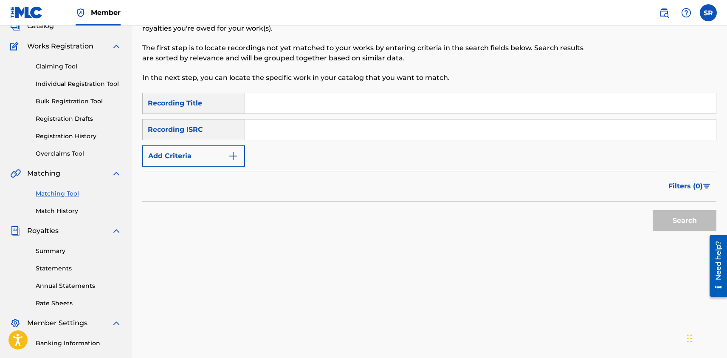
click at [327, 105] on input "Search Form" at bounding box center [480, 103] width 471 height 20
type input "eh oh eh oh"
click at [237, 153] on img "Search Form" at bounding box center [233, 156] width 10 height 10
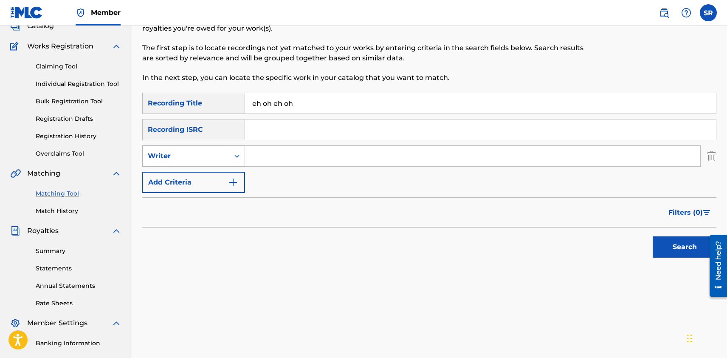
click at [236, 158] on icon "Search Form" at bounding box center [237, 156] width 8 height 8
click at [226, 206] on div "Writer" at bounding box center [194, 198] width 102 height 21
click at [268, 147] on input "Search Form" at bounding box center [472, 156] width 455 height 20
type input "[PERSON_NAME]"
click at [682, 251] on button "Search" at bounding box center [685, 246] width 64 height 21
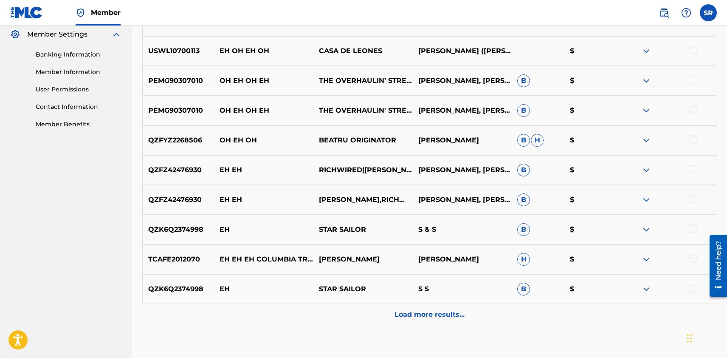
scroll to position [398, 0]
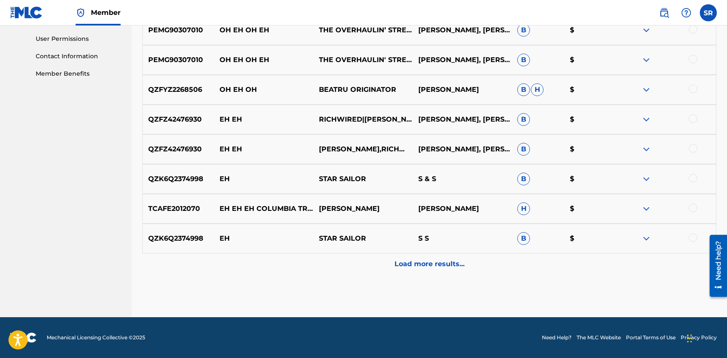
click at [407, 265] on p "Load more results..." at bounding box center [430, 264] width 70 height 10
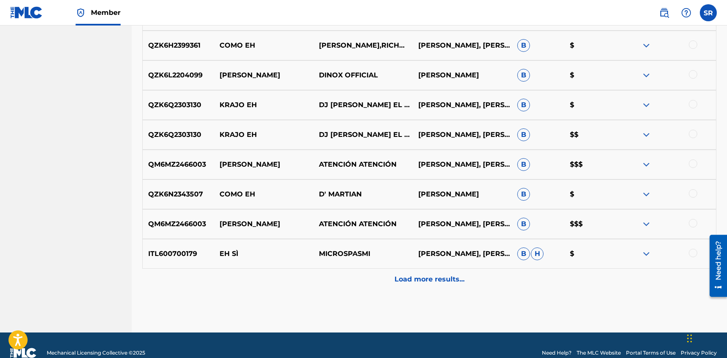
scroll to position [685, 0]
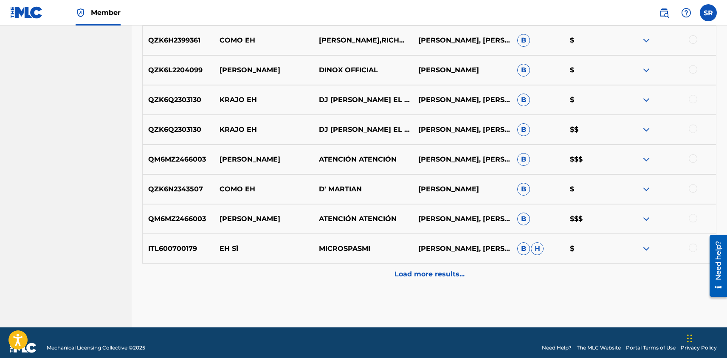
click at [414, 276] on p "Load more results..." at bounding box center [430, 274] width 70 height 10
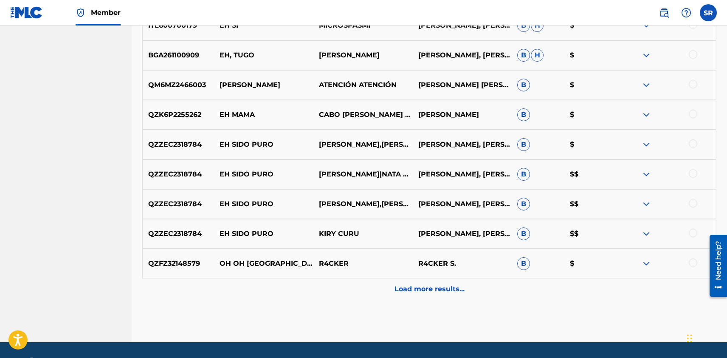
scroll to position [973, 0]
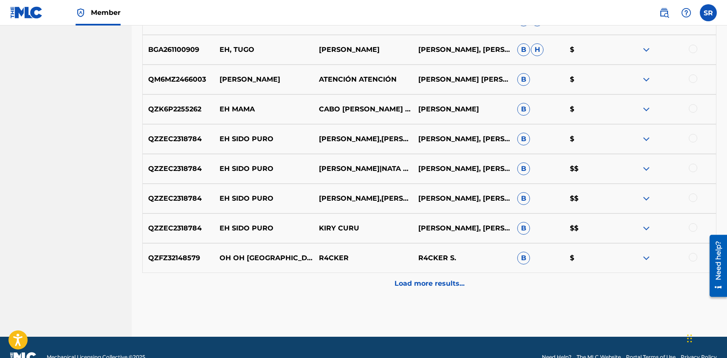
click at [424, 284] on p "Load more results..." at bounding box center [430, 283] width 70 height 10
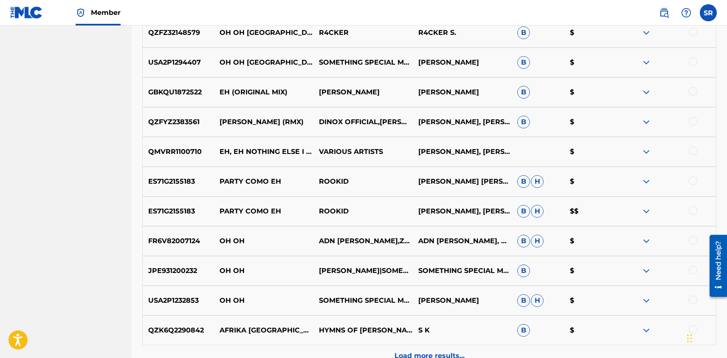
scroll to position [1290, 0]
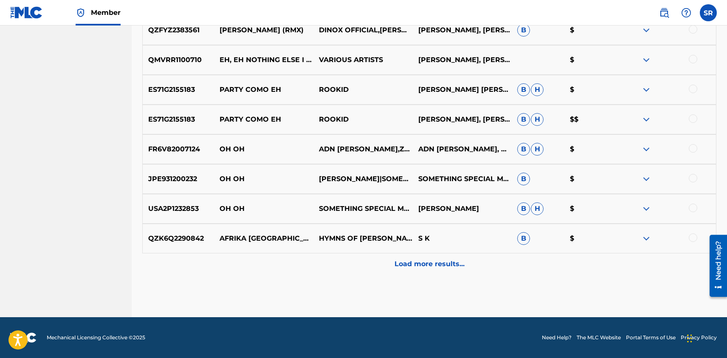
click at [433, 263] on p "Load more results..." at bounding box center [430, 264] width 70 height 10
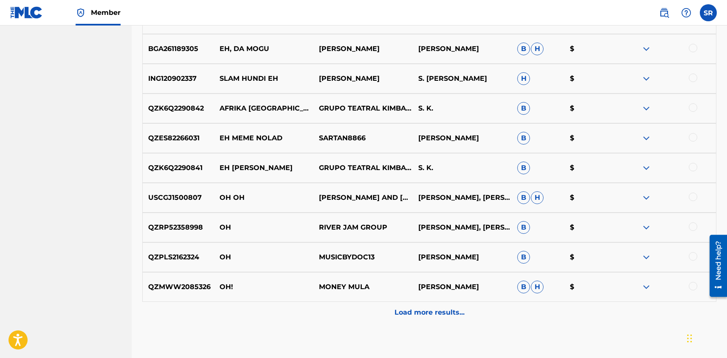
scroll to position [1587, 0]
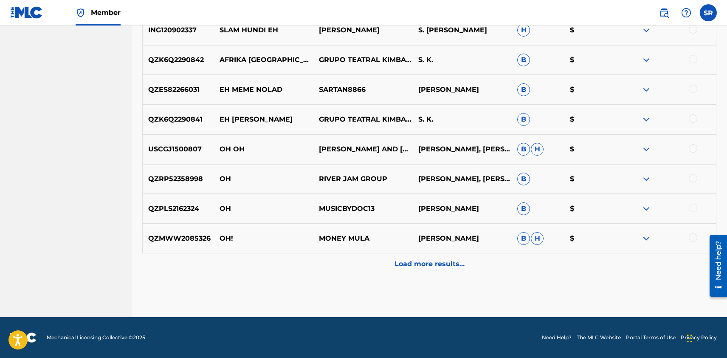
click at [432, 267] on p "Load more results..." at bounding box center [430, 264] width 70 height 10
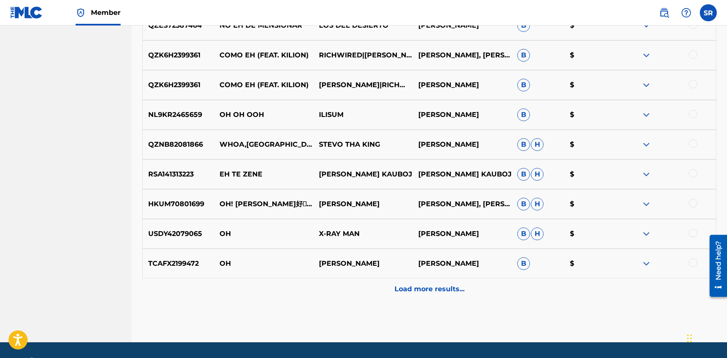
scroll to position [1885, 0]
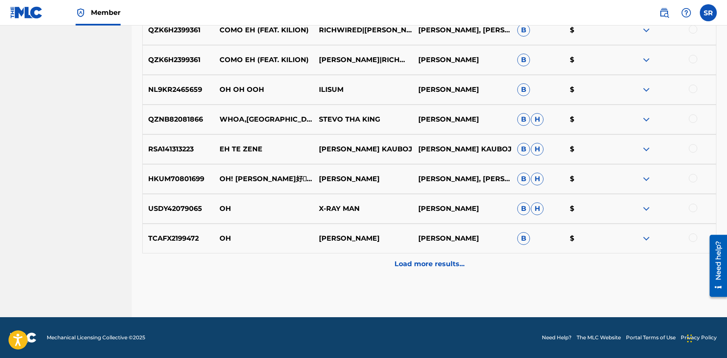
click at [432, 268] on p "Load more results..." at bounding box center [430, 264] width 70 height 10
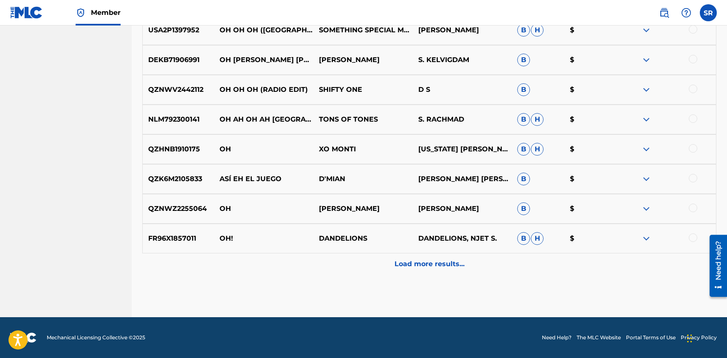
click at [432, 268] on p "Load more results..." at bounding box center [430, 264] width 70 height 10
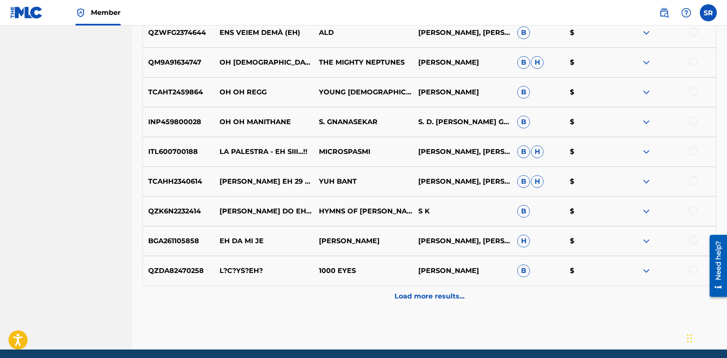
scroll to position [2479, 0]
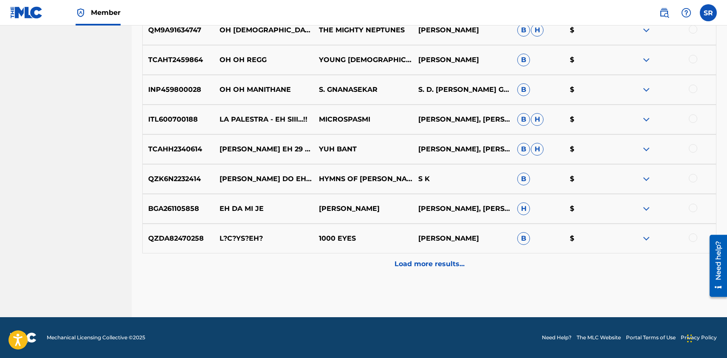
click at [429, 272] on div "Load more results..." at bounding box center [429, 263] width 574 height 21
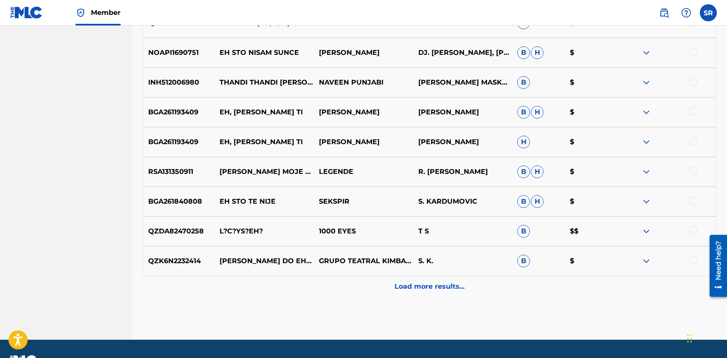
scroll to position [2755, 0]
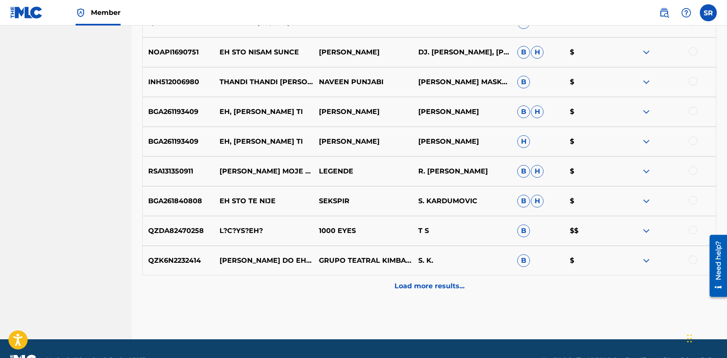
click at [410, 286] on p "Load more results..." at bounding box center [430, 286] width 70 height 10
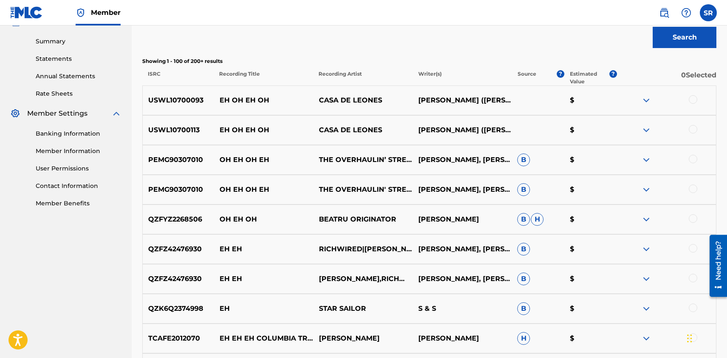
scroll to position [266, 0]
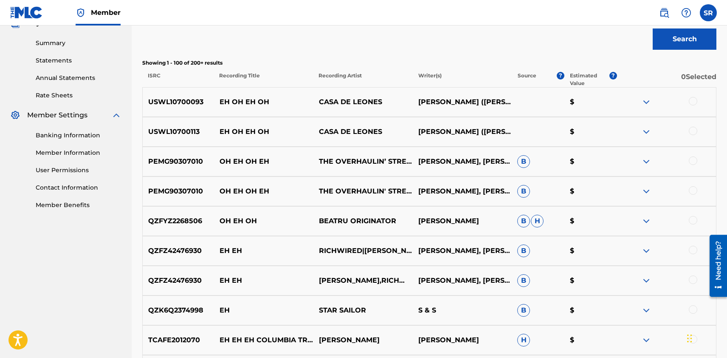
click at [691, 129] on div at bounding box center [693, 131] width 8 height 8
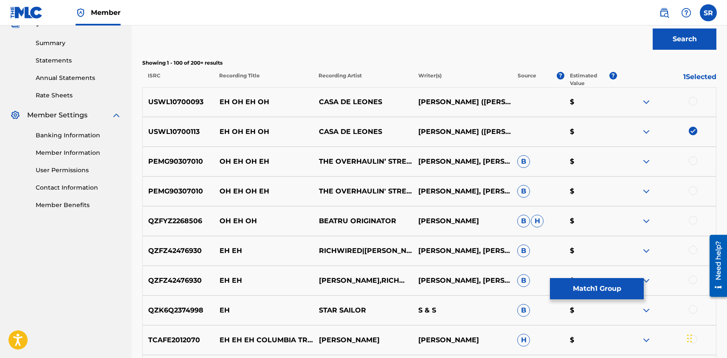
click at [694, 102] on div at bounding box center [693, 101] width 8 height 8
click at [580, 282] on button "Match 2 Groups" at bounding box center [597, 288] width 94 height 21
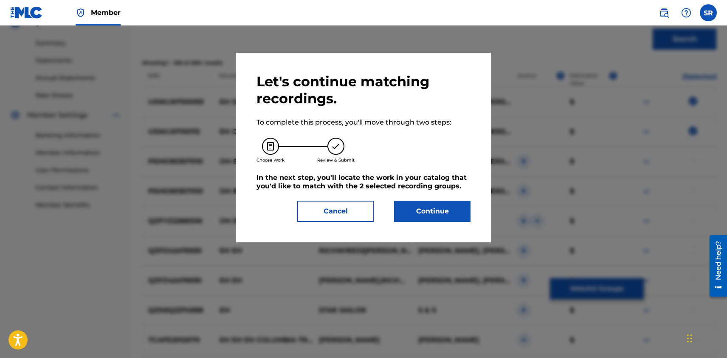
click at [445, 204] on button "Continue" at bounding box center [432, 211] width 76 height 21
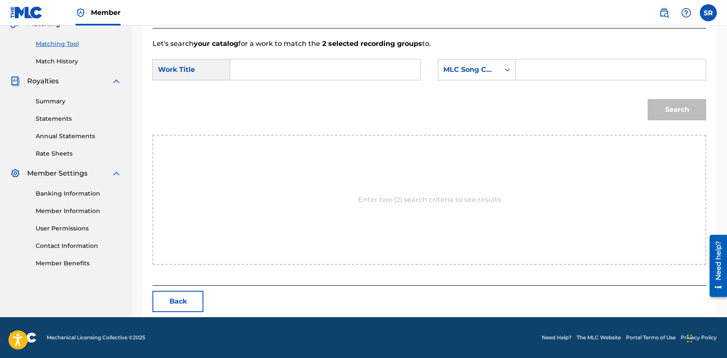
click at [328, 78] on input "Search Form" at bounding box center [325, 69] width 176 height 20
click at [291, 67] on input "Search Form" at bounding box center [325, 69] width 176 height 20
type input "eh oh eh oh"
click at [510, 71] on icon "Search Form" at bounding box center [507, 69] width 8 height 8
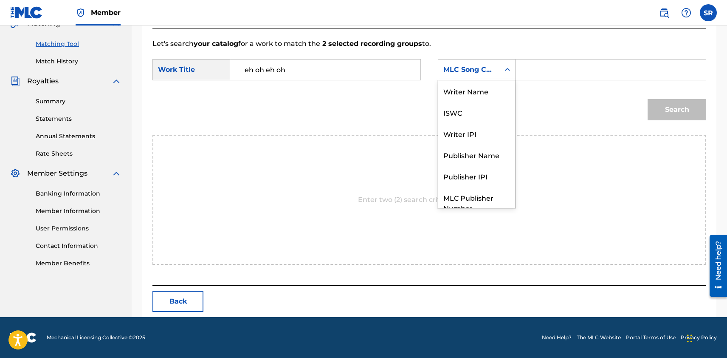
scroll to position [31, 0]
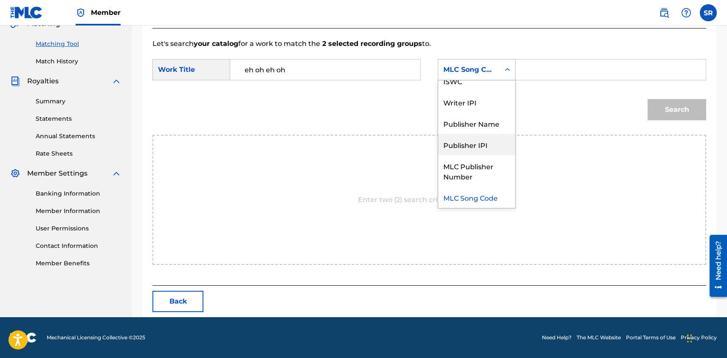
click at [478, 150] on div "Publisher IPI" at bounding box center [476, 144] width 77 height 21
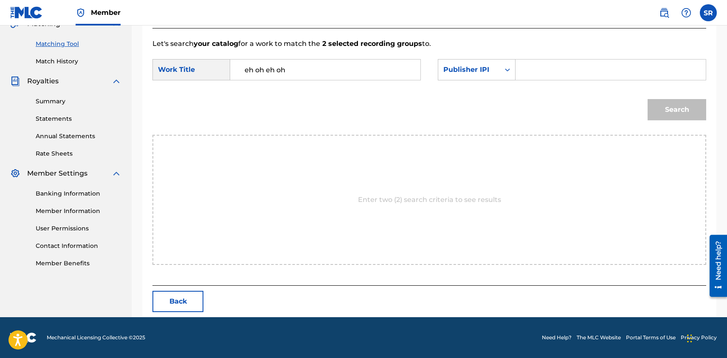
click at [526, 73] on input "Search Form" at bounding box center [611, 69] width 176 height 20
paste input "00498261610"
type input "00498261610"
click at [670, 111] on button "Search" at bounding box center [677, 109] width 59 height 21
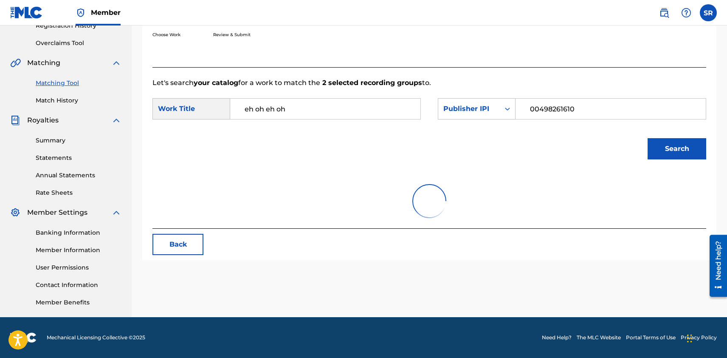
scroll to position [169, 0]
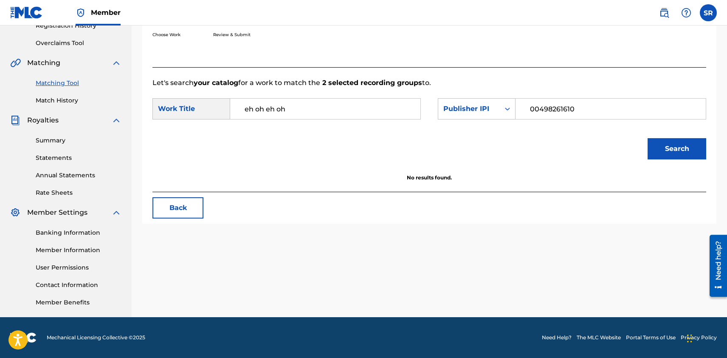
click at [302, 110] on input "eh oh eh oh" at bounding box center [325, 109] width 176 height 20
click at [509, 110] on icon "Search Form" at bounding box center [507, 109] width 8 height 8
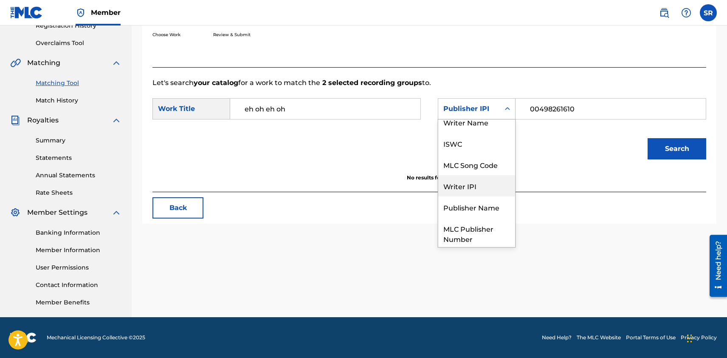
scroll to position [0, 0]
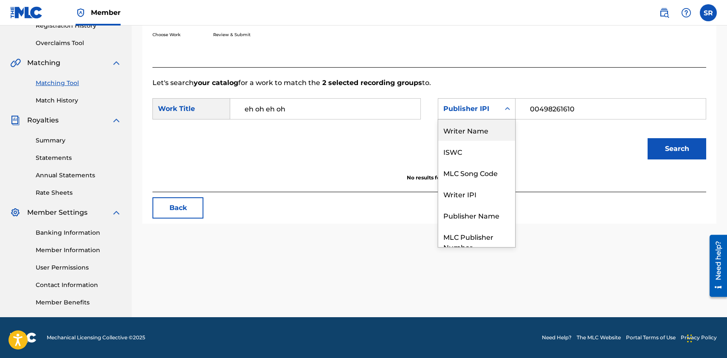
drag, startPoint x: 488, startPoint y: 131, endPoint x: 344, endPoint y: 175, distance: 150.8
click at [342, 176] on div "Let's search your catalog for a work to match the 2 selected recording groups t…" at bounding box center [430, 129] width 554 height 125
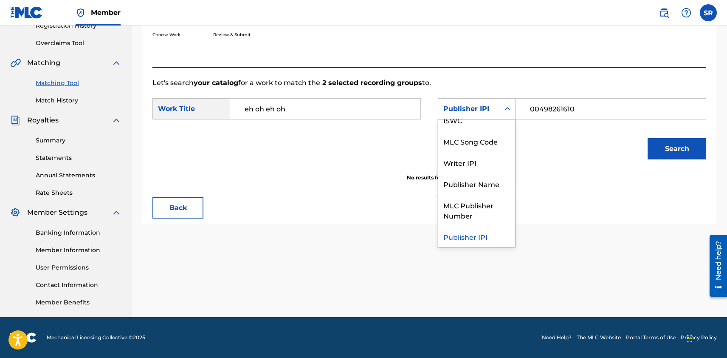
click at [460, 240] on div "Publisher IPI" at bounding box center [476, 236] width 77 height 21
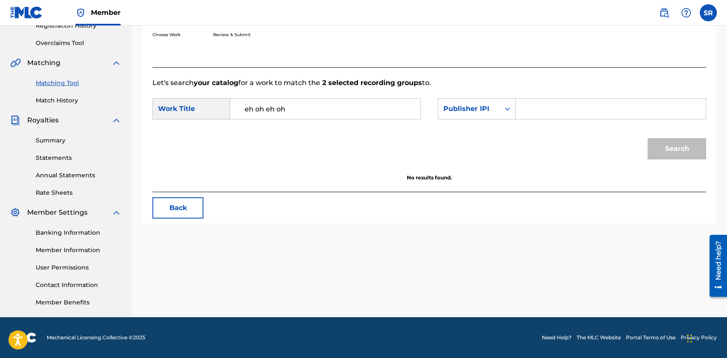
click at [529, 113] on input "Search Form" at bounding box center [611, 109] width 176 height 20
click at [506, 108] on icon "Search Form" at bounding box center [507, 108] width 5 height 3
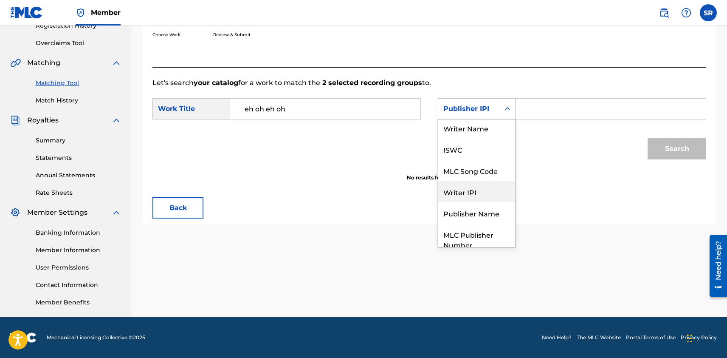
scroll to position [0, 0]
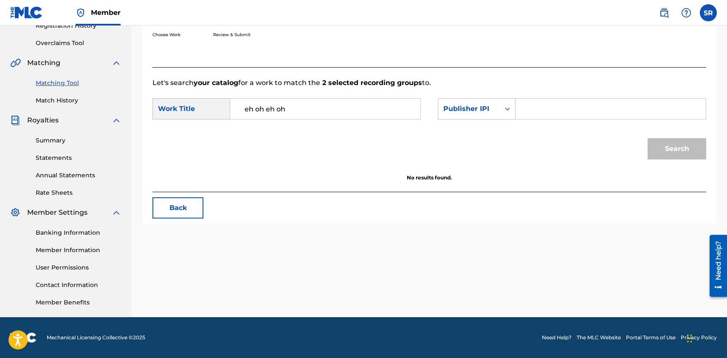
click at [537, 160] on div "Search" at bounding box center [430, 152] width 554 height 44
click at [537, 105] on input "Search Form" at bounding box center [611, 109] width 176 height 20
click at [506, 107] on icon "Search Form" at bounding box center [507, 109] width 8 height 8
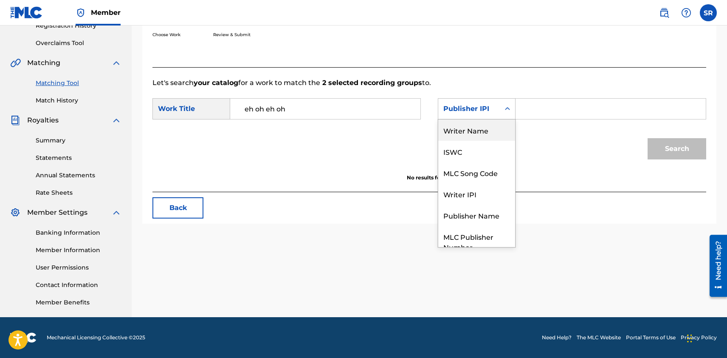
click at [482, 125] on div "Writer Name" at bounding box center [476, 129] width 77 height 21
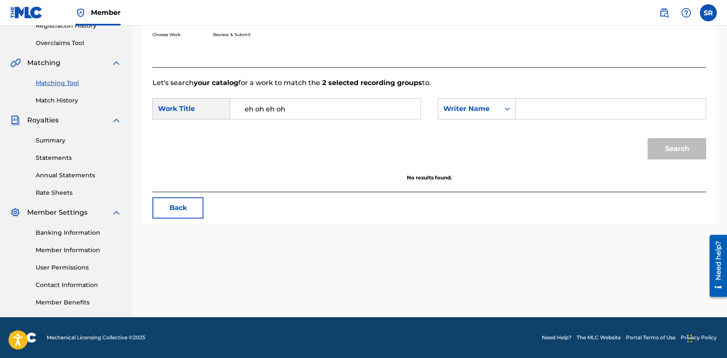
click at [553, 103] on input "Search Form" at bounding box center [611, 109] width 176 height 20
click at [548, 114] on input "Search Form" at bounding box center [611, 109] width 176 height 20
type input "s"
type input "[PERSON_NAME]"
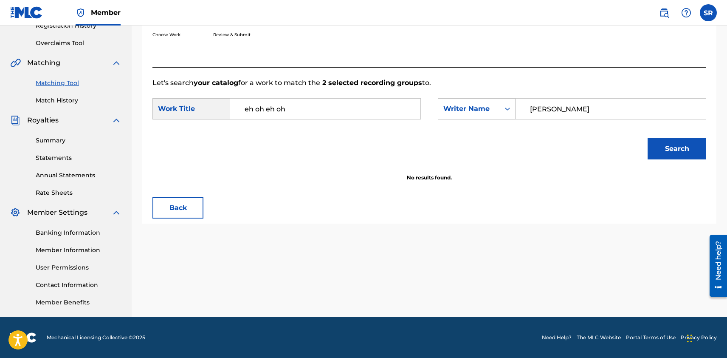
click at [690, 145] on button "Search" at bounding box center [677, 148] width 59 height 21
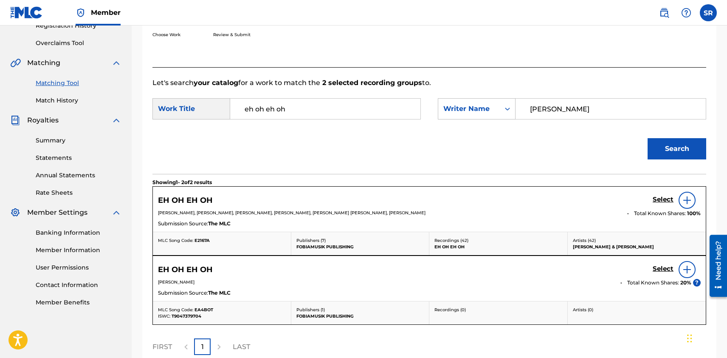
click at [685, 271] on img at bounding box center [687, 269] width 10 height 10
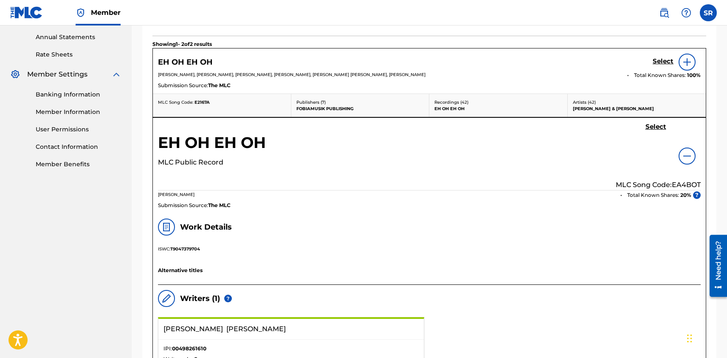
scroll to position [232, 0]
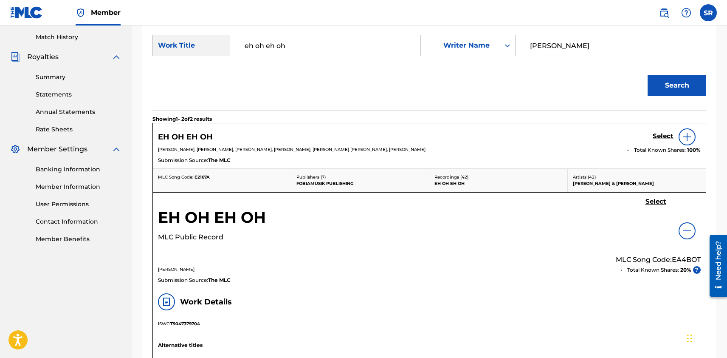
click at [653, 204] on h5 "Select" at bounding box center [656, 202] width 21 height 8
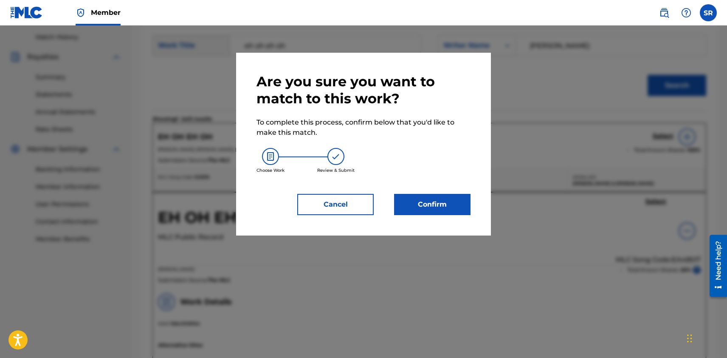
click at [415, 207] on button "Confirm" at bounding box center [432, 204] width 76 height 21
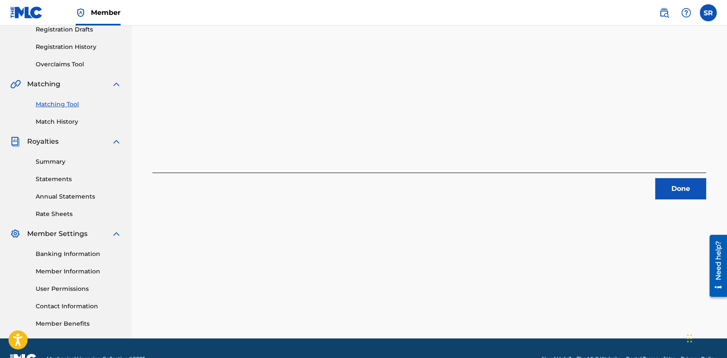
scroll to position [147, 0]
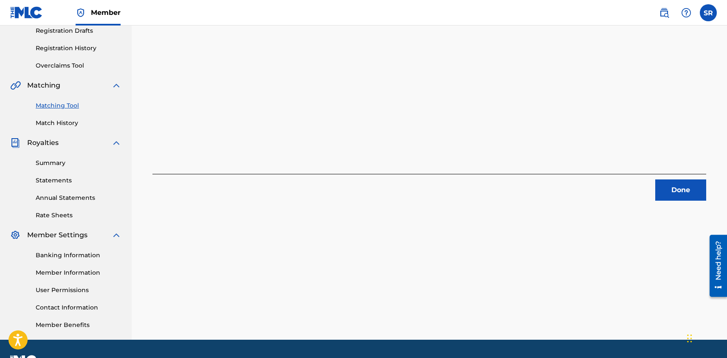
click at [684, 188] on button "Done" at bounding box center [681, 189] width 51 height 21
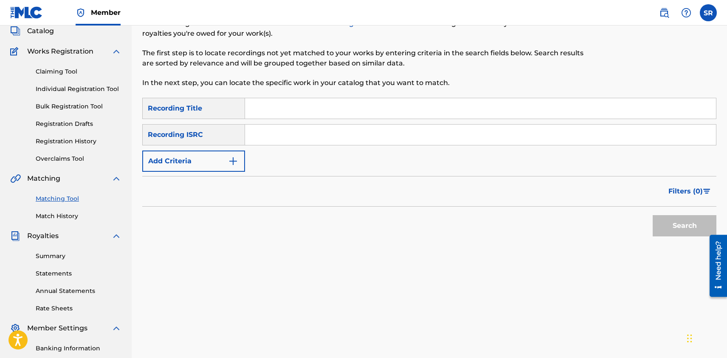
scroll to position [0, 0]
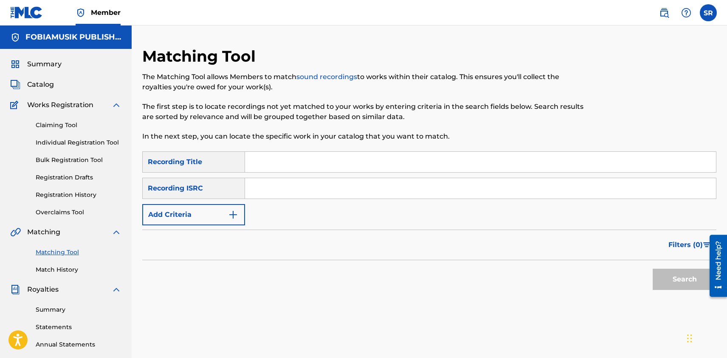
click at [235, 216] on img "Search Form" at bounding box center [233, 214] width 10 height 10
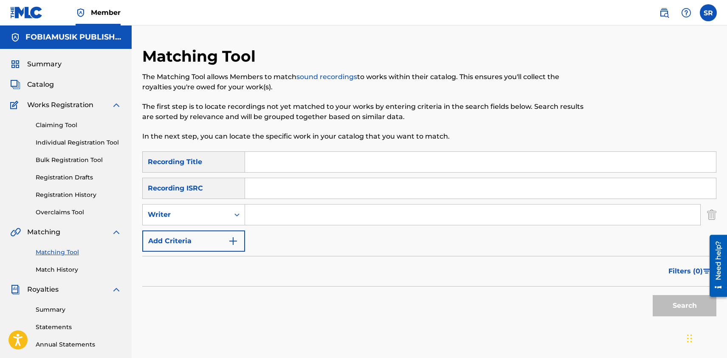
click at [247, 216] on input "Search Form" at bounding box center [472, 214] width 455 height 20
type input "[PERSON_NAME]"
click at [684, 313] on button "Search" at bounding box center [685, 305] width 64 height 21
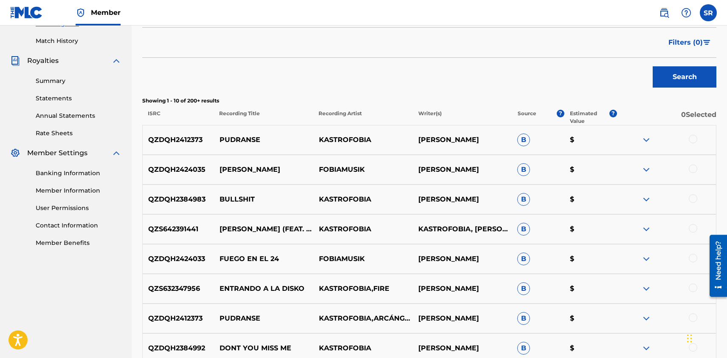
scroll to position [231, 0]
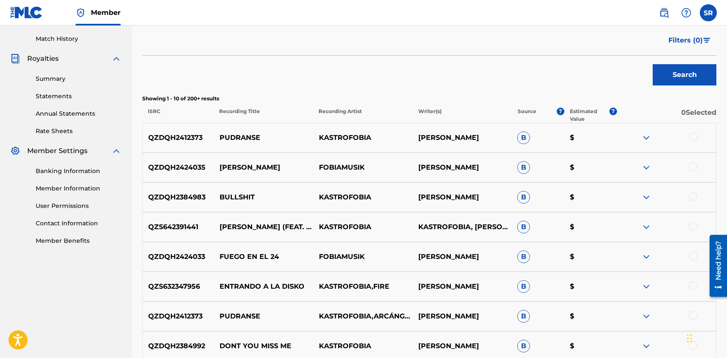
click at [695, 198] on div at bounding box center [693, 196] width 8 height 8
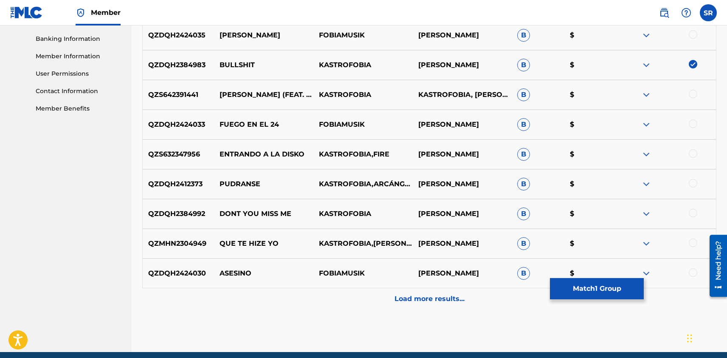
scroll to position [362, 0]
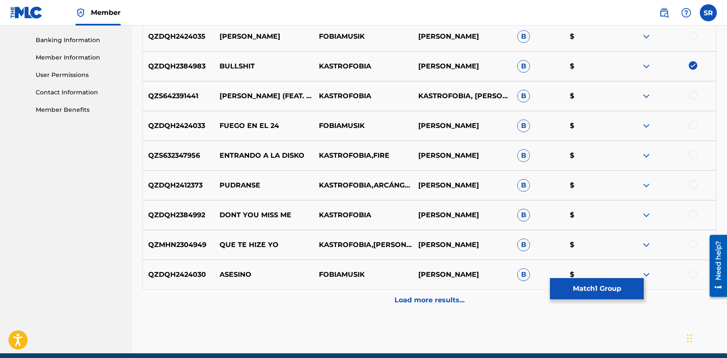
click at [404, 306] on div "Load more results..." at bounding box center [429, 299] width 574 height 21
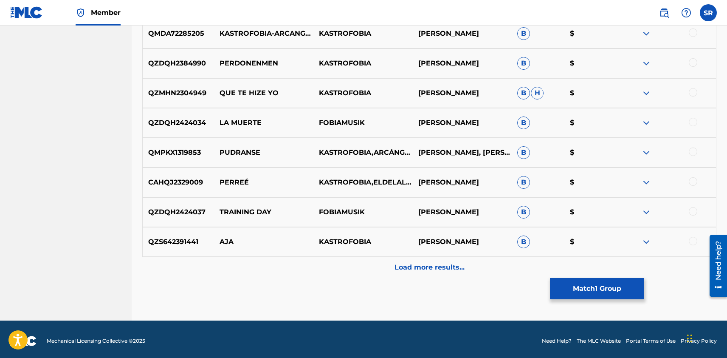
scroll to position [695, 0]
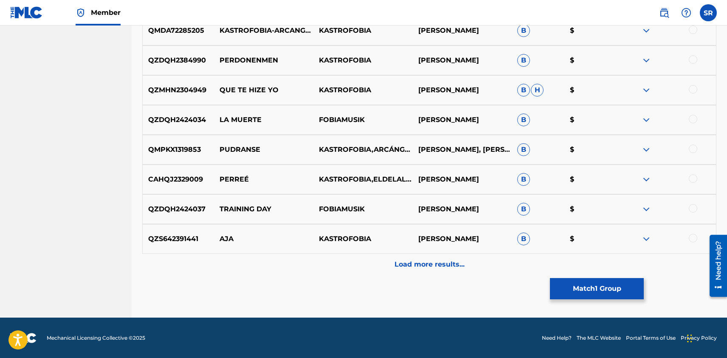
click at [413, 264] on p "Load more results..." at bounding box center [430, 264] width 70 height 10
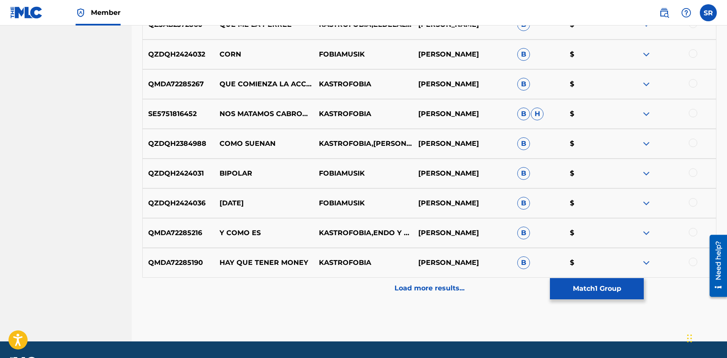
scroll to position [992, 0]
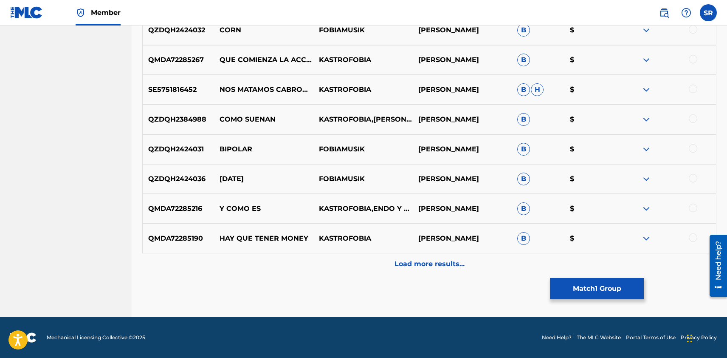
click at [430, 266] on p "Load more results..." at bounding box center [430, 264] width 70 height 10
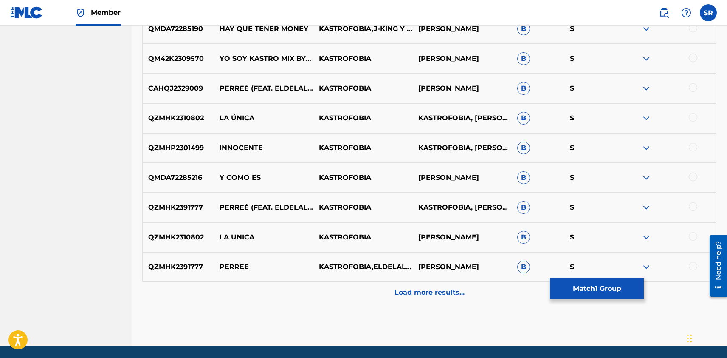
scroll to position [1266, 0]
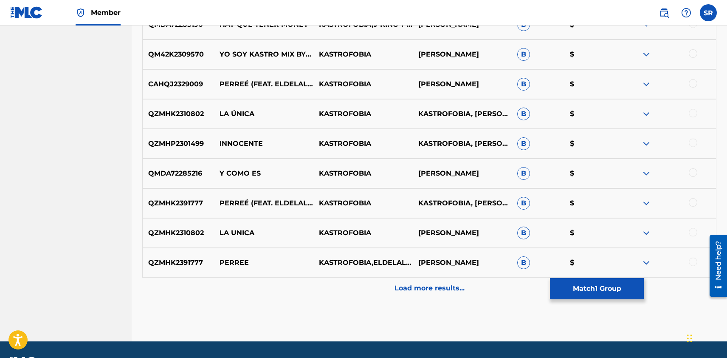
click at [404, 288] on p "Load more results..." at bounding box center [430, 288] width 70 height 10
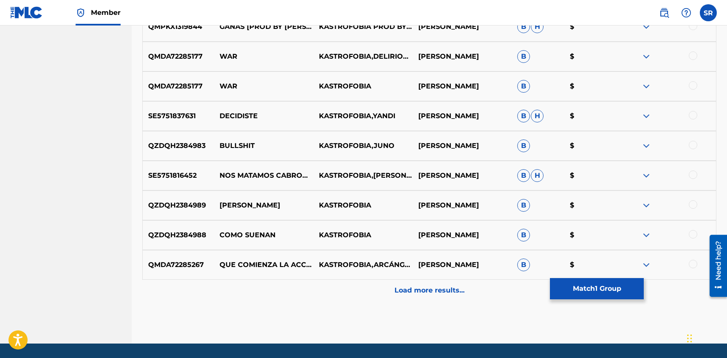
click at [407, 286] on p "Load more results..." at bounding box center [430, 290] width 70 height 10
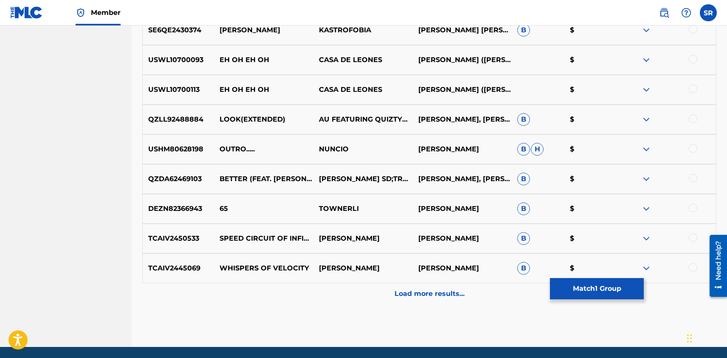
scroll to position [1856, 0]
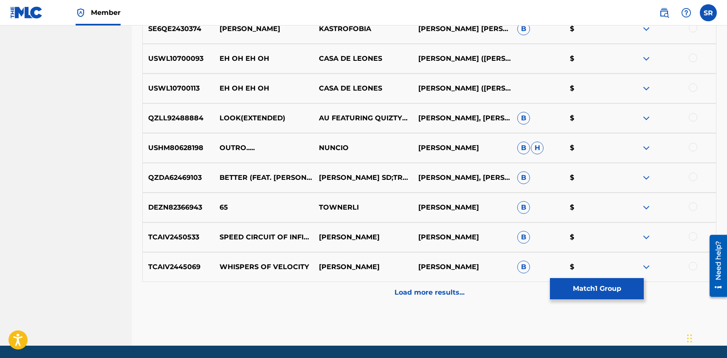
click at [408, 290] on p "Load more results..." at bounding box center [430, 292] width 70 height 10
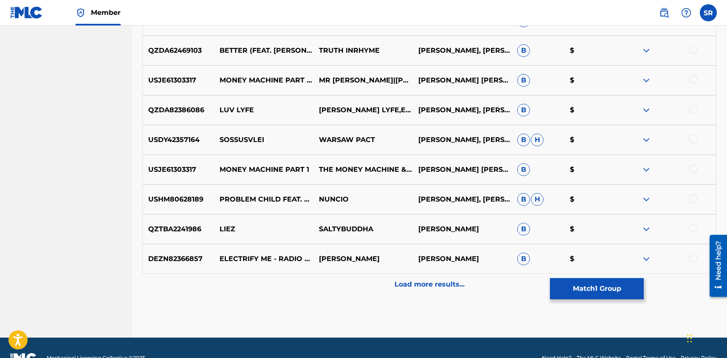
scroll to position [2182, 0]
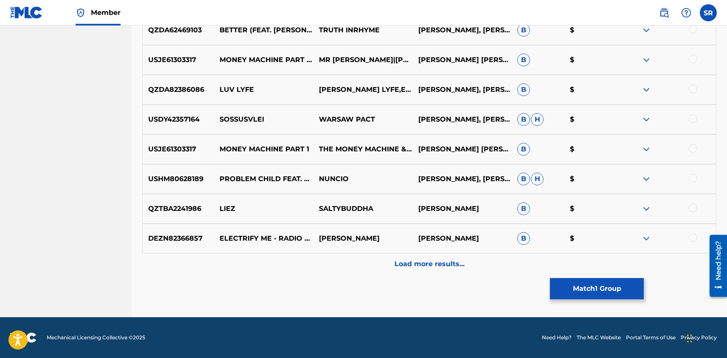
click at [418, 267] on p "Load more results..." at bounding box center [430, 264] width 70 height 10
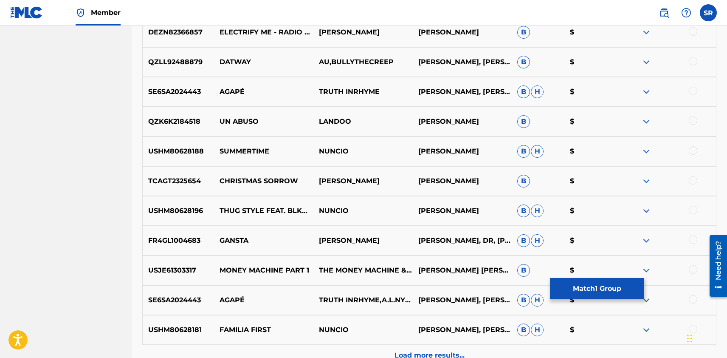
scroll to position [2392, 0]
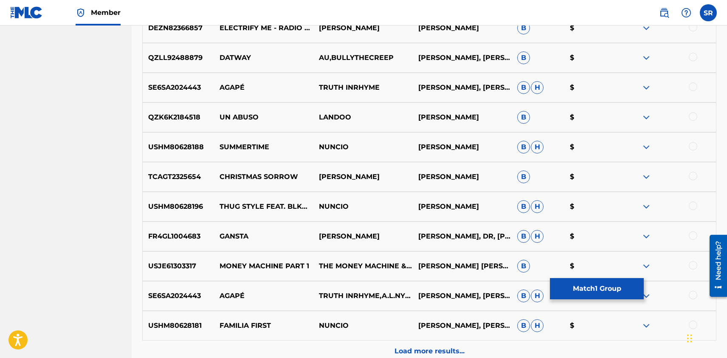
click at [693, 235] on div at bounding box center [693, 235] width 8 height 8
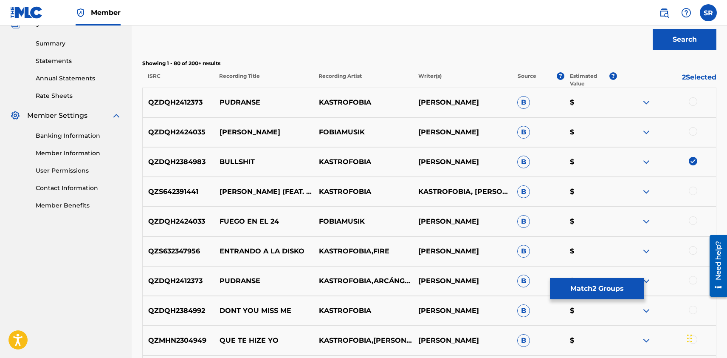
scroll to position [254, 0]
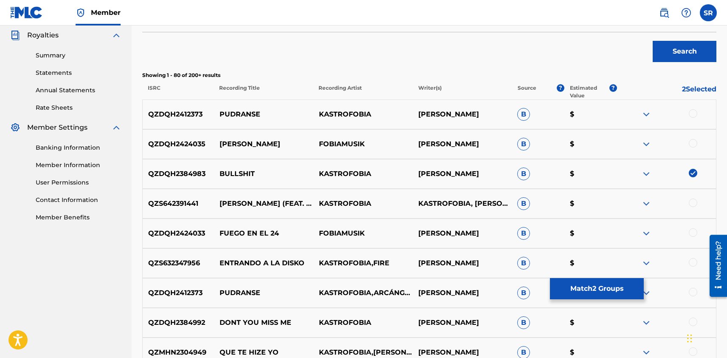
click at [694, 171] on img at bounding box center [693, 173] width 8 height 8
click at [608, 284] on button "Match 1 Group" at bounding box center [597, 288] width 94 height 21
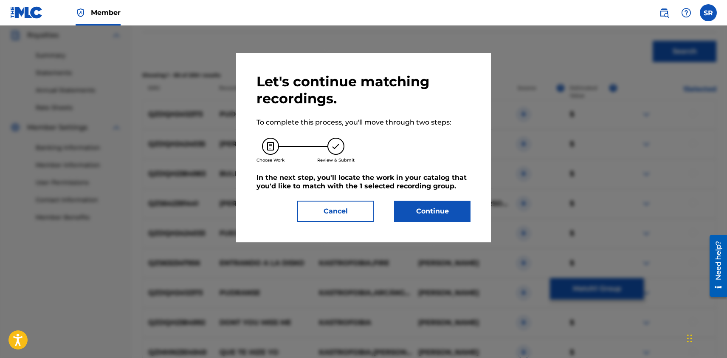
click at [438, 210] on button "Continue" at bounding box center [432, 211] width 76 height 21
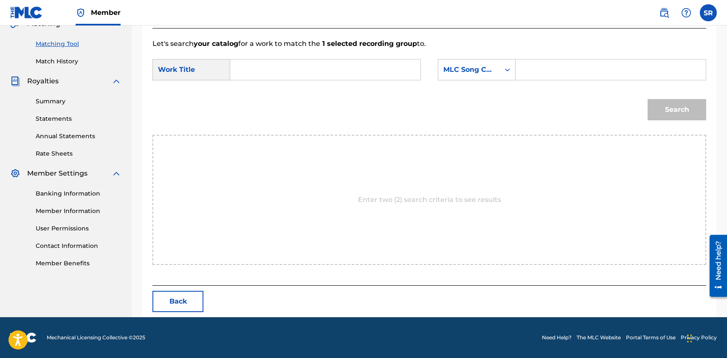
click at [266, 74] on input "Search Form" at bounding box center [325, 69] width 176 height 20
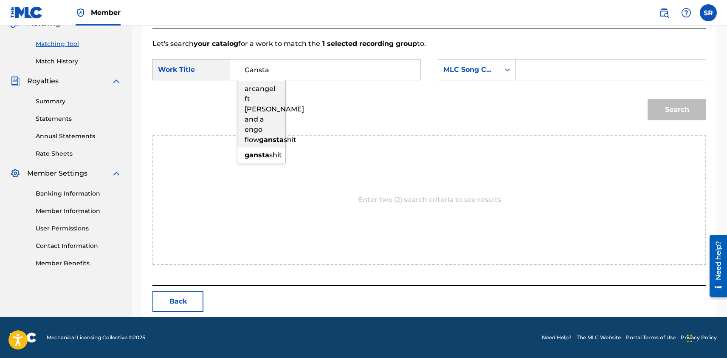
click at [270, 113] on div "arcangel ft [PERSON_NAME] and a engo flow gansta shit" at bounding box center [261, 114] width 48 height 66
type input "arcangel ft [PERSON_NAME] and a engo flow gansta shit"
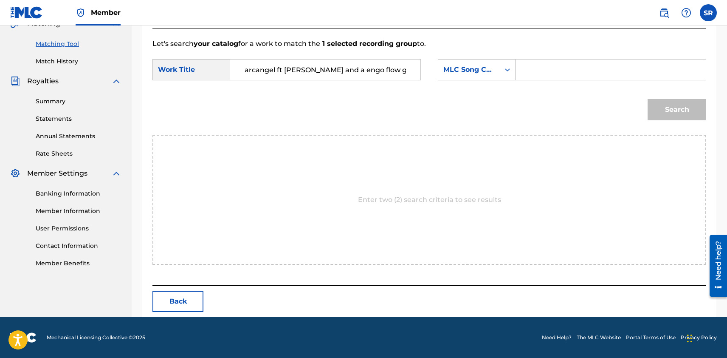
click at [545, 74] on input "Search Form" at bounding box center [611, 69] width 176 height 20
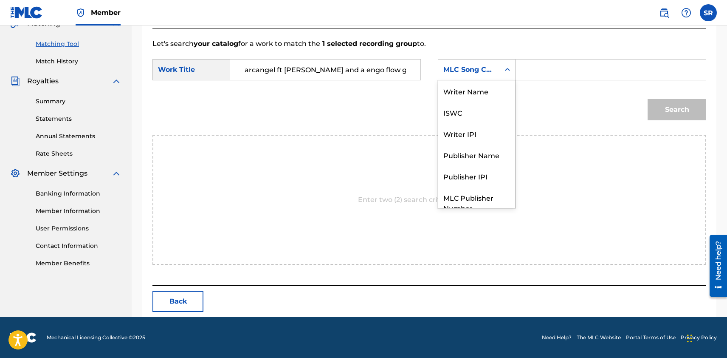
click at [504, 62] on div "Search Form" at bounding box center [507, 69] width 15 height 15
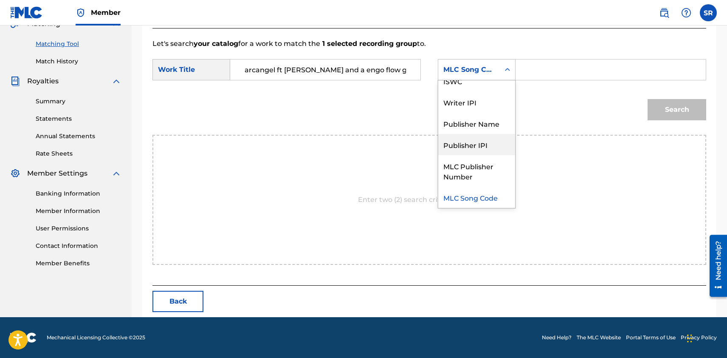
drag, startPoint x: 483, startPoint y: 195, endPoint x: 485, endPoint y: 154, distance: 41.7
click at [485, 154] on div "Writer Name ISWC Writer IPI Publisher Name Publisher IPI MLC Publisher Number M…" at bounding box center [476, 143] width 77 height 127
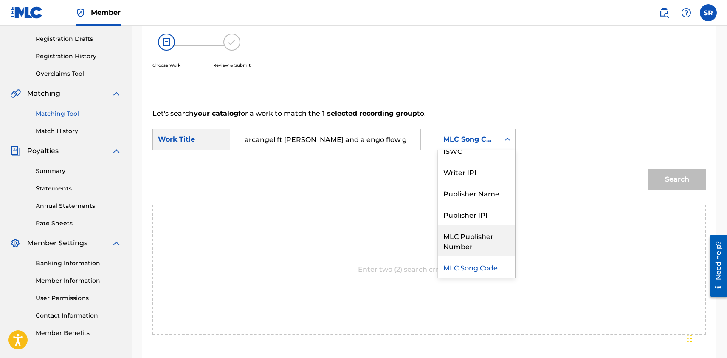
scroll to position [138, 0]
click at [384, 187] on div "Search" at bounding box center [430, 183] width 554 height 44
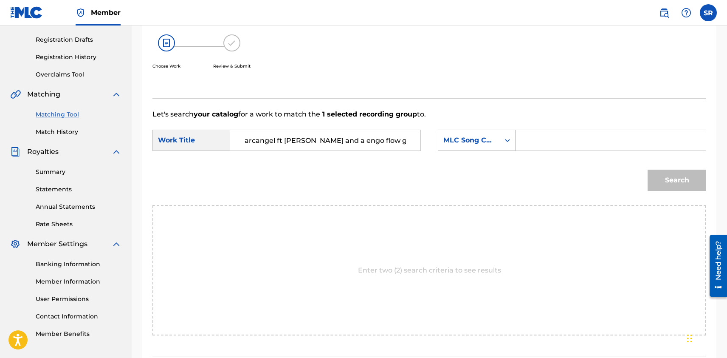
click at [507, 141] on icon "Search Form" at bounding box center [507, 140] width 8 height 8
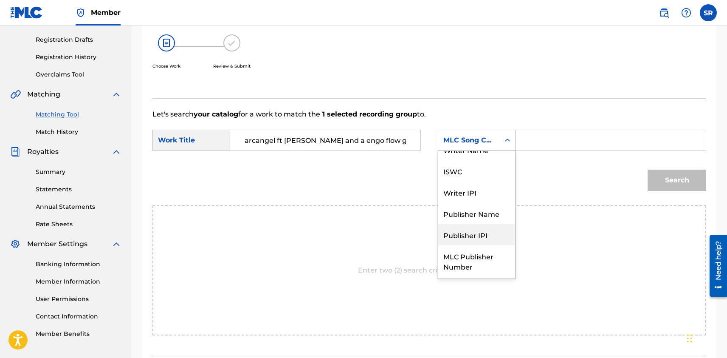
scroll to position [0, 0]
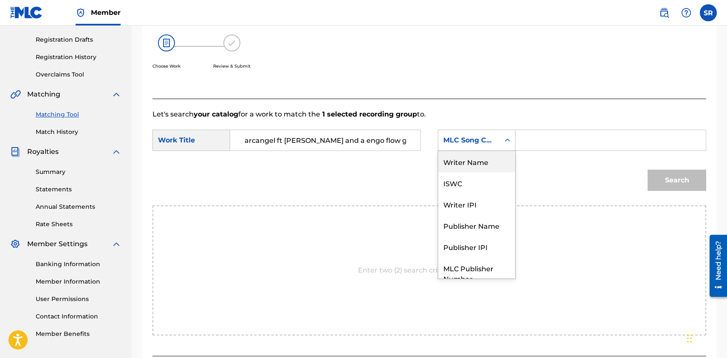
click at [489, 165] on div "Writer Name" at bounding box center [476, 161] width 77 height 21
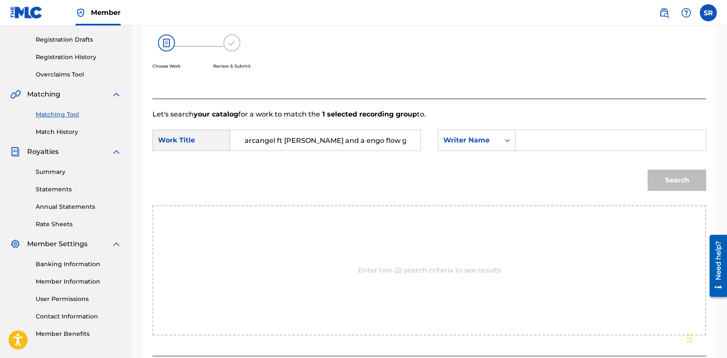
click at [546, 133] on input "Search Form" at bounding box center [611, 140] width 176 height 20
click at [534, 160] on form "SearchWithCriteria7a5f9d42-b668-4426-a1d1-fbf4e7cc4cff Work Title arcangel ft […" at bounding box center [430, 162] width 554 height 86
click at [534, 144] on input "Search Form" at bounding box center [611, 140] width 176 height 20
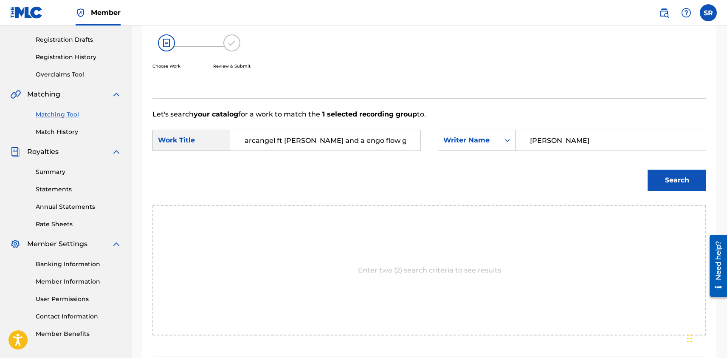
type input "[PERSON_NAME]"
click at [669, 175] on button "Search" at bounding box center [677, 180] width 59 height 21
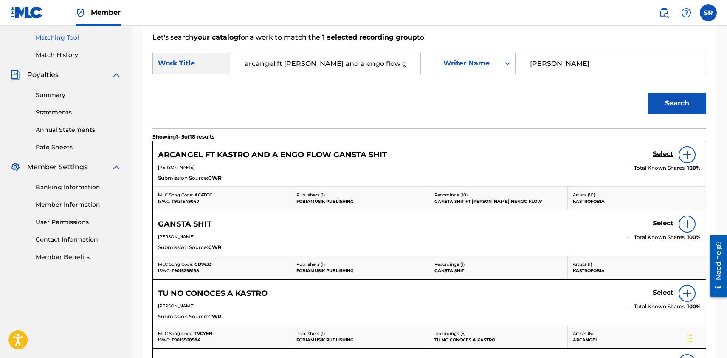
scroll to position [222, 0]
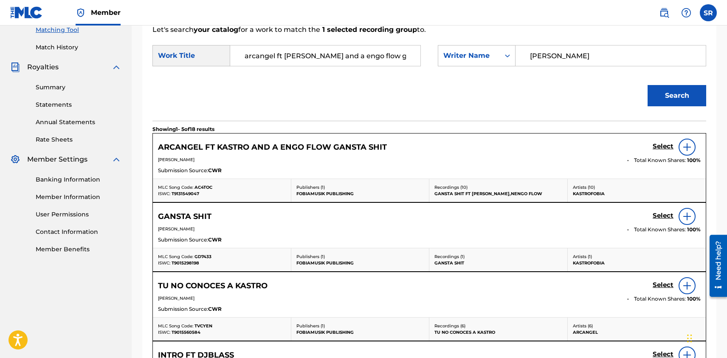
click at [687, 146] on img at bounding box center [687, 147] width 10 height 10
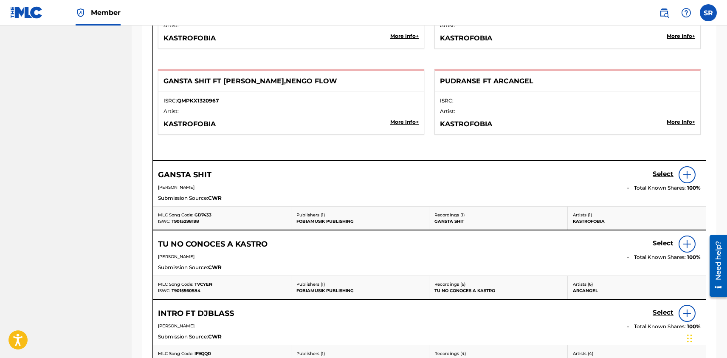
scroll to position [1134, 0]
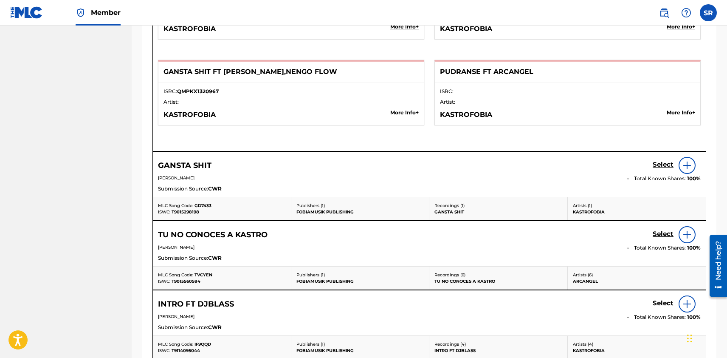
click at [687, 168] on img at bounding box center [687, 165] width 10 height 10
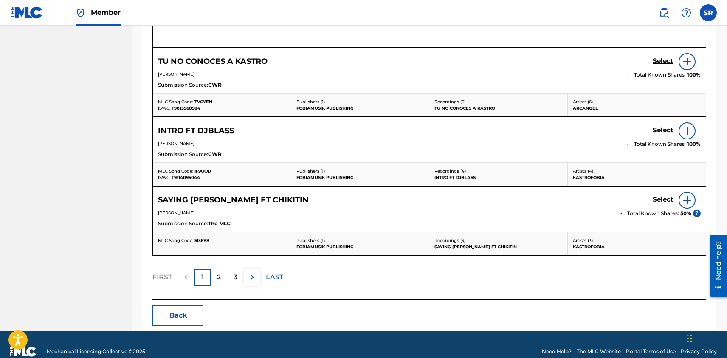
scroll to position [1839, 0]
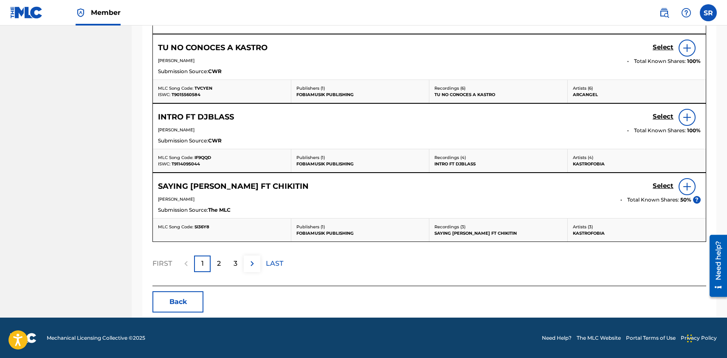
click at [222, 260] on div "2" at bounding box center [219, 263] width 17 height 17
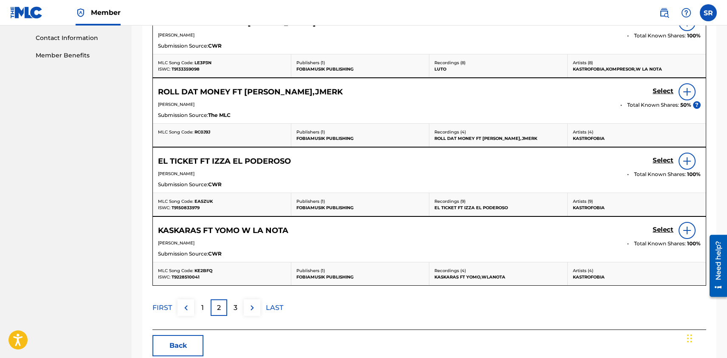
scroll to position [460, 0]
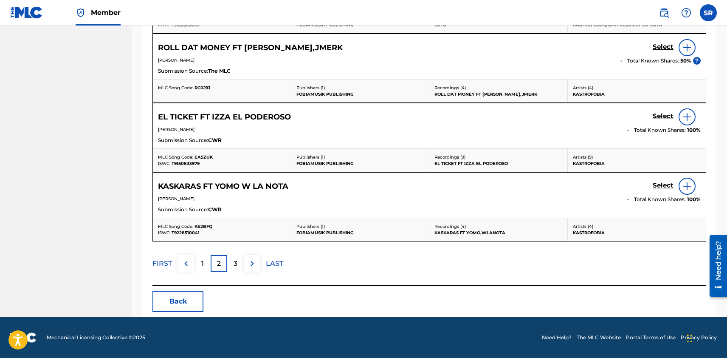
click at [237, 267] on p "3" at bounding box center [236, 263] width 4 height 10
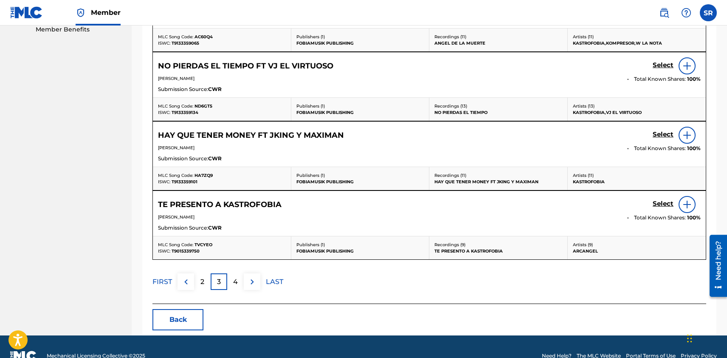
scroll to position [452, 0]
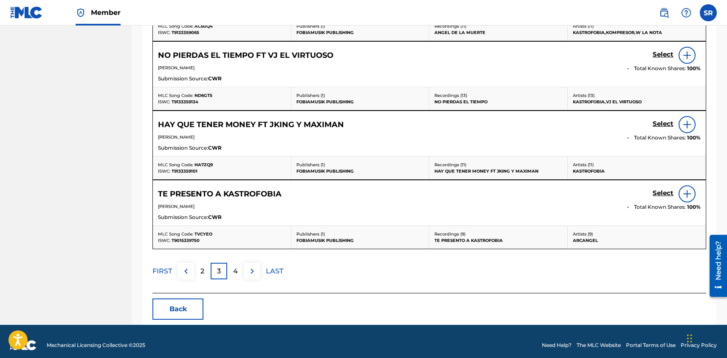
click at [237, 270] on p "4" at bounding box center [235, 271] width 5 height 10
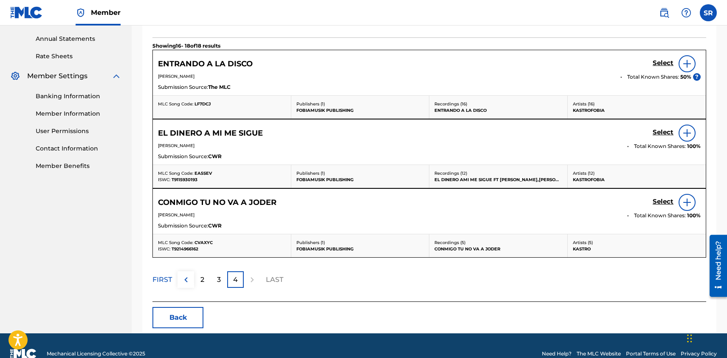
scroll to position [322, 0]
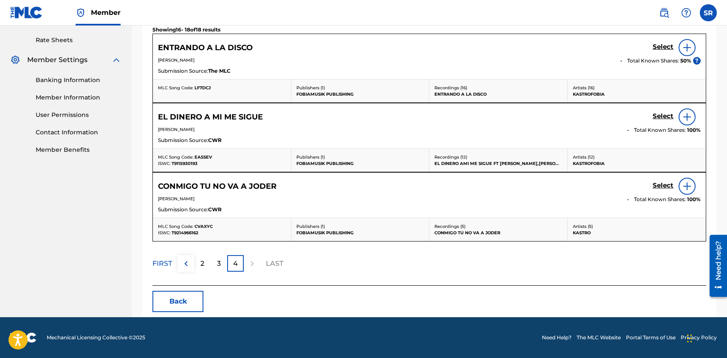
click at [165, 266] on p "FIRST" at bounding box center [163, 263] width 20 height 10
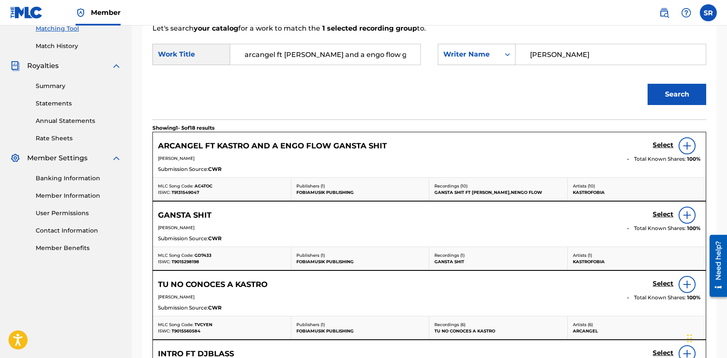
scroll to position [184, 0]
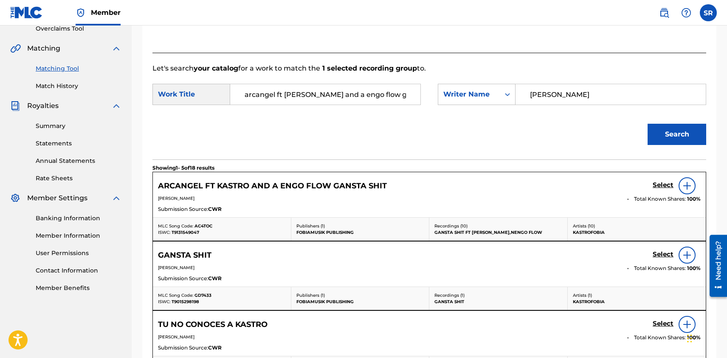
click at [690, 181] on img at bounding box center [687, 186] width 10 height 10
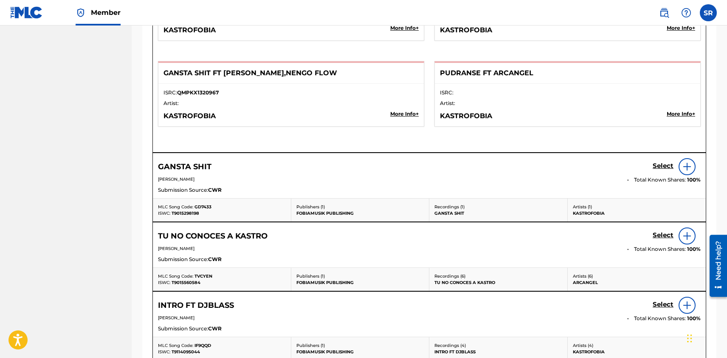
scroll to position [1135, 0]
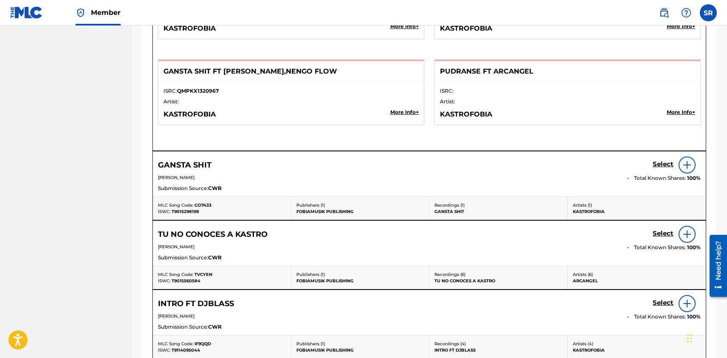
click at [681, 268] on div "Artists ( 6 ) [PERSON_NAME]" at bounding box center [637, 277] width 139 height 23
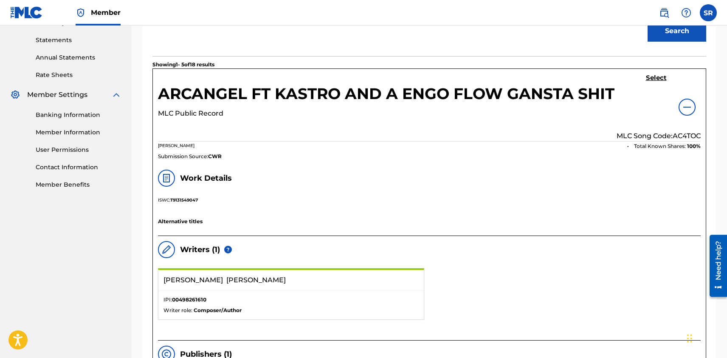
scroll to position [286, 0]
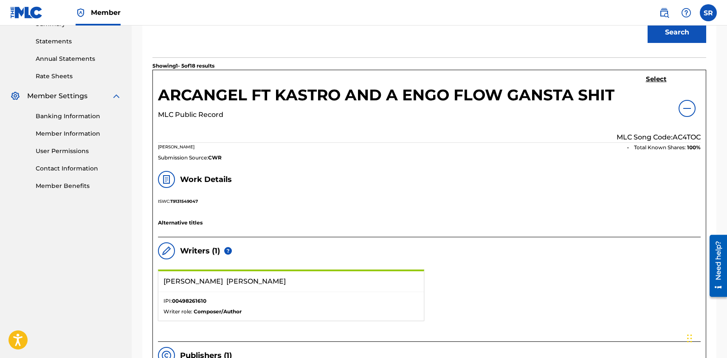
click at [650, 80] on h5 "Select" at bounding box center [656, 79] width 21 height 8
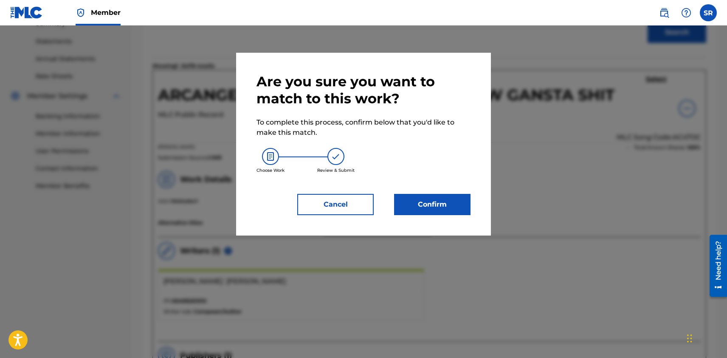
click at [420, 205] on button "Confirm" at bounding box center [432, 204] width 76 height 21
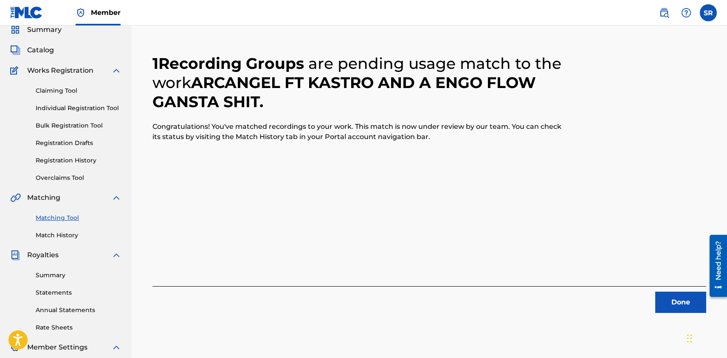
scroll to position [25, 0]
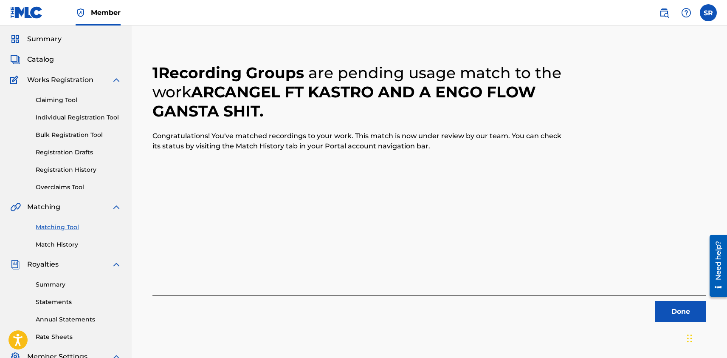
click at [67, 190] on link "Overclaims Tool" at bounding box center [79, 187] width 86 height 9
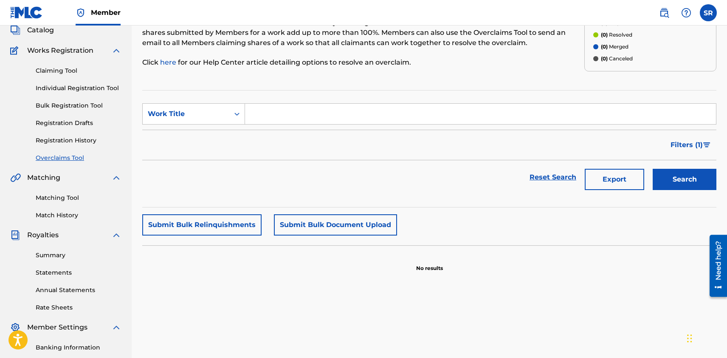
scroll to position [67, 0]
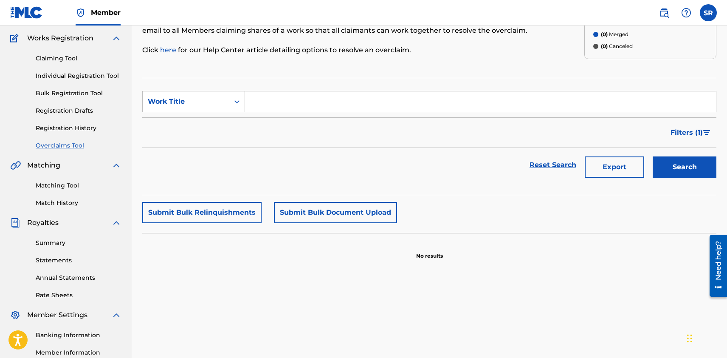
click at [73, 58] on link "Claiming Tool" at bounding box center [79, 58] width 86 height 9
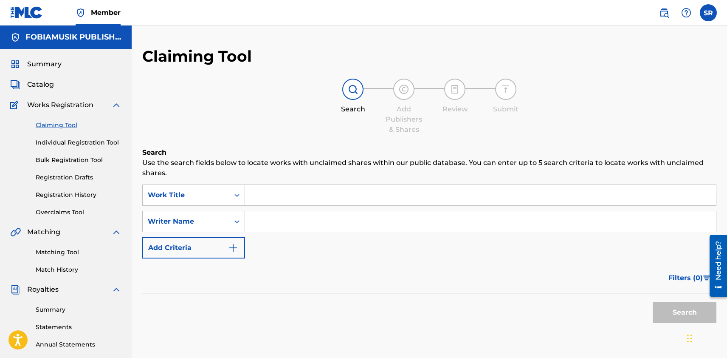
click at [262, 221] on input "Search Form" at bounding box center [480, 221] width 471 height 20
type input "[PERSON_NAME]"
click at [676, 307] on button "Search" at bounding box center [685, 312] width 64 height 21
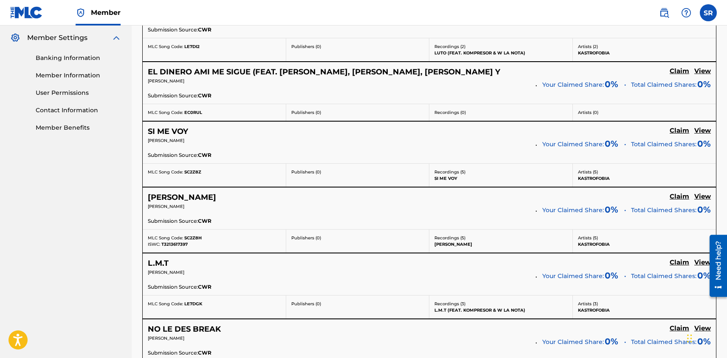
scroll to position [336, 0]
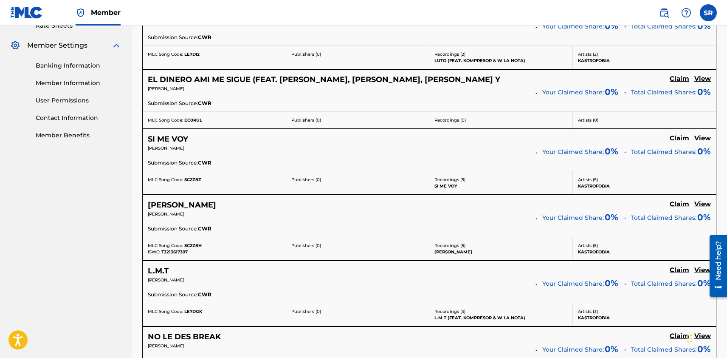
click at [684, 17] on h5 "Claim" at bounding box center [680, 13] width 20 height 8
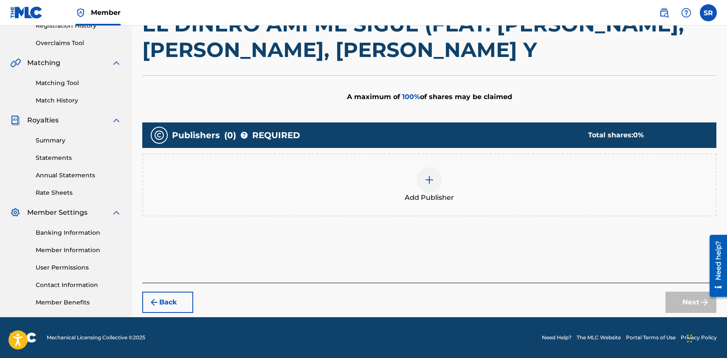
click at [432, 177] on img at bounding box center [429, 180] width 10 height 10
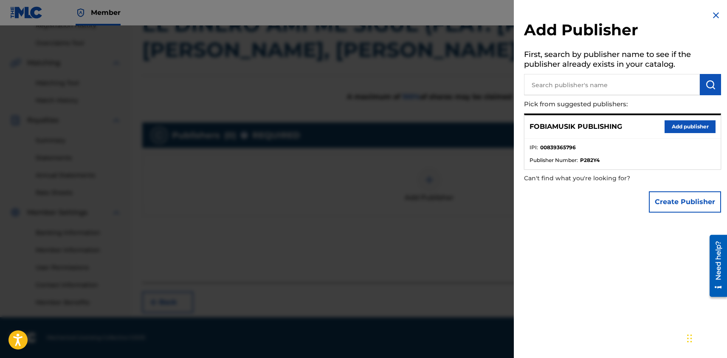
click at [670, 125] on button "Add publisher" at bounding box center [690, 126] width 51 height 13
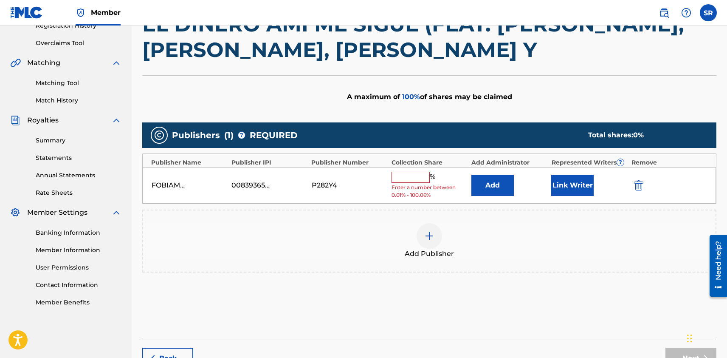
click at [410, 179] on input "text" at bounding box center [411, 177] width 38 height 11
type input "1"
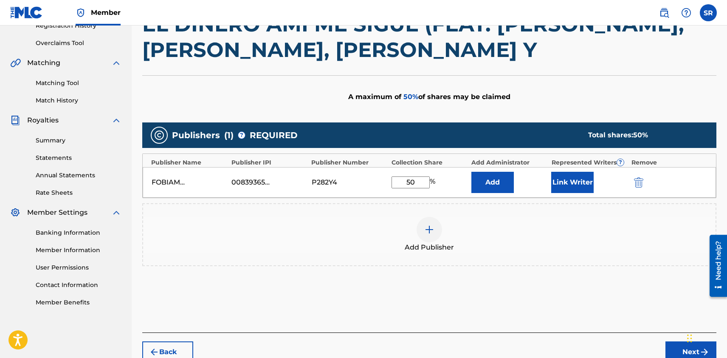
type input "50"
click at [555, 221] on div "Add Publisher" at bounding box center [429, 235] width 573 height 36
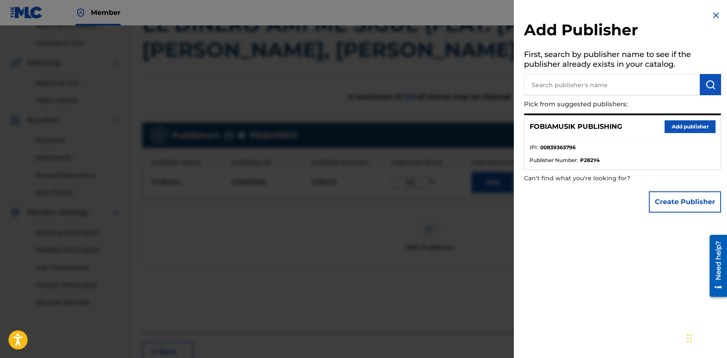
click at [664, 203] on button "Create Publisher" at bounding box center [685, 201] width 72 height 21
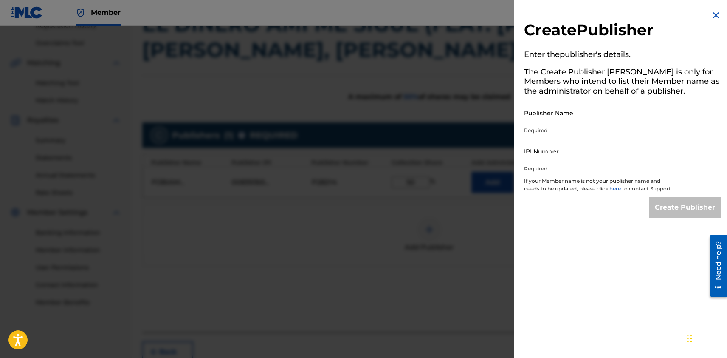
click at [714, 14] on img at bounding box center [716, 15] width 10 height 10
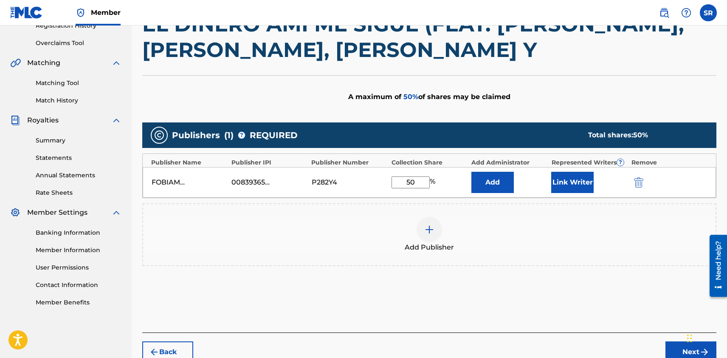
scroll to position [215, 0]
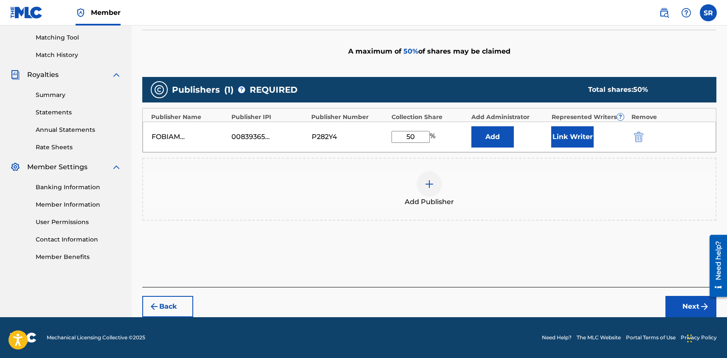
click at [677, 306] on button "Next" at bounding box center [691, 306] width 51 height 21
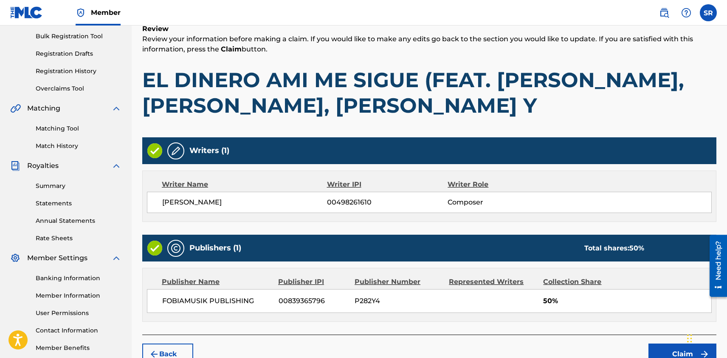
scroll to position [171, 0]
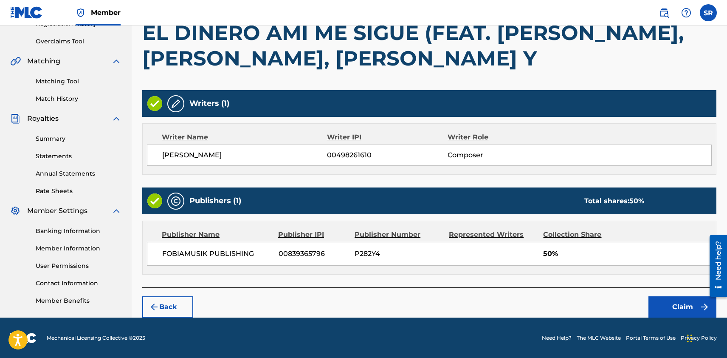
click at [676, 306] on button "Claim" at bounding box center [683, 306] width 68 height 21
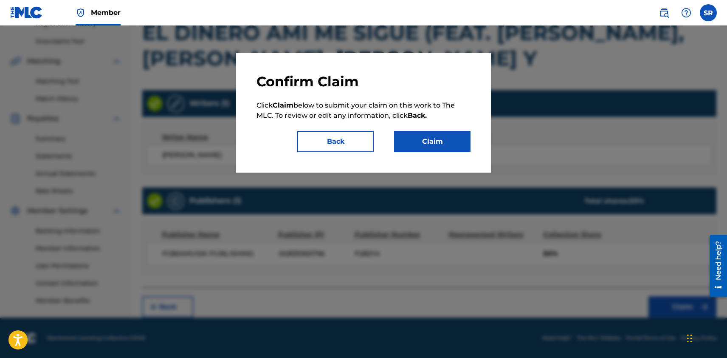
click at [443, 143] on button "Claim" at bounding box center [432, 141] width 76 height 21
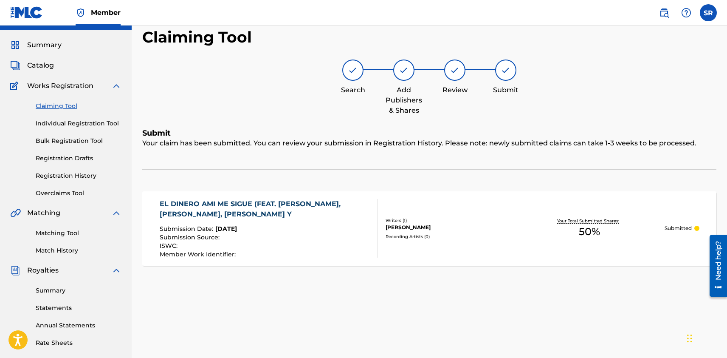
scroll to position [0, 0]
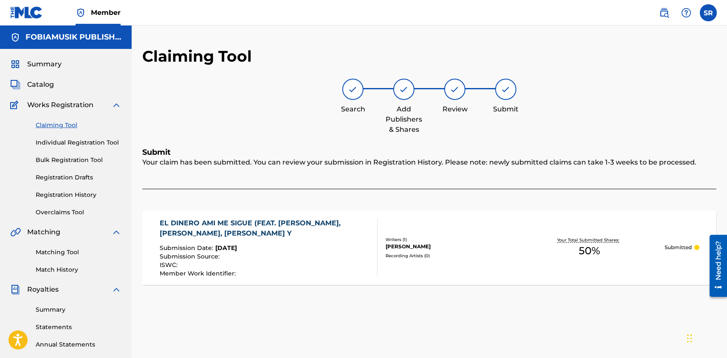
click at [62, 124] on link "Claiming Tool" at bounding box center [79, 125] width 86 height 9
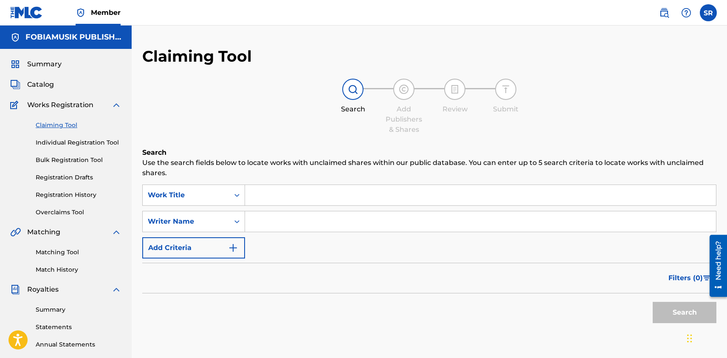
click at [268, 227] on input "Search Form" at bounding box center [480, 221] width 471 height 20
type input "[PERSON_NAME]"
click at [680, 310] on button "Search" at bounding box center [685, 312] width 64 height 21
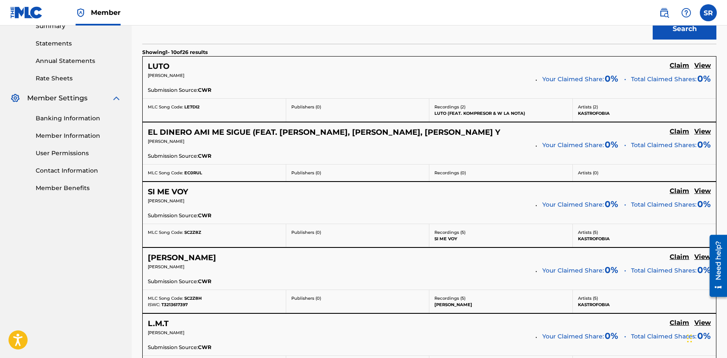
scroll to position [295, 0]
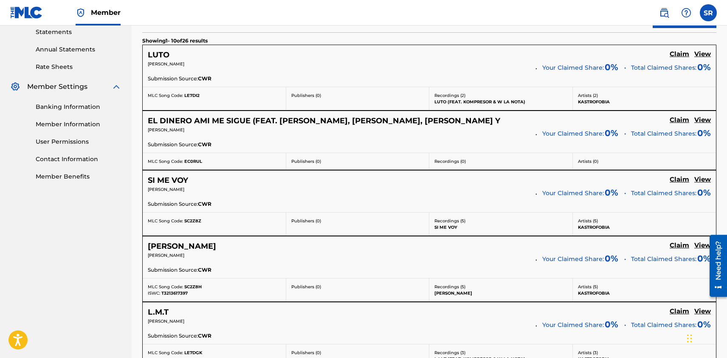
click at [679, 54] on h5 "Claim" at bounding box center [680, 54] width 20 height 8
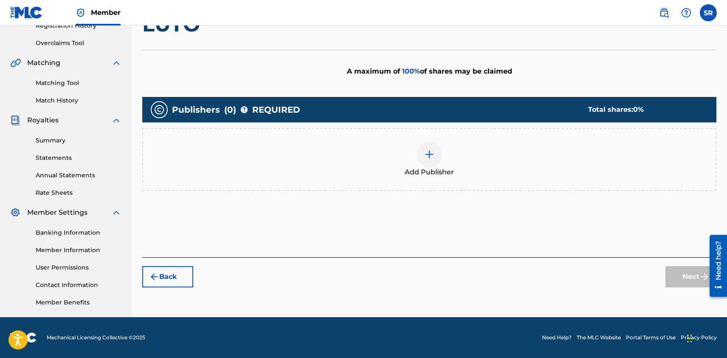
click at [425, 156] on img at bounding box center [429, 154] width 10 height 10
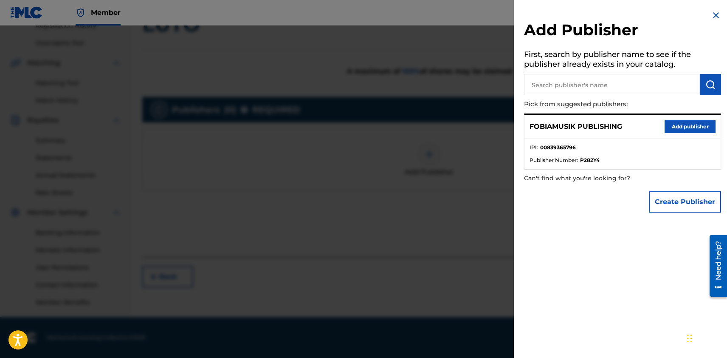
click at [678, 125] on button "Add publisher" at bounding box center [690, 126] width 51 height 13
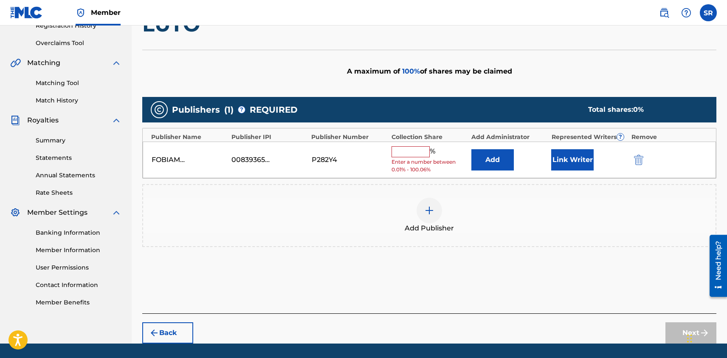
click at [401, 155] on input "text" at bounding box center [411, 151] width 38 height 11
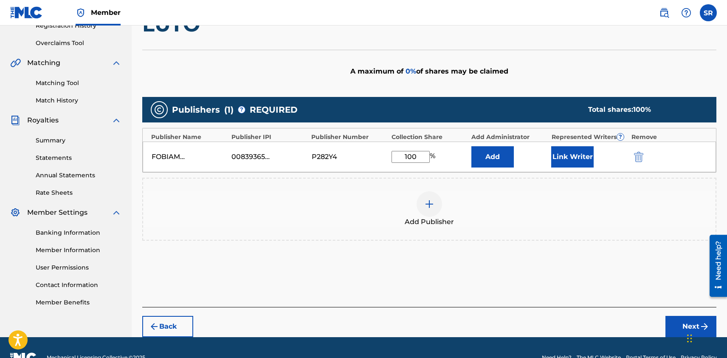
type input "100"
click at [680, 320] on button "Next" at bounding box center [691, 326] width 51 height 21
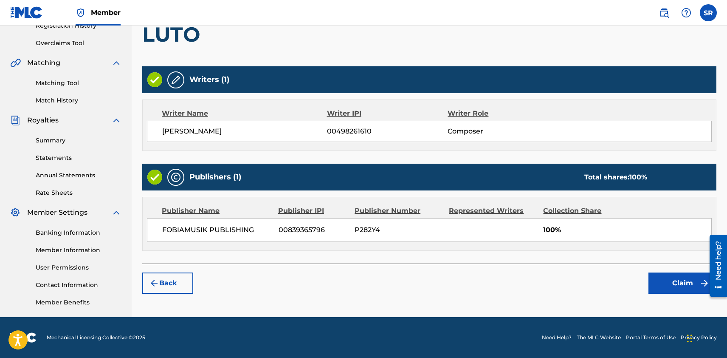
click at [672, 288] on button "Claim" at bounding box center [683, 282] width 68 height 21
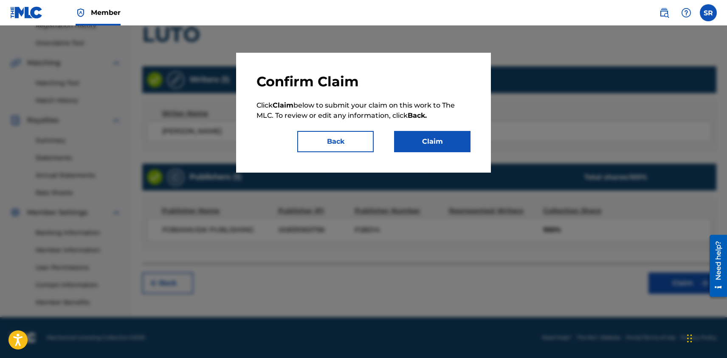
click at [451, 146] on button "Claim" at bounding box center [432, 141] width 76 height 21
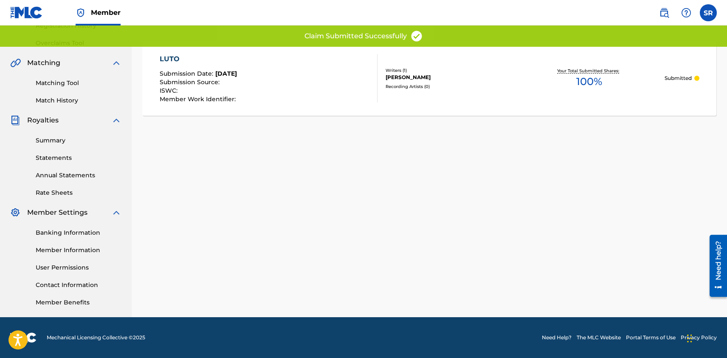
click at [319, 73] on div "LUTO Submission Date : [DATE] Submission Source : ISWC : Member Work Identifier…" at bounding box center [269, 78] width 218 height 48
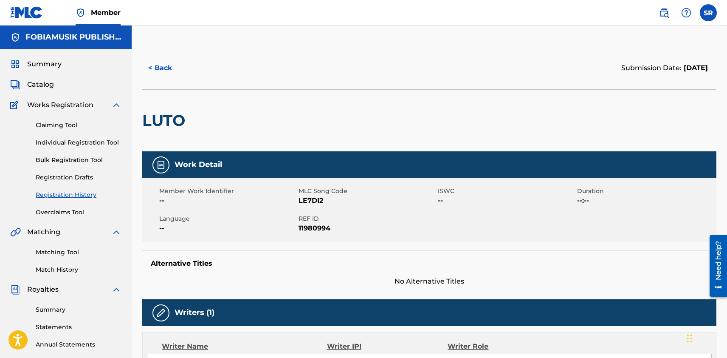
click at [161, 64] on button "< Back" at bounding box center [167, 67] width 51 height 21
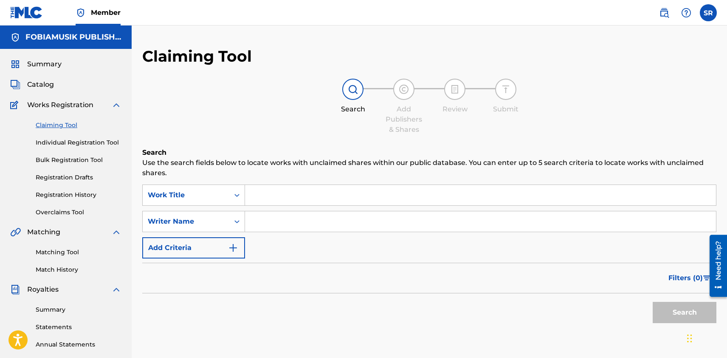
click at [347, 93] on div at bounding box center [352, 89] width 21 height 21
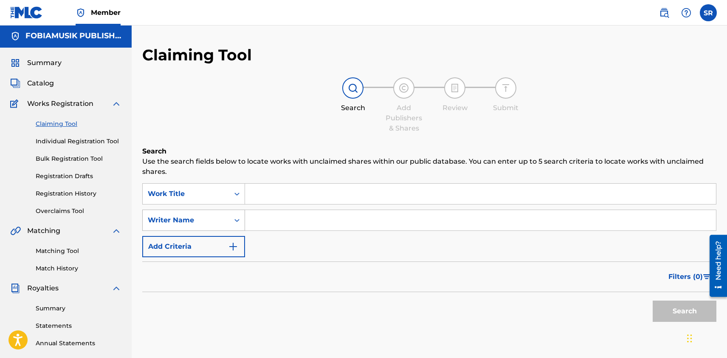
click at [237, 221] on icon "Search Form" at bounding box center [237, 220] width 8 height 8
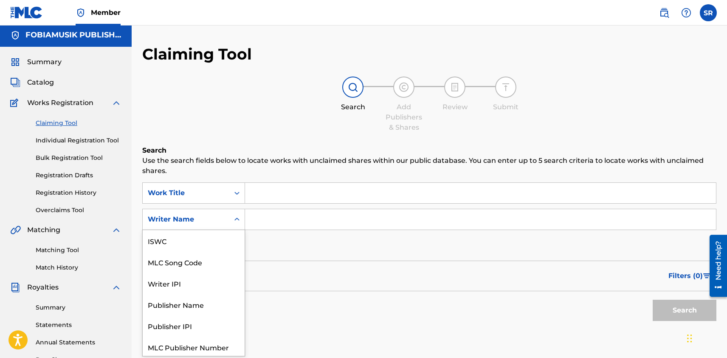
scroll to position [21, 0]
click at [206, 351] on div "Writer Name" at bounding box center [194, 346] width 102 height 21
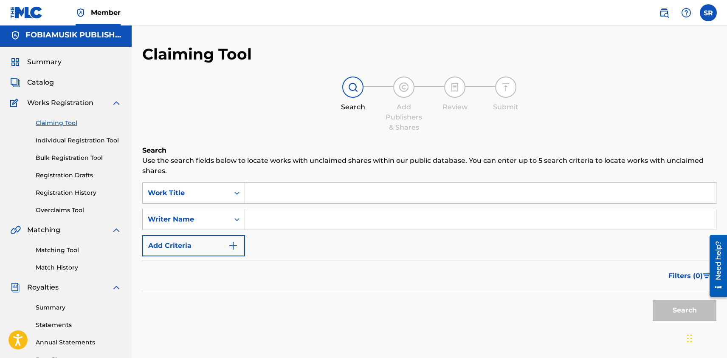
click at [290, 216] on input "Search Form" at bounding box center [480, 219] width 471 height 20
type input "[PERSON_NAME]"
click at [672, 311] on button "Search" at bounding box center [685, 310] width 64 height 21
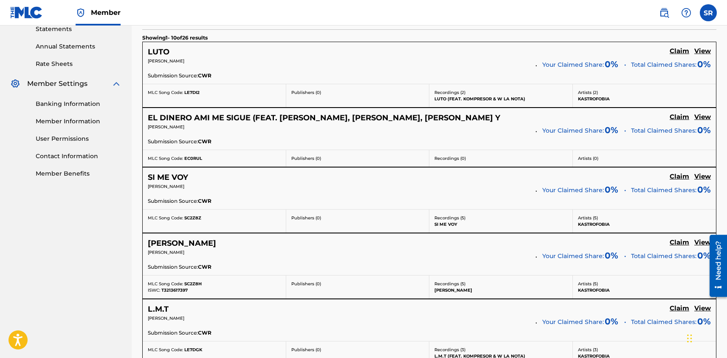
scroll to position [298, 0]
click at [678, 55] on h5 "Claim" at bounding box center [680, 51] width 20 height 8
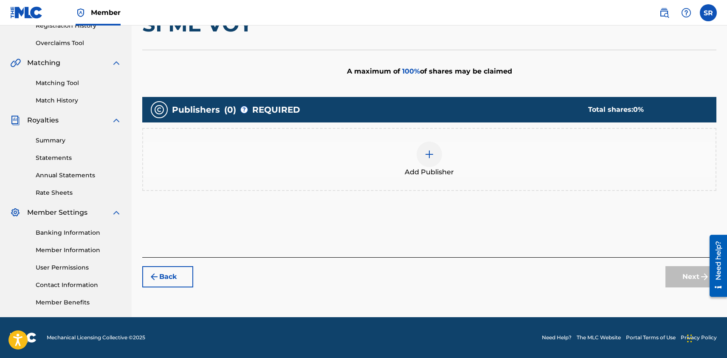
scroll to position [169, 0]
click at [430, 152] on img at bounding box center [429, 154] width 10 height 10
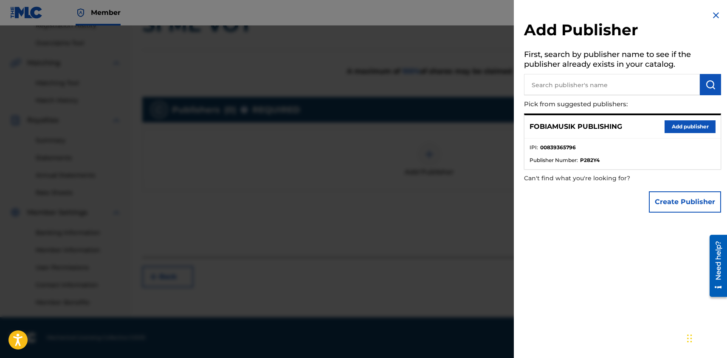
click at [673, 127] on button "Add publisher" at bounding box center [690, 126] width 51 height 13
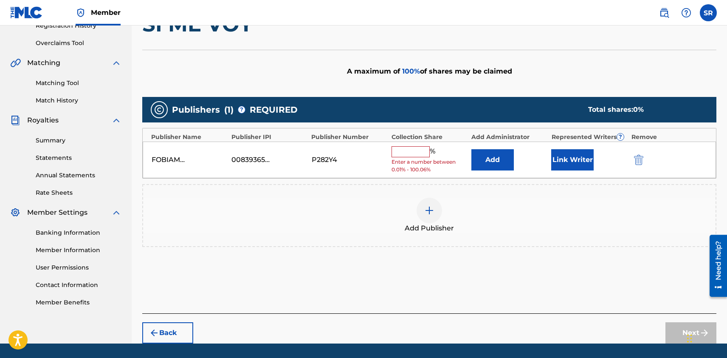
click at [404, 150] on input "text" at bounding box center [411, 151] width 38 height 11
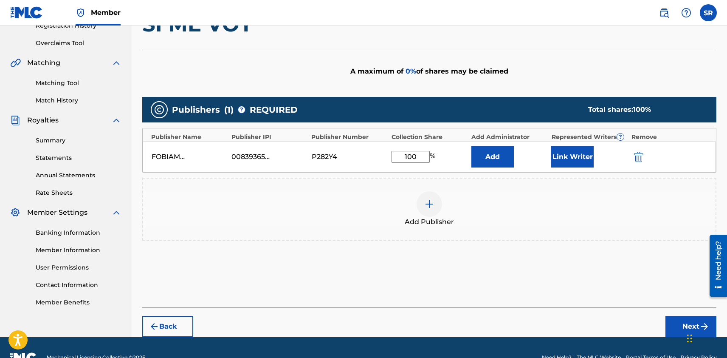
type input "100"
click at [514, 207] on div "Add Publisher" at bounding box center [429, 209] width 573 height 36
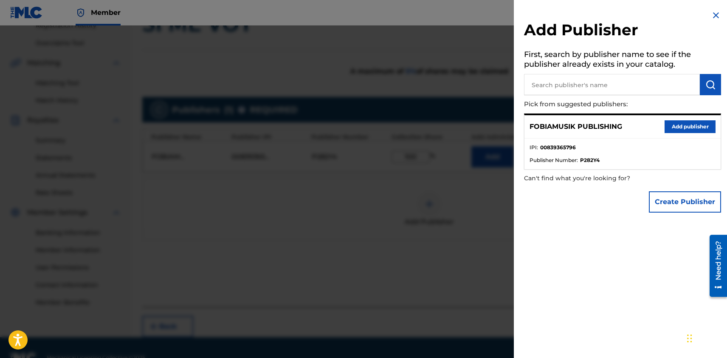
click at [582, 189] on div "Create Publisher" at bounding box center [622, 202] width 197 height 30
click at [581, 192] on div "Create Publisher" at bounding box center [622, 202] width 197 height 30
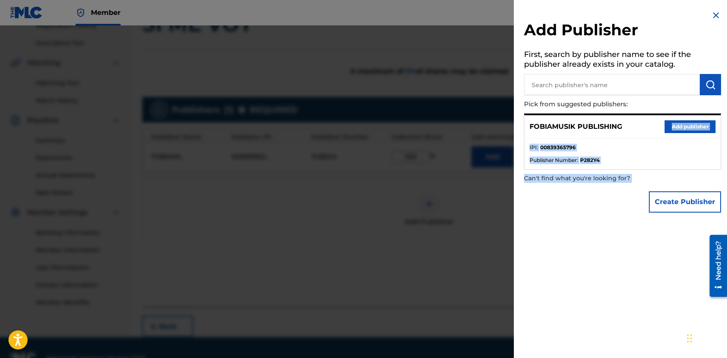
drag, startPoint x: 681, startPoint y: 118, endPoint x: 685, endPoint y: 194, distance: 75.7
click at [685, 194] on div "Add Publisher First, search by publisher name to see if the publisher already e…" at bounding box center [623, 113] width 218 height 227
click at [685, 194] on button "Create Publisher" at bounding box center [685, 201] width 72 height 21
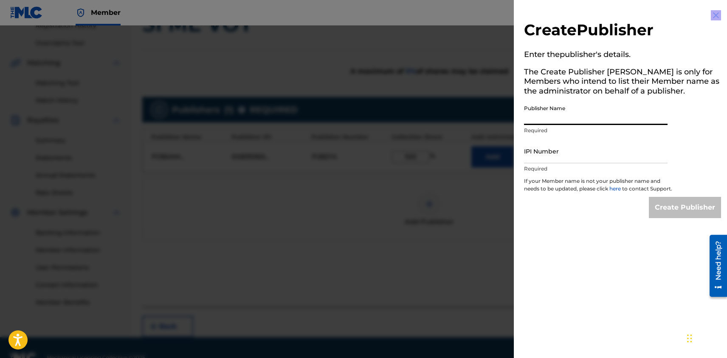
click at [565, 124] on input "Publisher Name" at bounding box center [596, 113] width 144 height 24
click at [713, 15] on img at bounding box center [716, 15] width 10 height 10
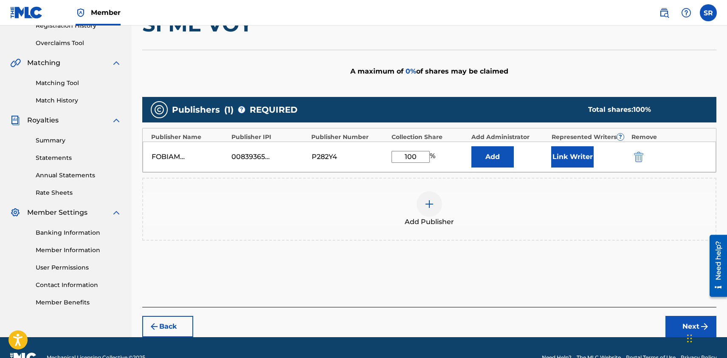
click at [679, 321] on button "Next" at bounding box center [691, 326] width 51 height 21
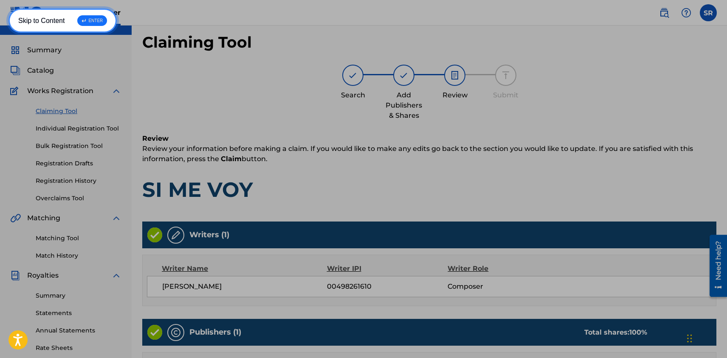
scroll to position [0, 0]
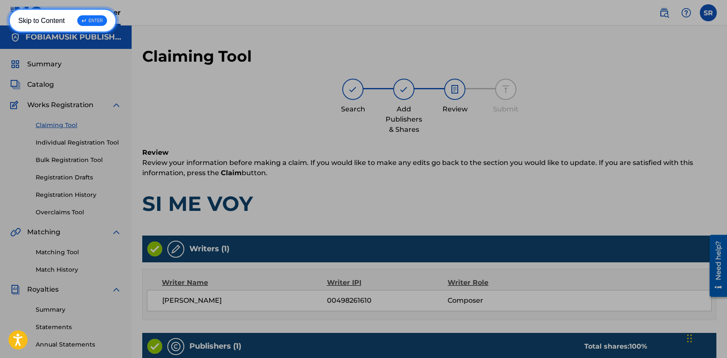
click at [78, 30] on span "↵" at bounding box center [81, 33] width 6 height 6
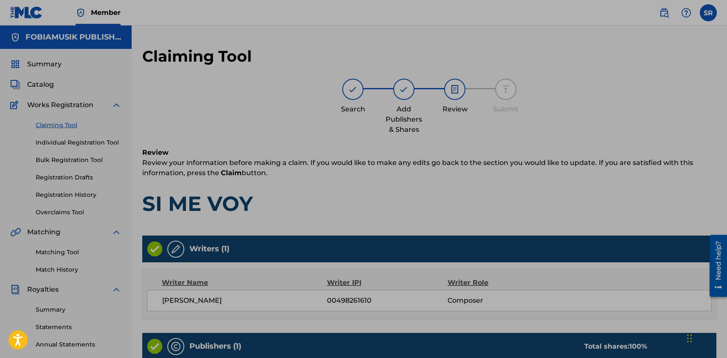
click at [45, 20] on div "Member" at bounding box center [65, 12] width 110 height 25
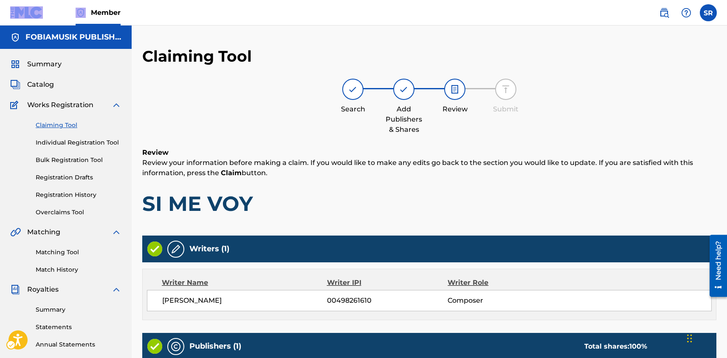
scroll to position [169, 0]
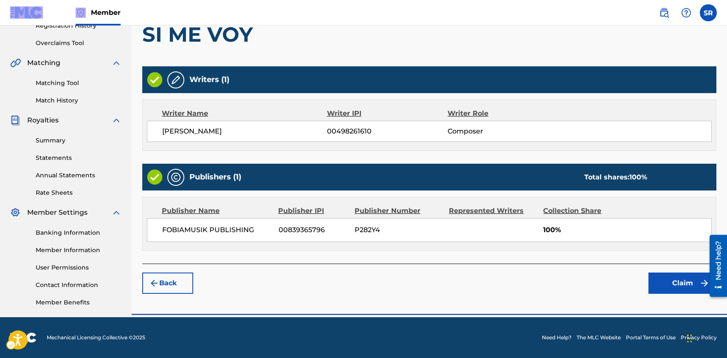
click at [45, 20] on div "Member" at bounding box center [65, 12] width 110 height 25
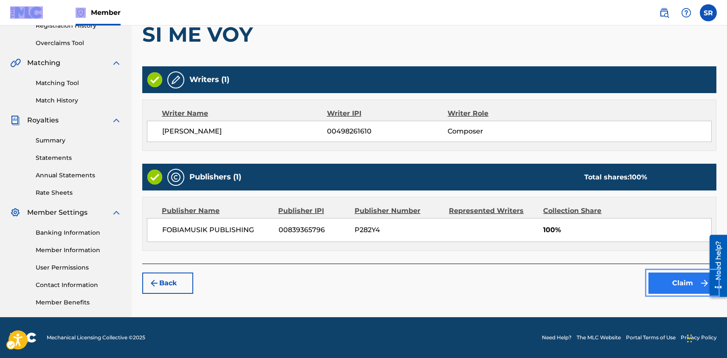
click at [668, 284] on button "Claim" at bounding box center [683, 282] width 68 height 21
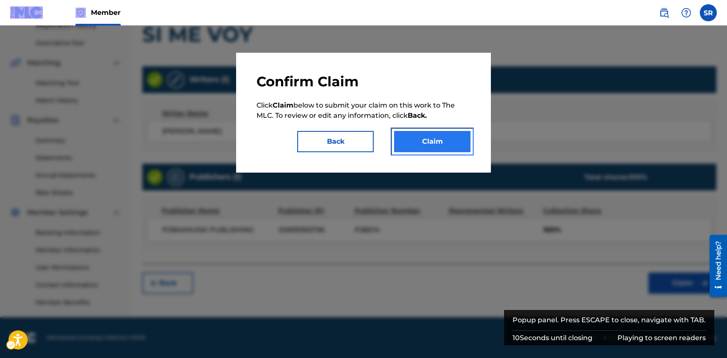
click at [416, 137] on button "Claim" at bounding box center [432, 141] width 76 height 21
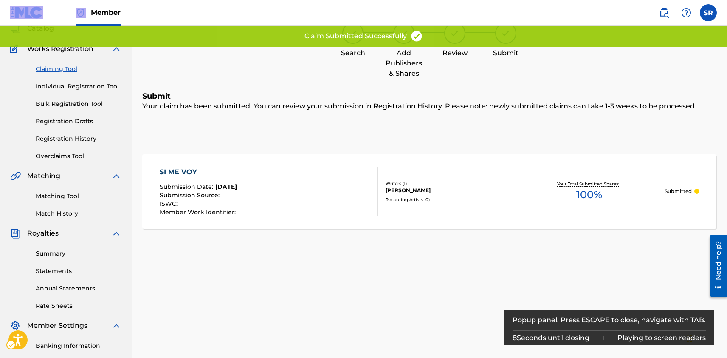
scroll to position [0, 0]
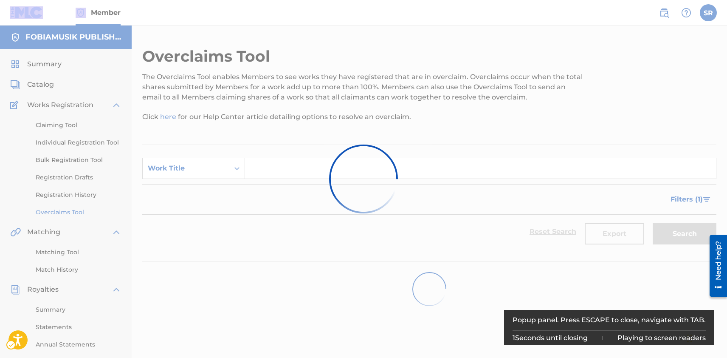
scroll to position [67, 0]
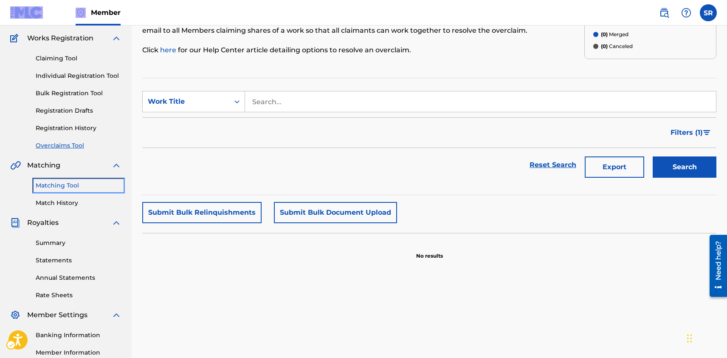
click at [63, 184] on link "Matching Tool" at bounding box center [79, 185] width 86 height 9
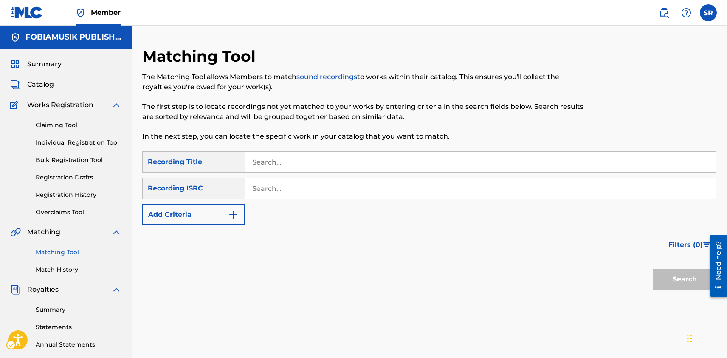
click at [223, 201] on div "SearchWithCriteriae0d3ae1e-2912-44e3-b779-b43769748b47 Recording Title SearchWi…" at bounding box center [429, 188] width 574 height 74
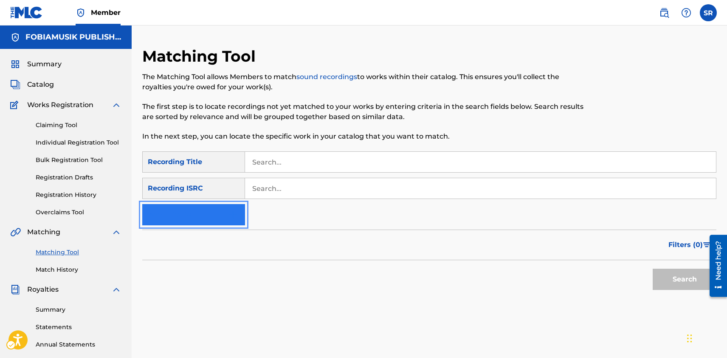
click at [231, 215] on img "Search Form" at bounding box center [233, 214] width 10 height 10
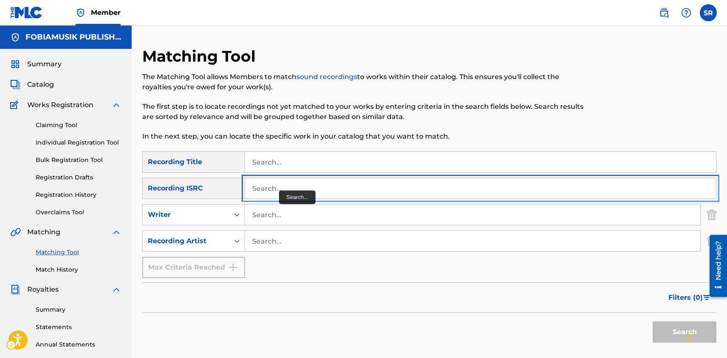
click at [279, 188] on input "Search..." at bounding box center [480, 188] width 471 height 20
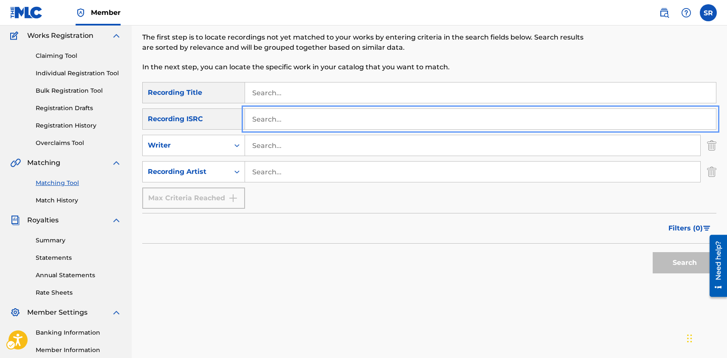
scroll to position [72, 0]
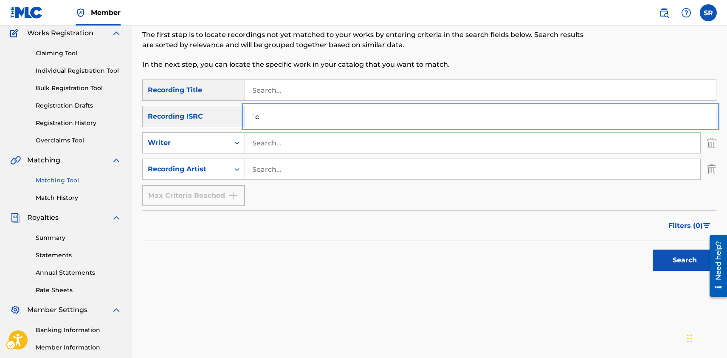
click at [269, 103] on div "SearchWithCriteriae0d3ae1e-2912-44e3-b779-b43769748b47 Recording Title SearchWi…" at bounding box center [429, 142] width 574 height 127
drag, startPoint x: 271, startPoint y: 119, endPoint x: 242, endPoint y: 123, distance: 29.6
click at [242, 123] on div "SearchWithCriteria307ee43f-e317-4888-8c75-10341fbce62a Recording ISRC ' c" at bounding box center [429, 116] width 574 height 21
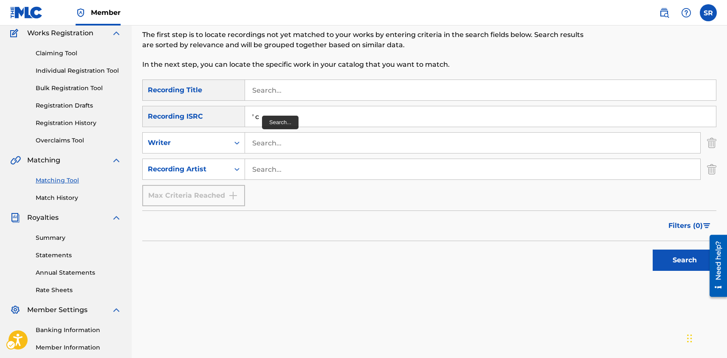
drag, startPoint x: 276, startPoint y: 111, endPoint x: 253, endPoint y: 90, distance: 31.3
click at [253, 90] on div "SearchWithCriteriae0d3ae1e-2912-44e3-b779-b43769748b47 Recording Title SearchWi…" at bounding box center [429, 142] width 574 height 127
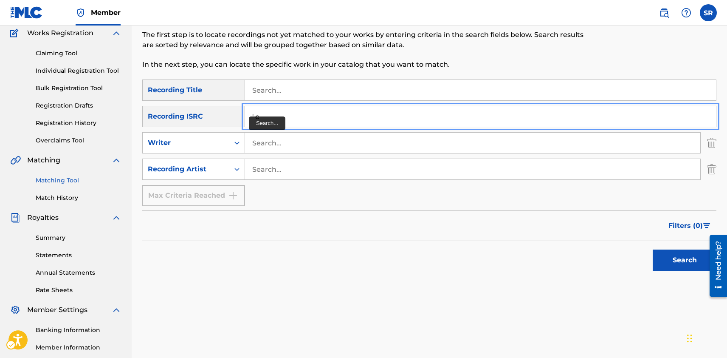
click at [268, 121] on input "' c" at bounding box center [480, 116] width 471 height 20
type input "'"
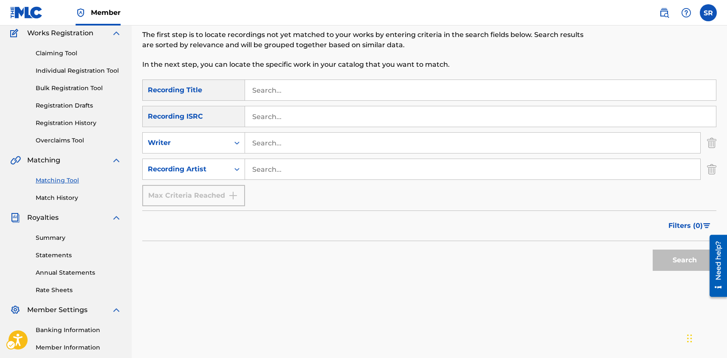
click at [269, 154] on div "SearchWithCriteriae0d3ae1e-2912-44e3-b779-b43769748b47 Recording Title SearchWi…" at bounding box center [429, 142] width 574 height 127
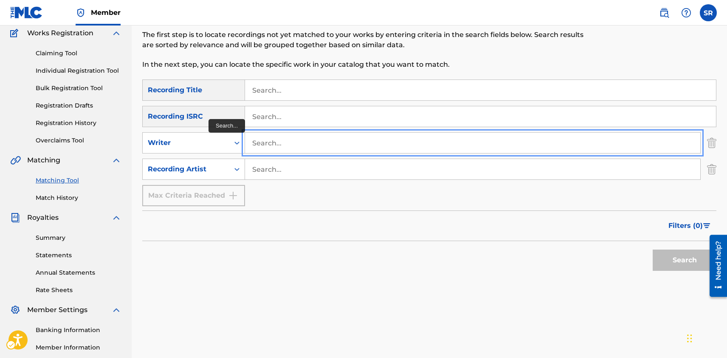
click at [269, 150] on input "Search..." at bounding box center [472, 143] width 455 height 20
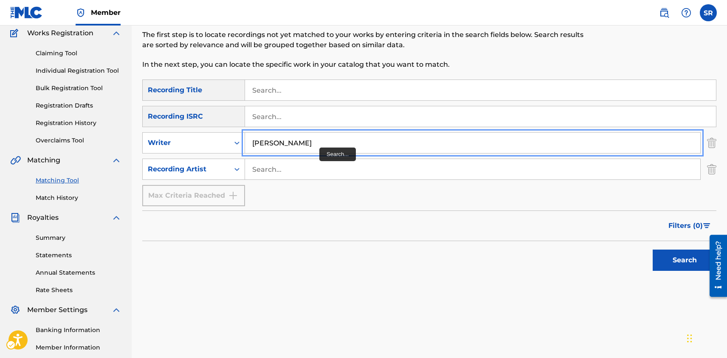
drag, startPoint x: 319, startPoint y: 139, endPoint x: 259, endPoint y: 144, distance: 60.1
click at [259, 144] on input "[PERSON_NAME]" at bounding box center [472, 143] width 455 height 20
drag, startPoint x: 293, startPoint y: 153, endPoint x: 243, endPoint y: 152, distance: 50.1
click at [241, 152] on div "SearchWithCriteria50411acc-288f-43d4-a96e-fe82885b4629 Writer STcevsSar" at bounding box center [429, 142] width 574 height 21
drag, startPoint x: 297, startPoint y: 144, endPoint x: 237, endPoint y: 139, distance: 59.7
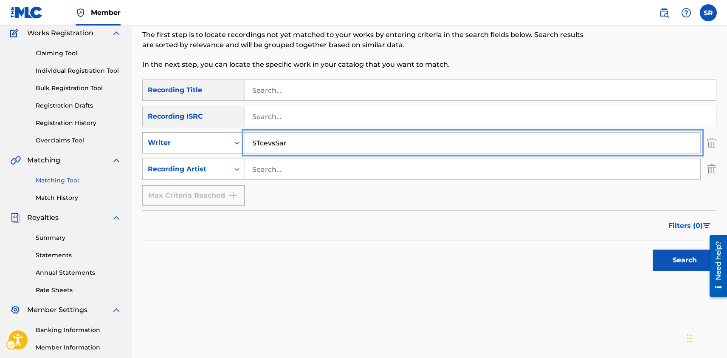
click at [237, 139] on div "SearchWithCriteria50411acc-288f-43d4-a96e-fe82885b4629 Writer STcevsSar" at bounding box center [429, 142] width 574 height 21
click at [675, 260] on button "Search" at bounding box center [685, 259] width 64 height 21
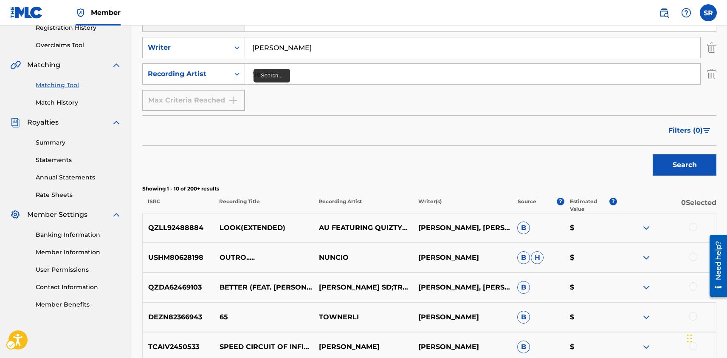
scroll to position [164, 0]
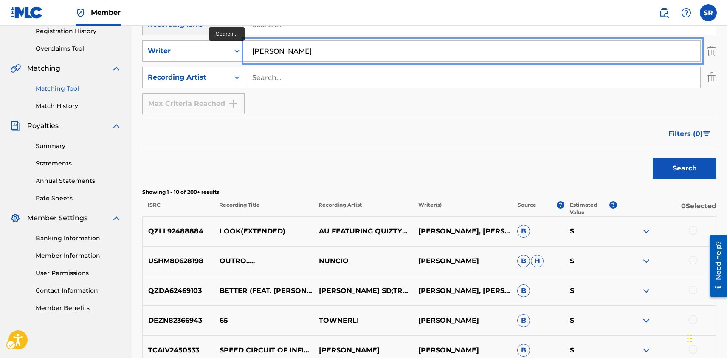
click at [276, 51] on input "[PERSON_NAME]" at bounding box center [472, 51] width 455 height 20
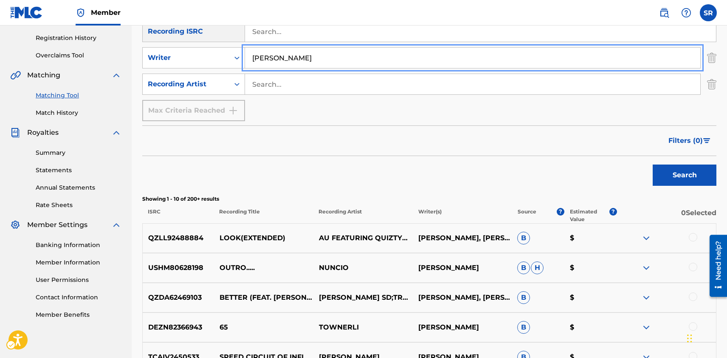
scroll to position [158, 0]
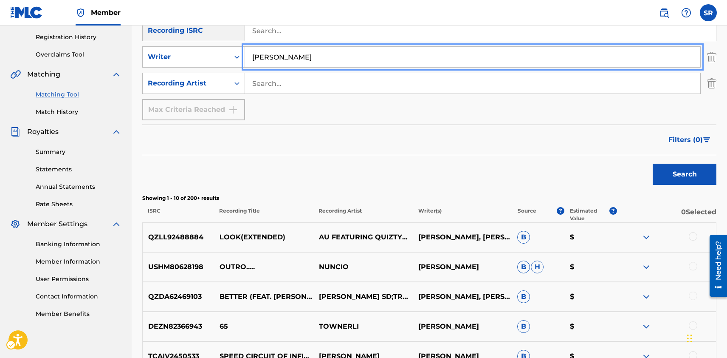
type input "[PERSON_NAME]"
click at [663, 173] on button "Search" at bounding box center [685, 174] width 64 height 21
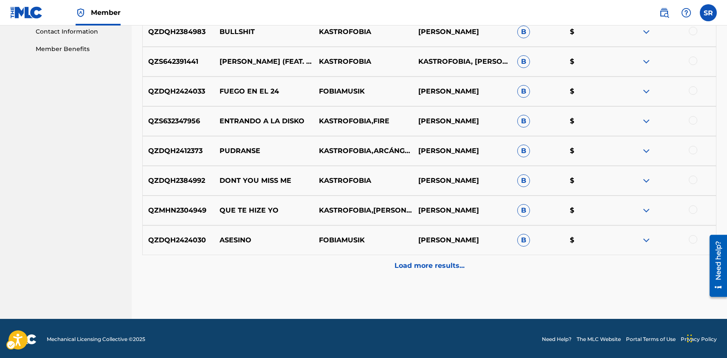
scroll to position [424, 0]
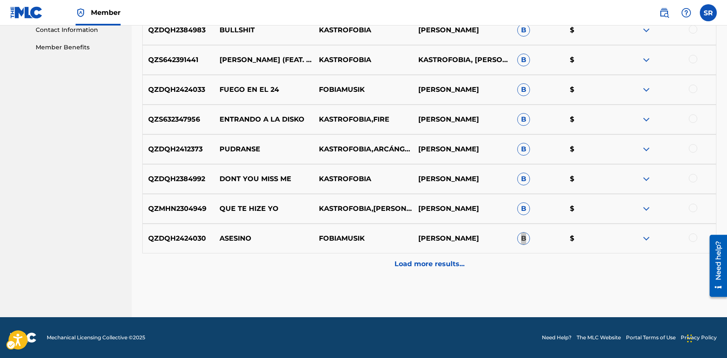
click at [554, 232] on div "QZDQH2424030 ASESINO FOBIAMUSIK [PERSON_NAME] B $" at bounding box center [429, 238] width 574 height 30
click at [406, 261] on p "Load more results..." at bounding box center [430, 264] width 70 height 10
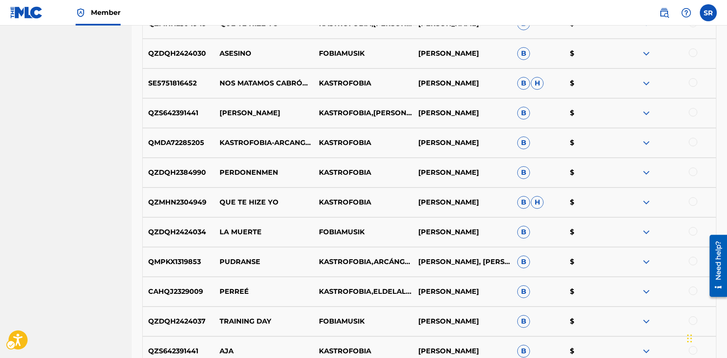
scroll to position [603, 0]
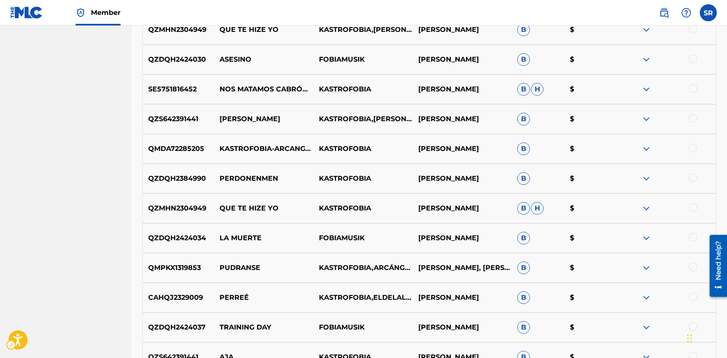
click at [190, 120] on p "QZS642391441" at bounding box center [178, 119] width 71 height 10
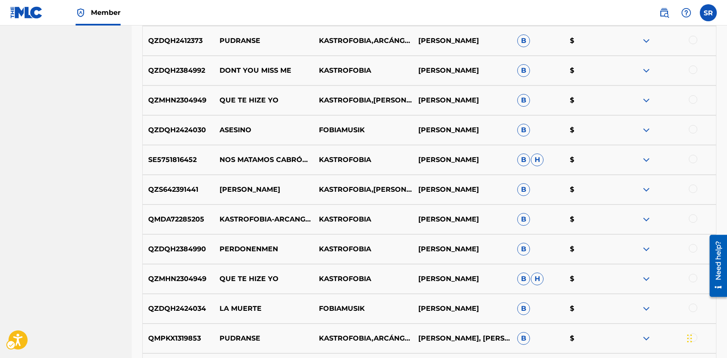
scroll to position [524, 0]
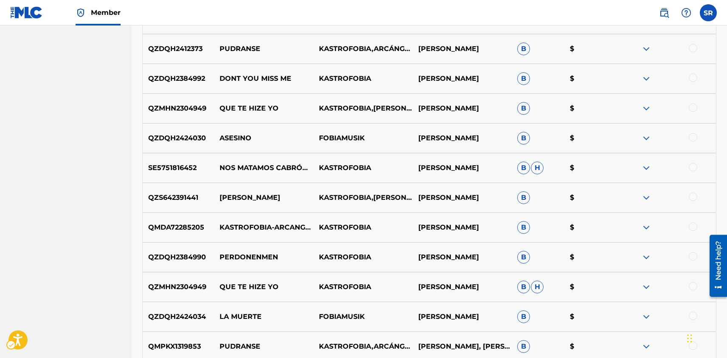
click at [698, 167] on div at bounding box center [666, 168] width 99 height 10
click at [694, 166] on div at bounding box center [693, 167] width 8 height 8
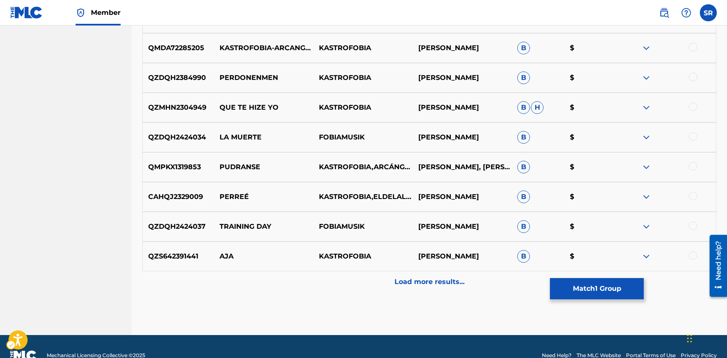
scroll to position [706, 0]
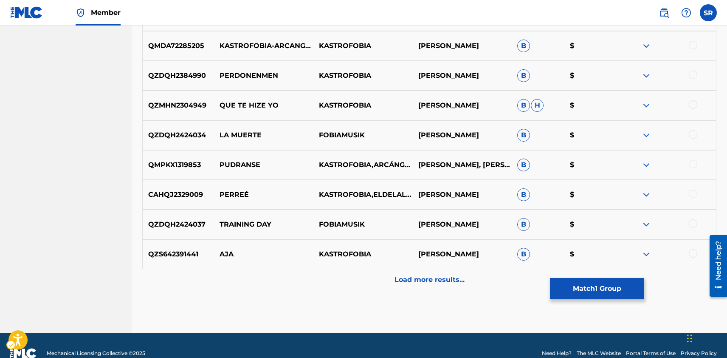
click at [422, 280] on p "Load more results..." at bounding box center [430, 279] width 70 height 10
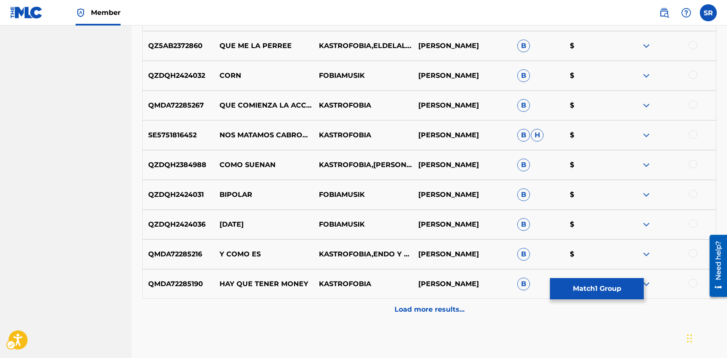
scroll to position [974, 0]
